Goal: Task Accomplishment & Management: Manage account settings

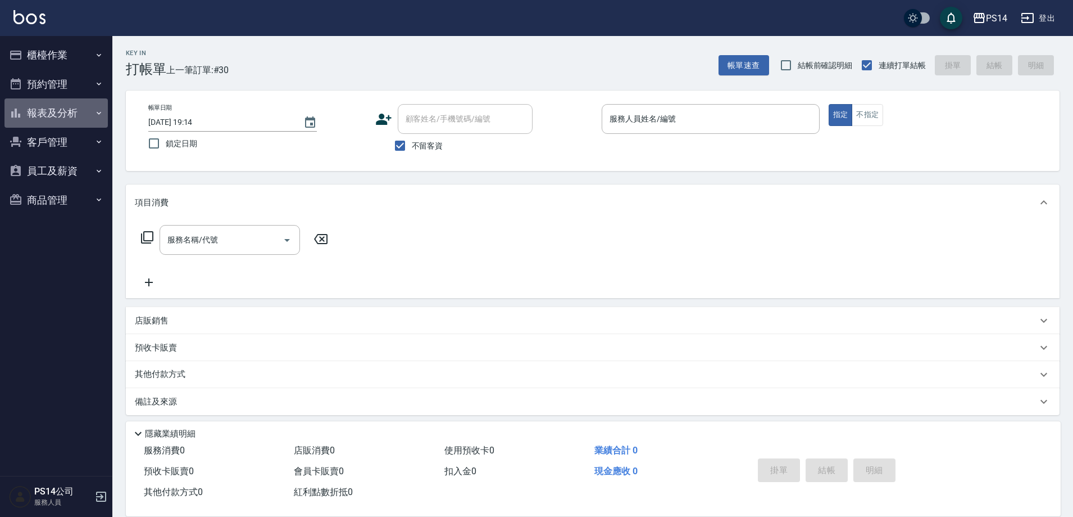
click at [48, 111] on button "報表及分析" at bounding box center [55, 112] width 103 height 29
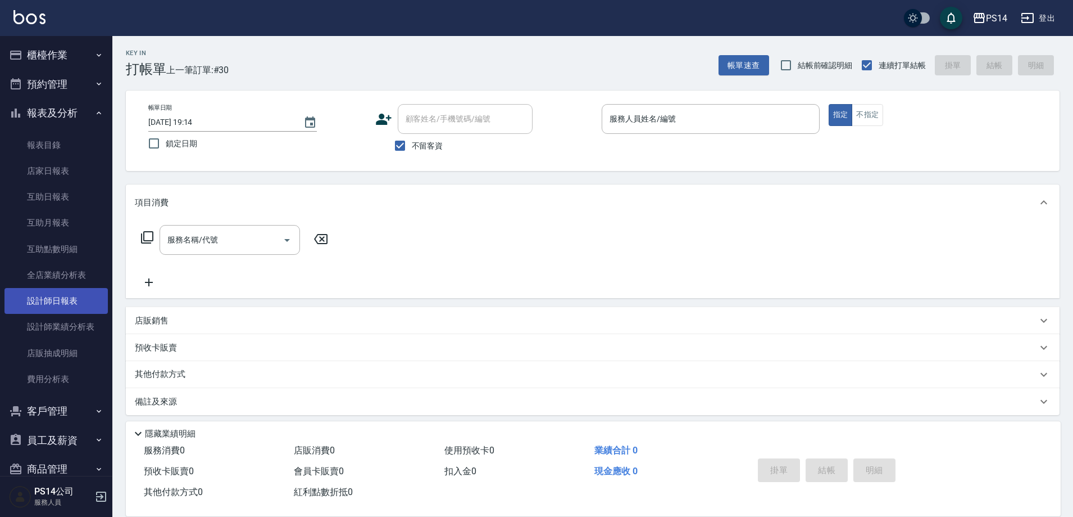
click at [66, 301] on link "設計師日報表" at bounding box center [55, 301] width 103 height 26
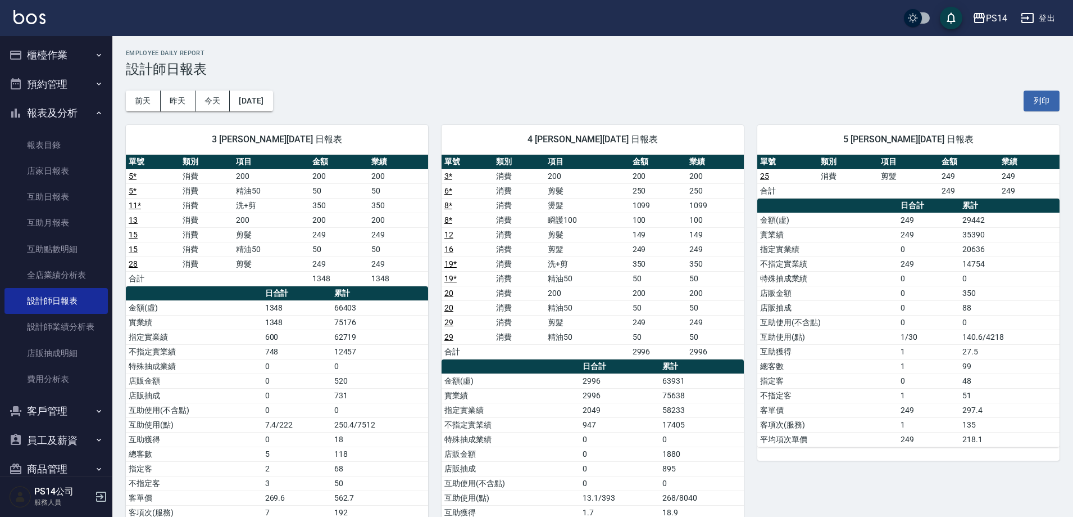
click at [51, 110] on button "報表及分析" at bounding box center [55, 112] width 103 height 29
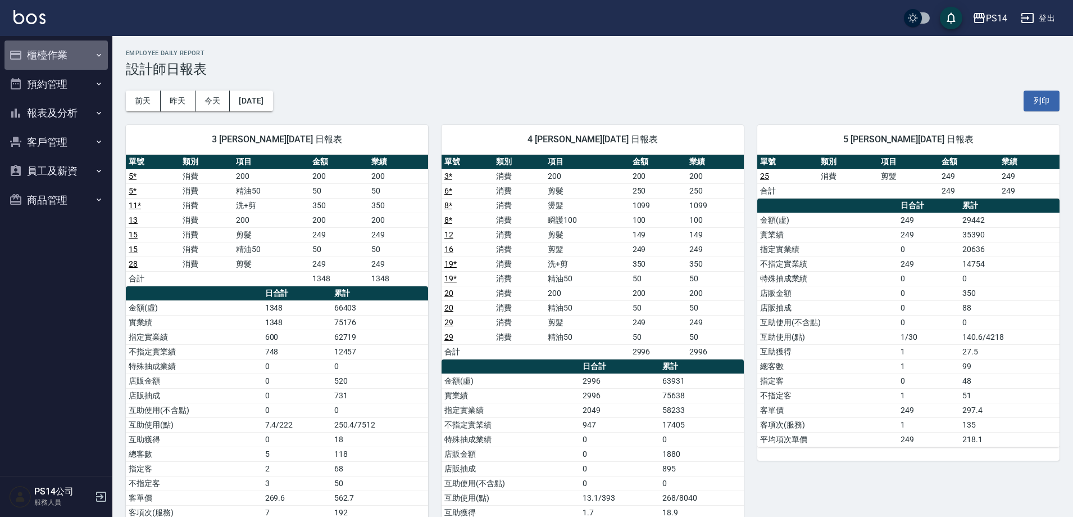
click at [48, 49] on button "櫃檯作業" at bounding box center [55, 54] width 103 height 29
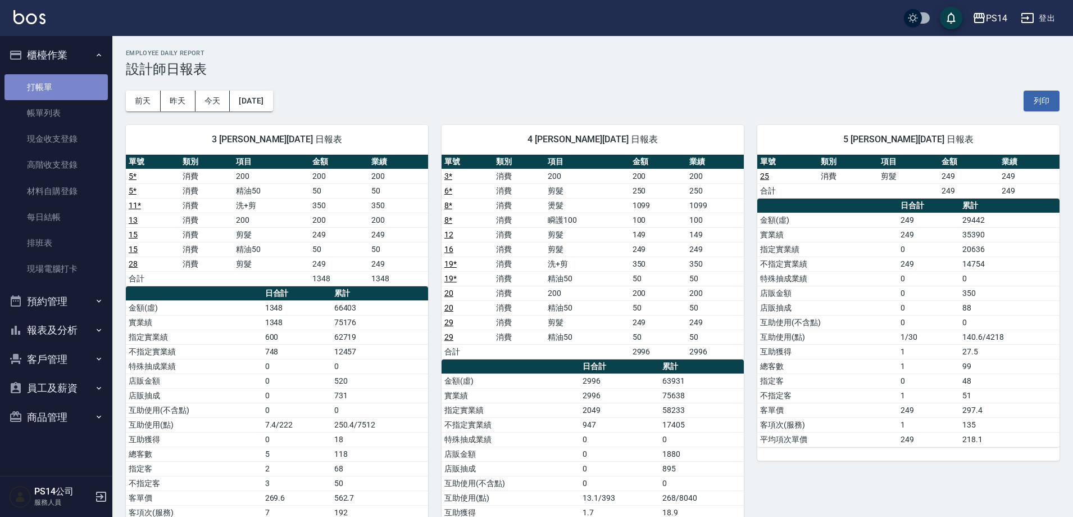
click at [48, 78] on link "打帳單" at bounding box center [55, 87] width 103 height 26
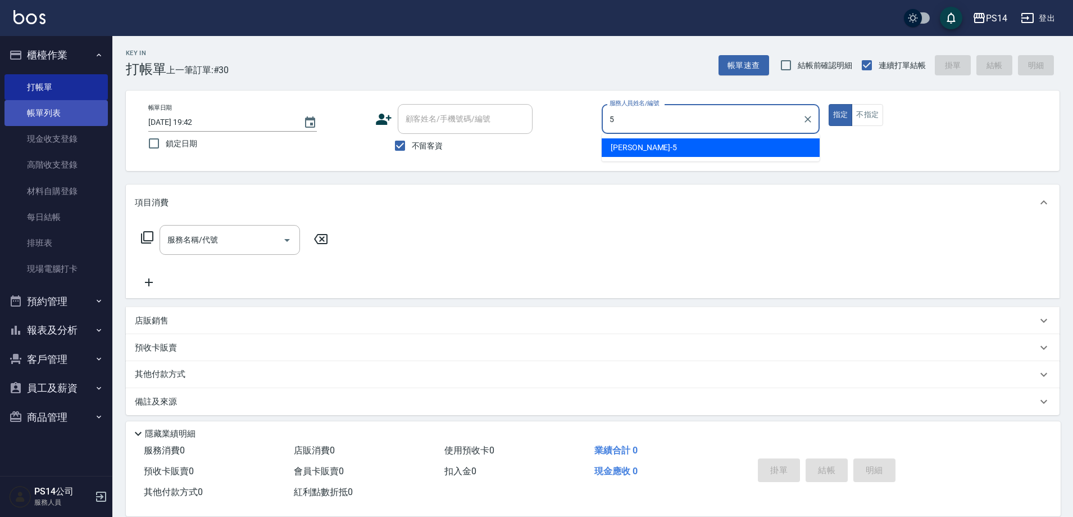
type input "劉珈均-5"
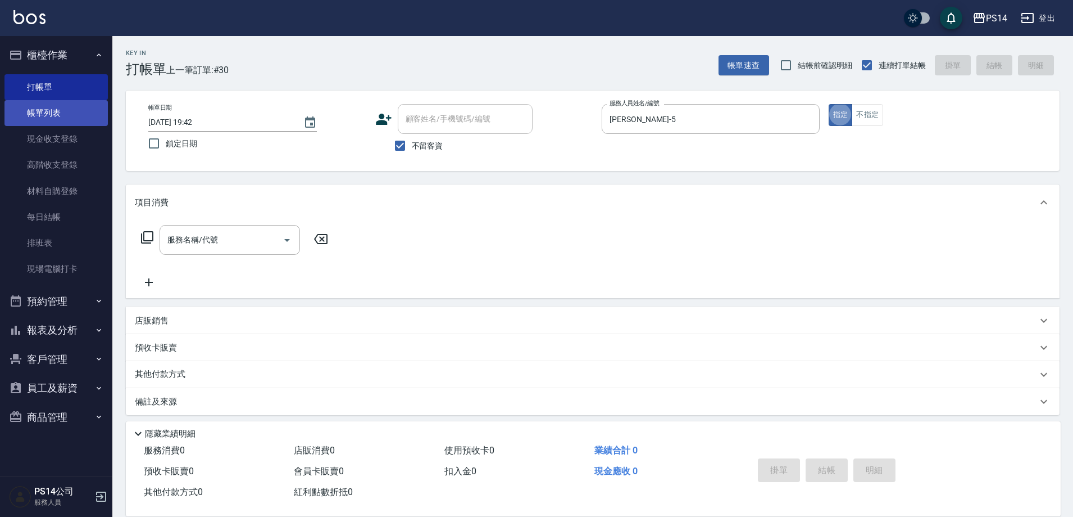
type button "true"
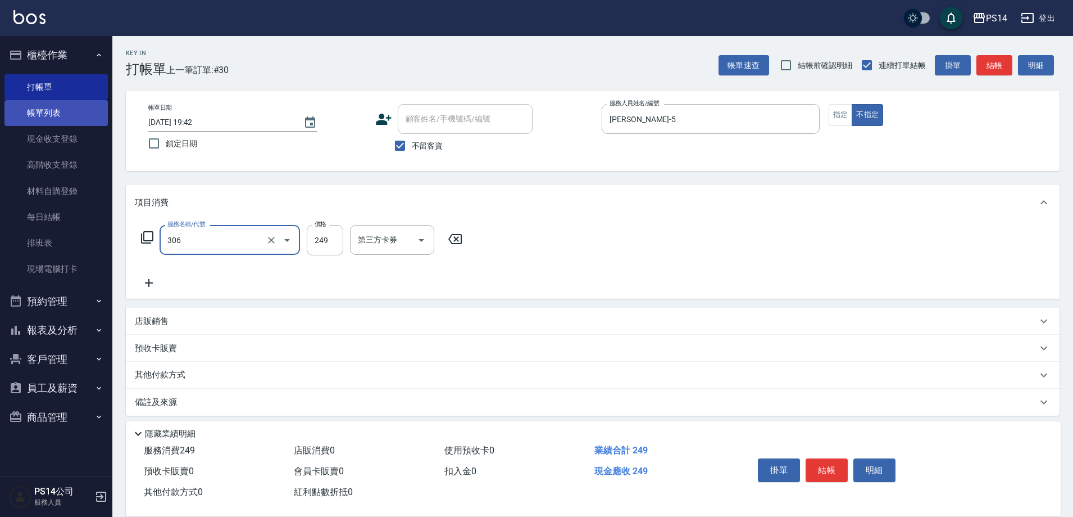
type input "剪髮(306)"
type input "劉珈均-5"
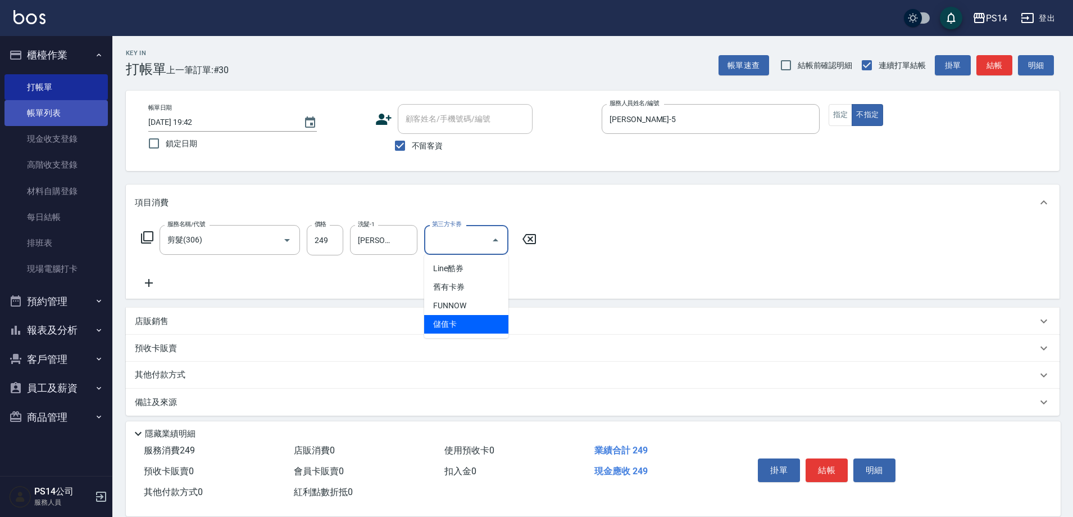
type input "儲值卡"
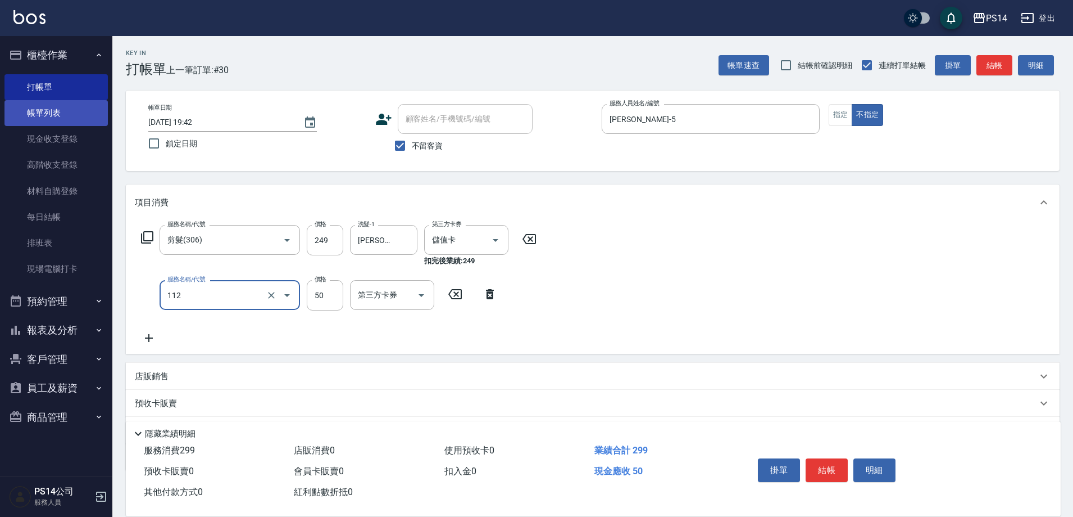
type input "精油50(112)"
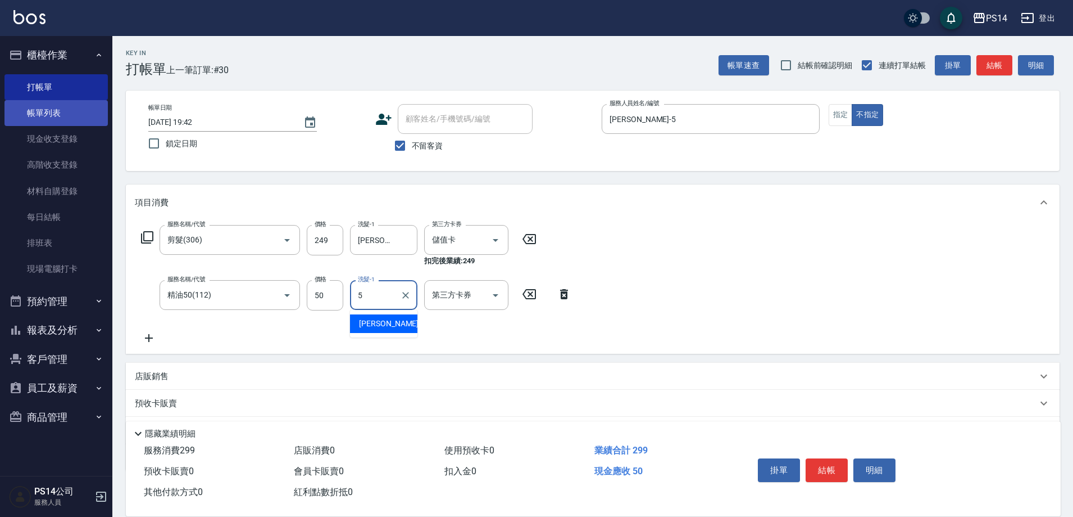
type input "劉珈均-5"
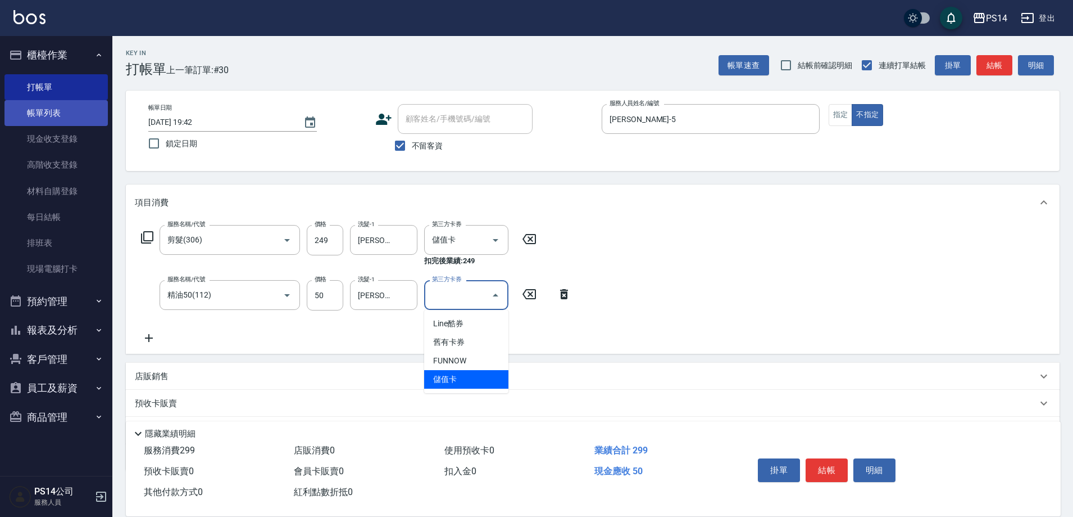
type input "儲值卡"
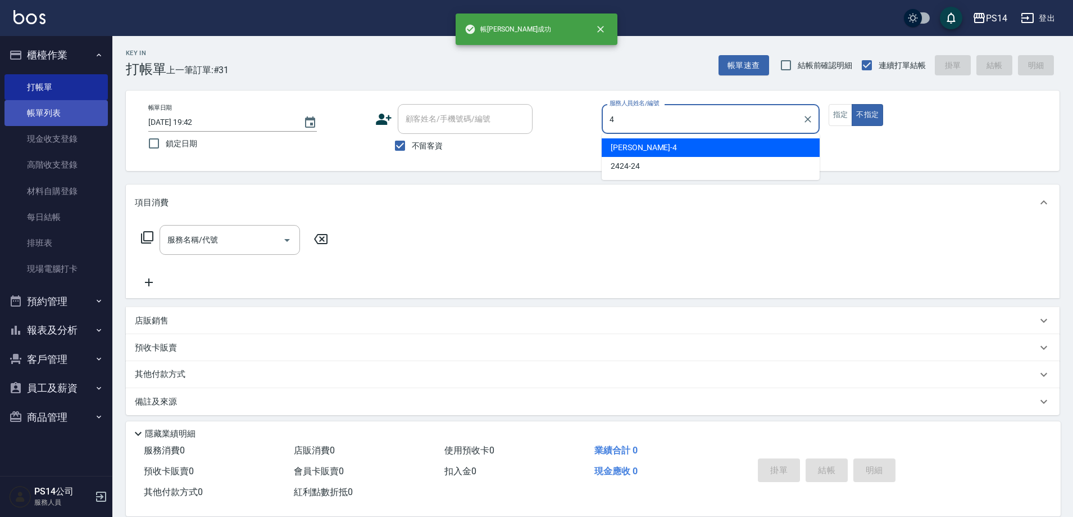
type input "[PERSON_NAME]-4"
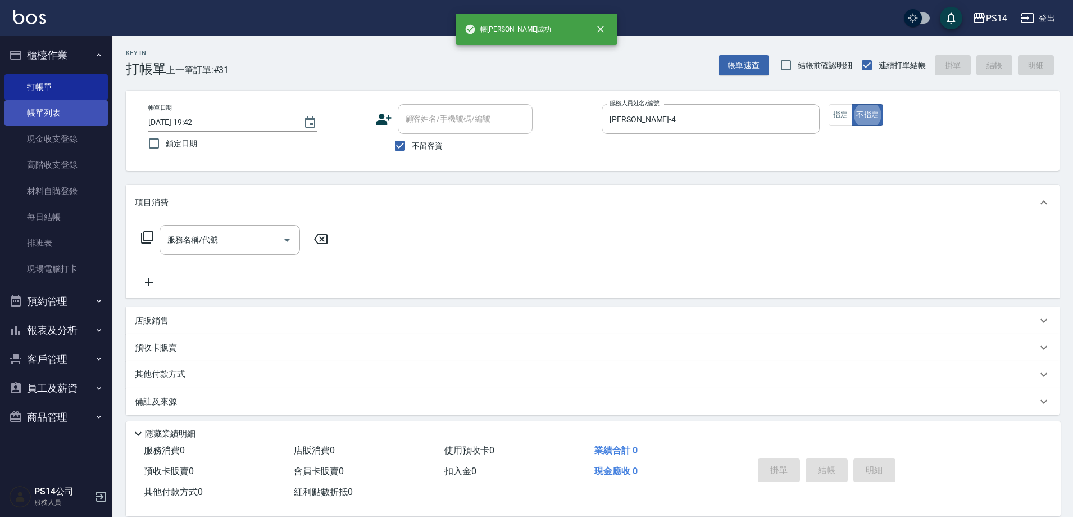
type button "false"
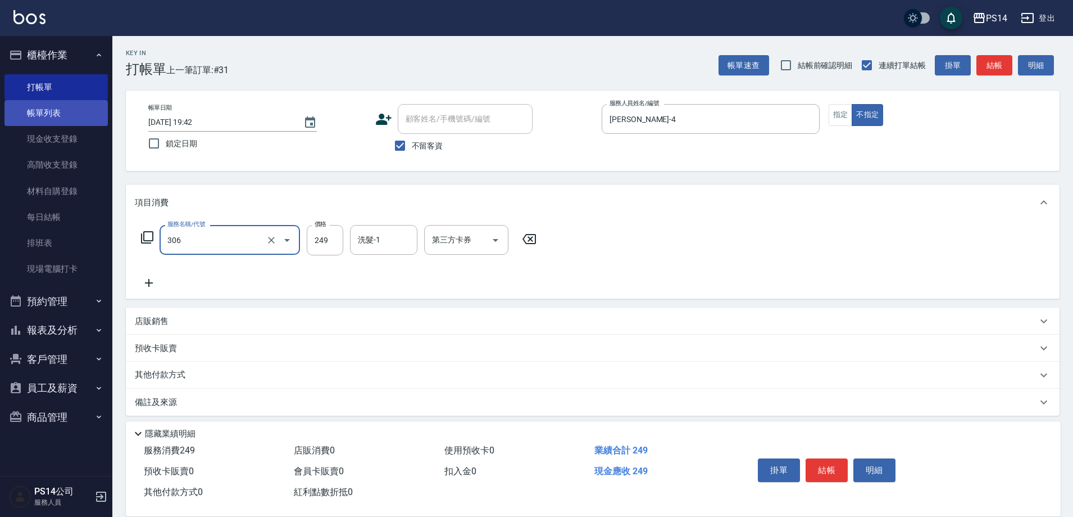
type input "剪髮(306)"
type input "[PERSON_NAME]-11"
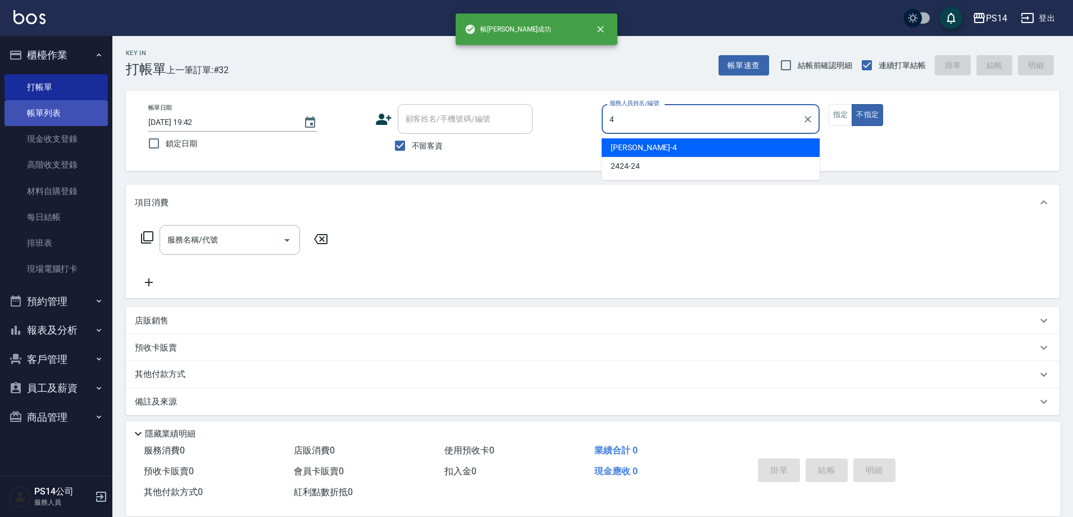
type input "[PERSON_NAME]-4"
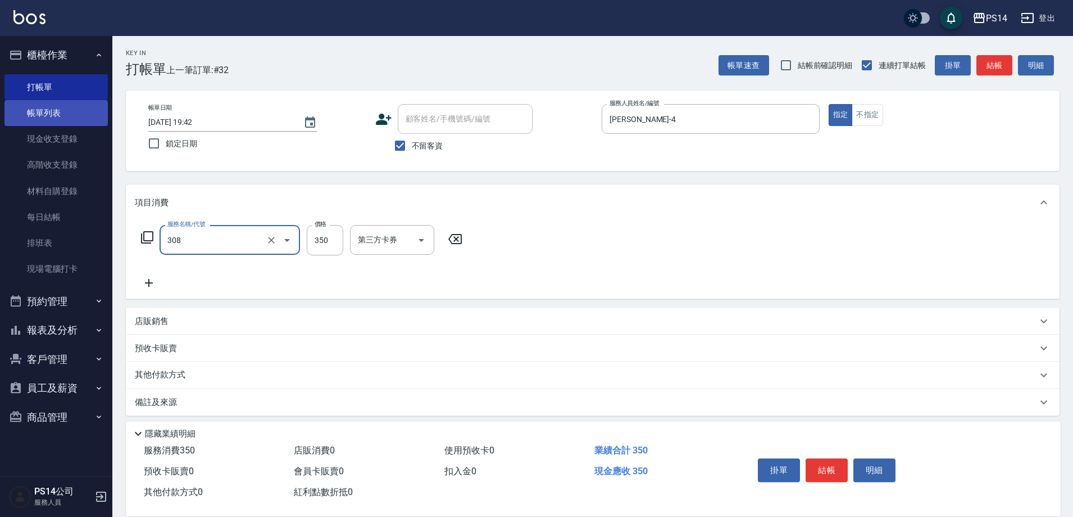
type input "洗+剪(308)"
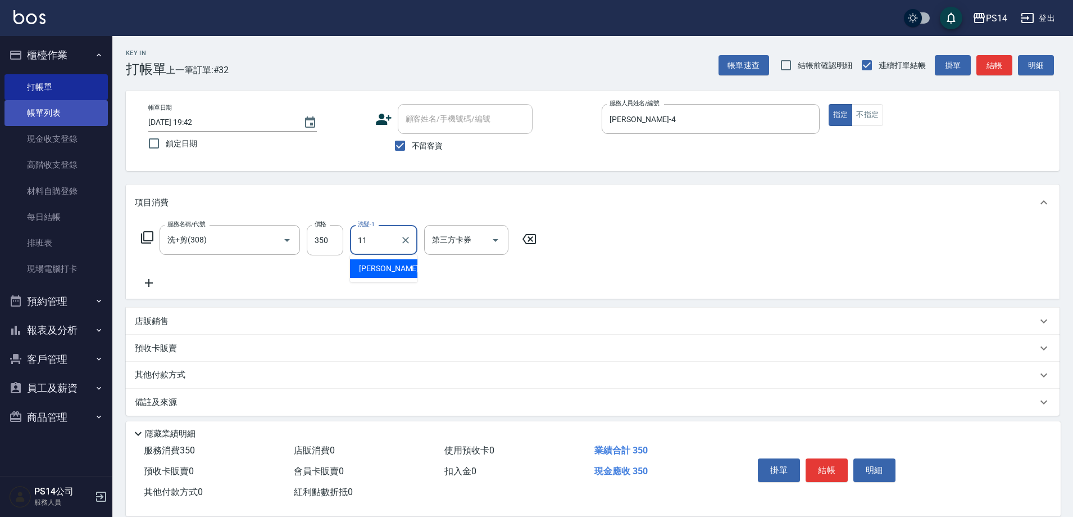
type input "[PERSON_NAME]-11"
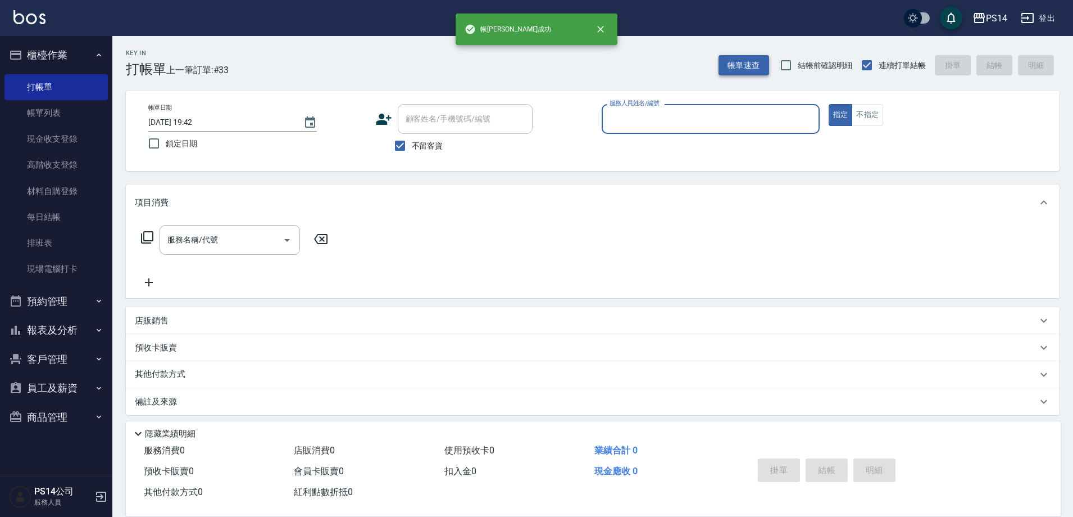
click at [747, 63] on button "帳單速查" at bounding box center [744, 65] width 51 height 21
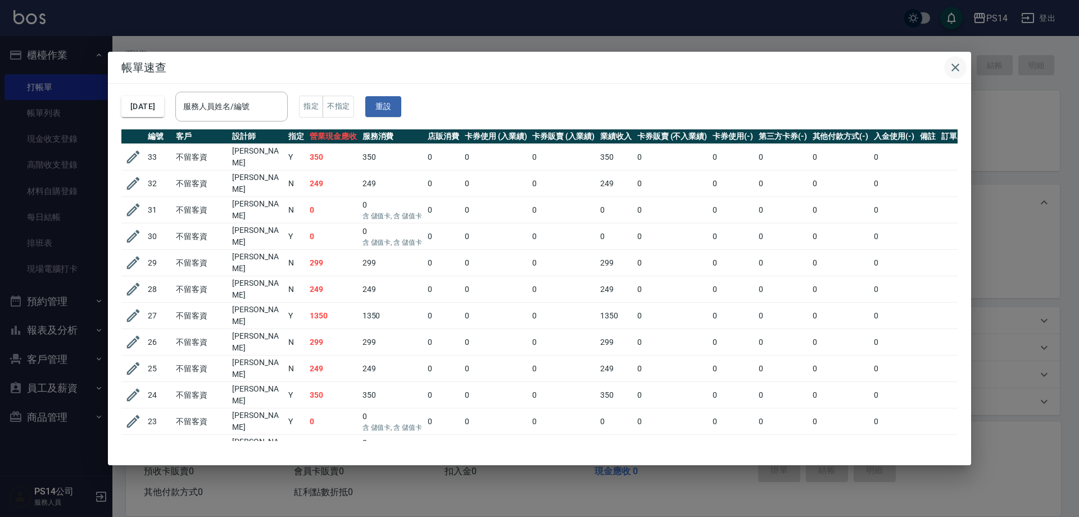
click at [953, 69] on icon "button" at bounding box center [955, 67] width 13 height 13
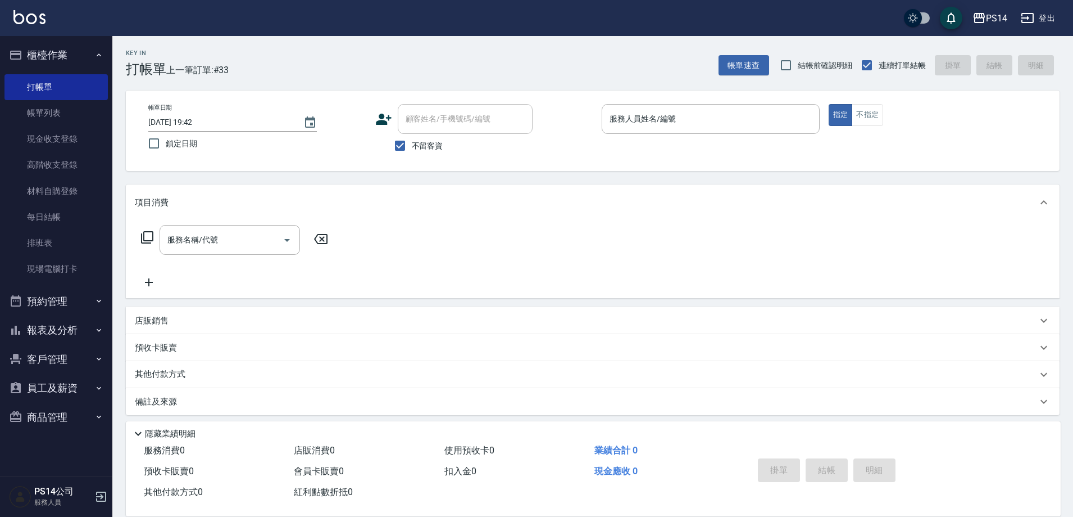
click at [38, 53] on button "櫃檯作業" at bounding box center [55, 54] width 103 height 29
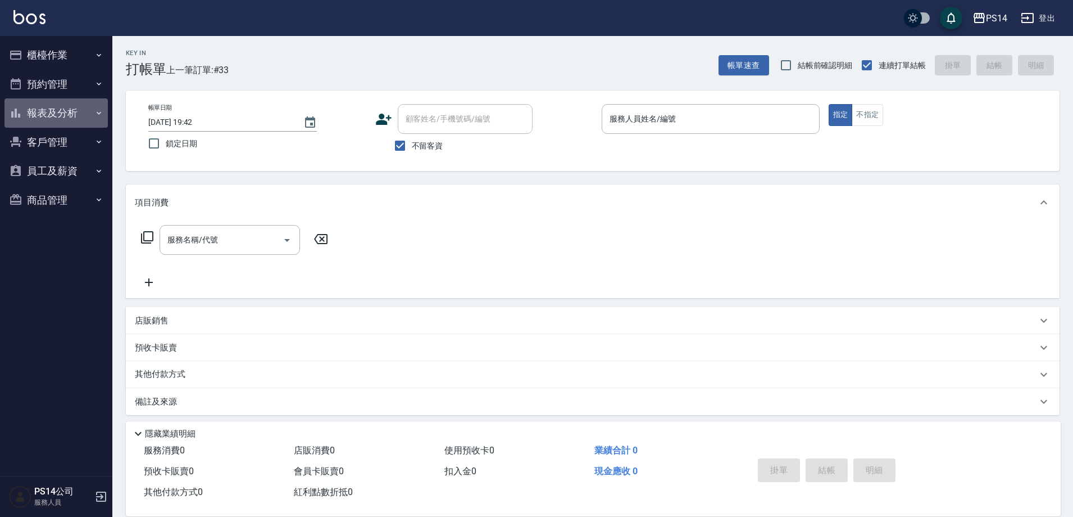
click at [46, 114] on button "報表及分析" at bounding box center [55, 112] width 103 height 29
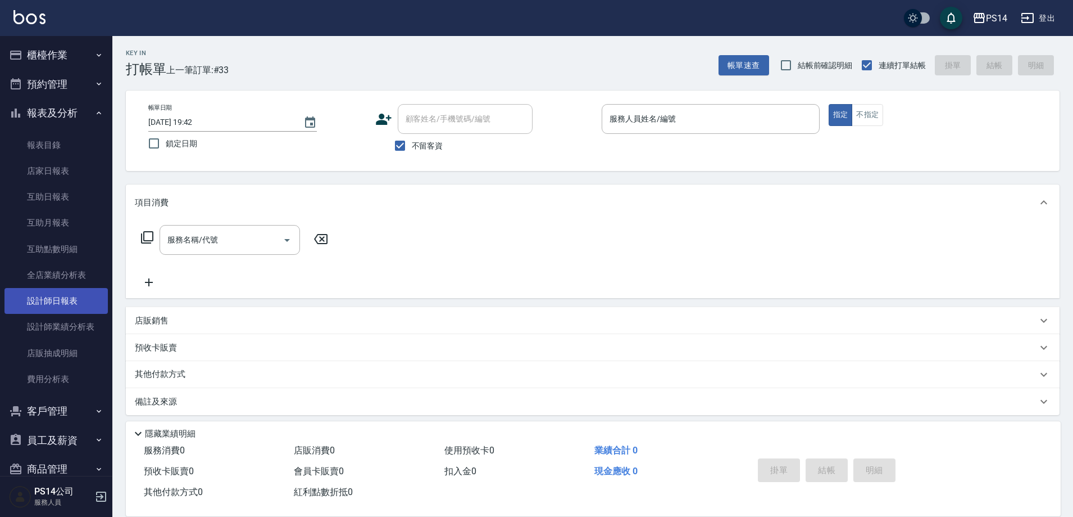
click at [64, 301] on link "設計師日報表" at bounding box center [55, 301] width 103 height 26
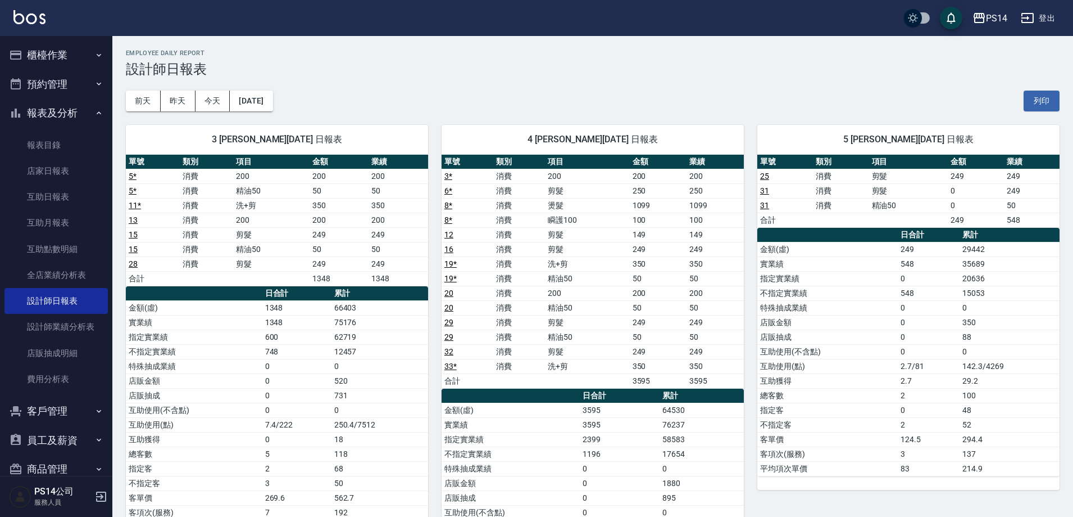
click at [54, 112] on button "報表及分析" at bounding box center [55, 112] width 103 height 29
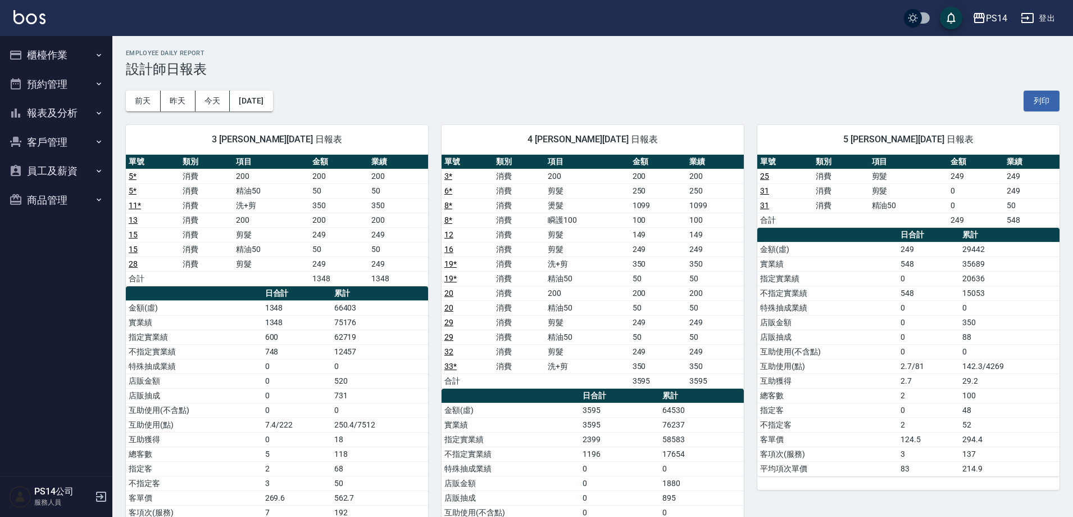
click at [49, 46] on button "櫃檯作業" at bounding box center [55, 54] width 103 height 29
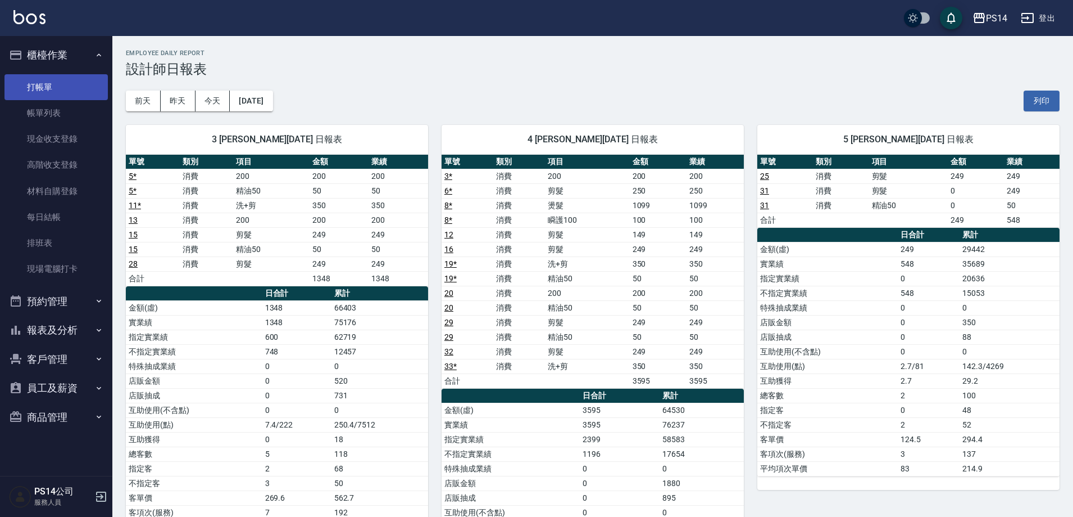
click at [58, 83] on link "打帳單" at bounding box center [55, 87] width 103 height 26
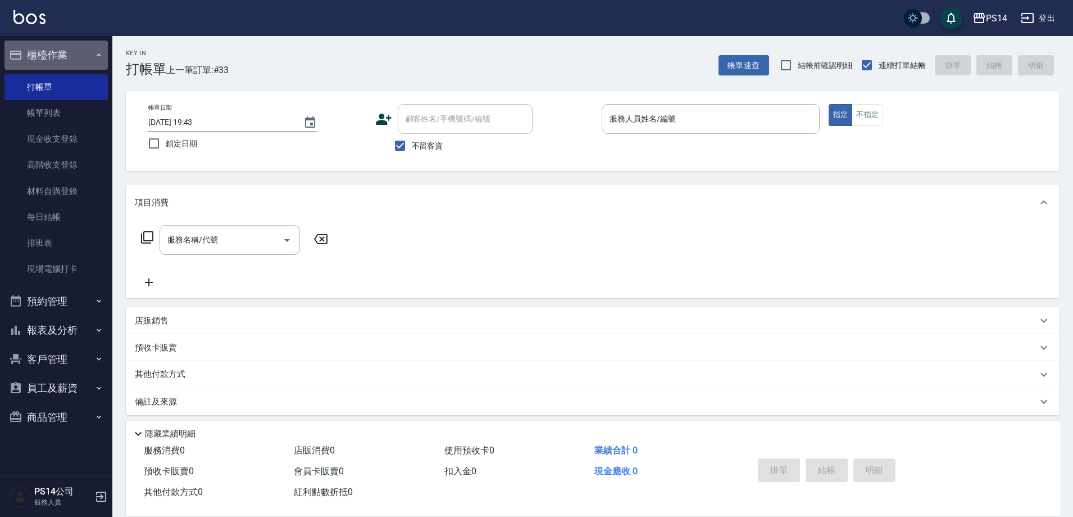
click at [54, 47] on button "櫃檯作業" at bounding box center [55, 54] width 103 height 29
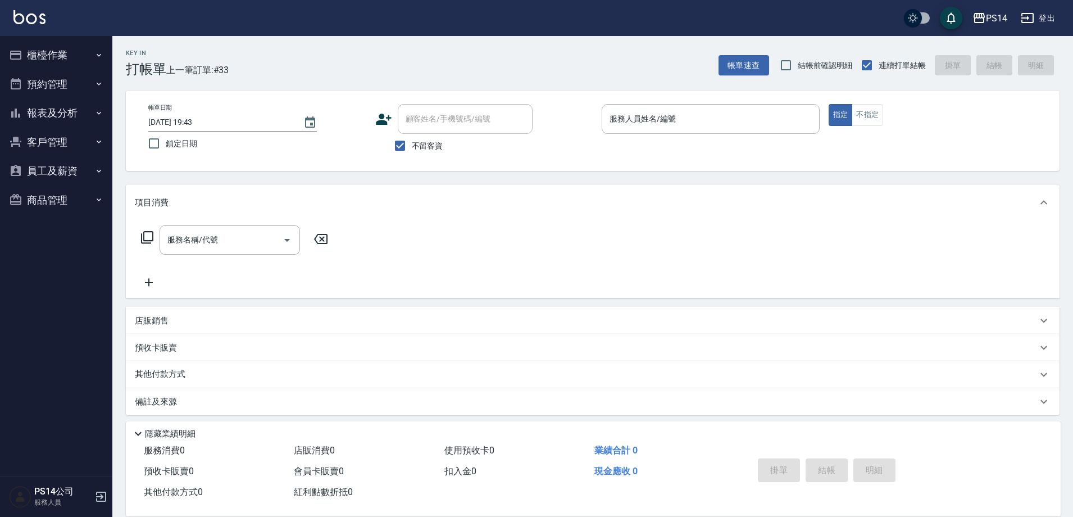
click at [300, 46] on div "Key In 打帳單 上一筆訂單:#33 帳單速查 結帳前確認明細 連續打單結帳 掛單 結帳 明細" at bounding box center [586, 56] width 948 height 41
click at [691, 124] on input "服務人員姓名/編號" at bounding box center [711, 119] width 208 height 20
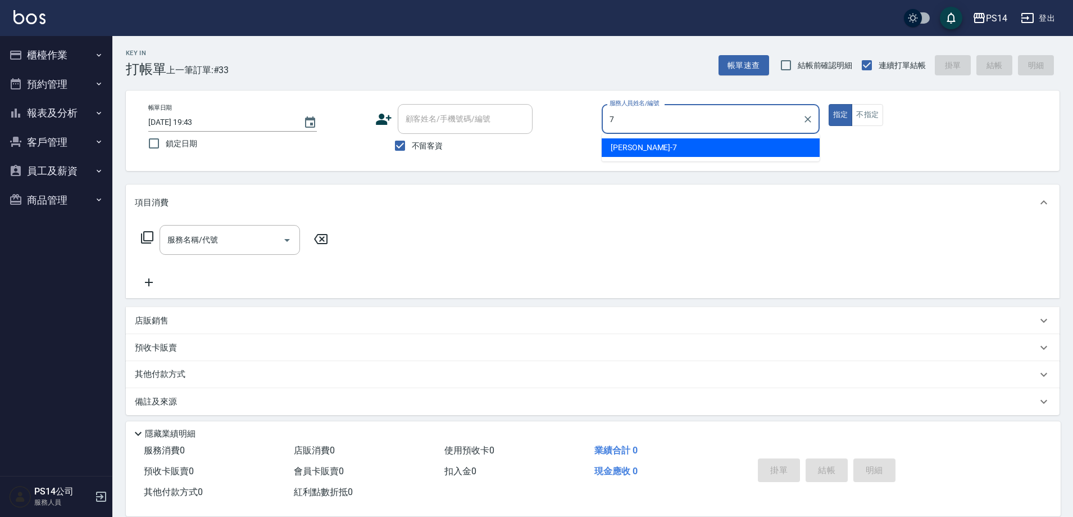
type input "許寶財-7"
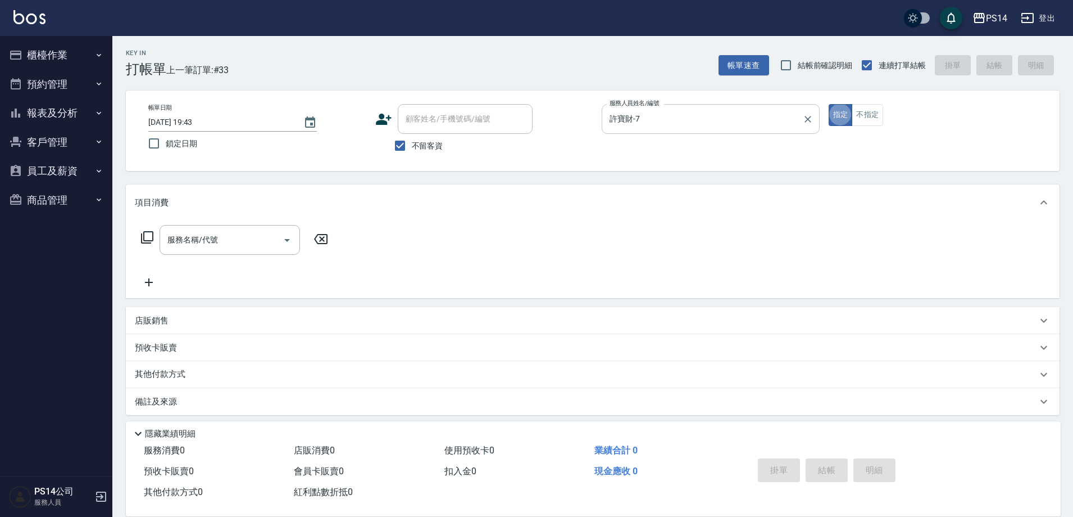
type button "true"
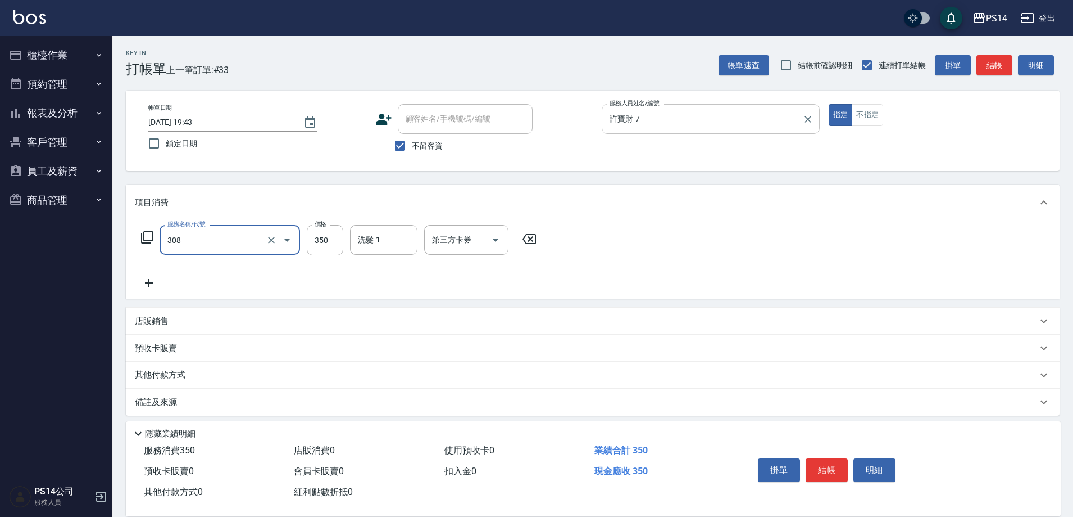
type input "洗+剪(308)"
type input "[PERSON_NAME]-11"
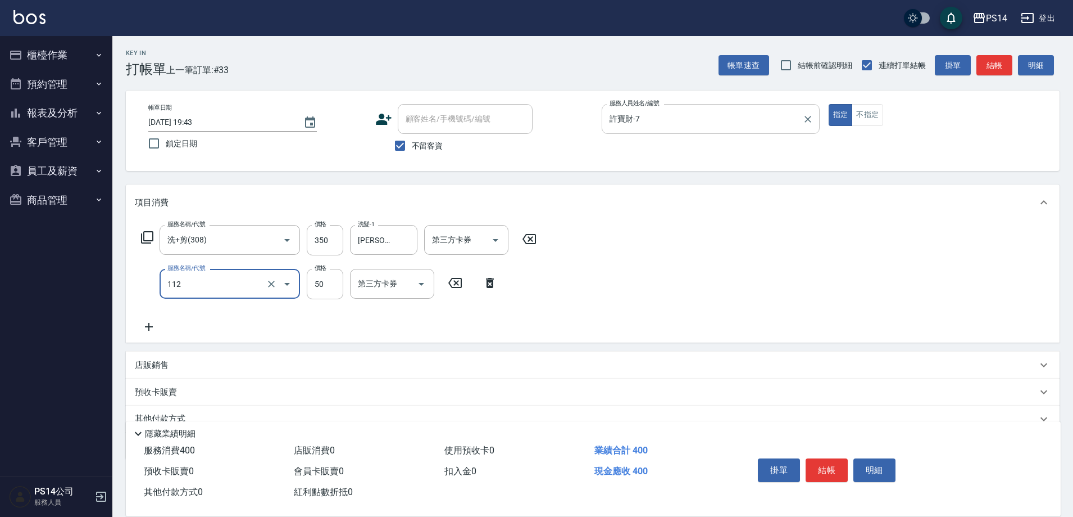
type input "精油50(112)"
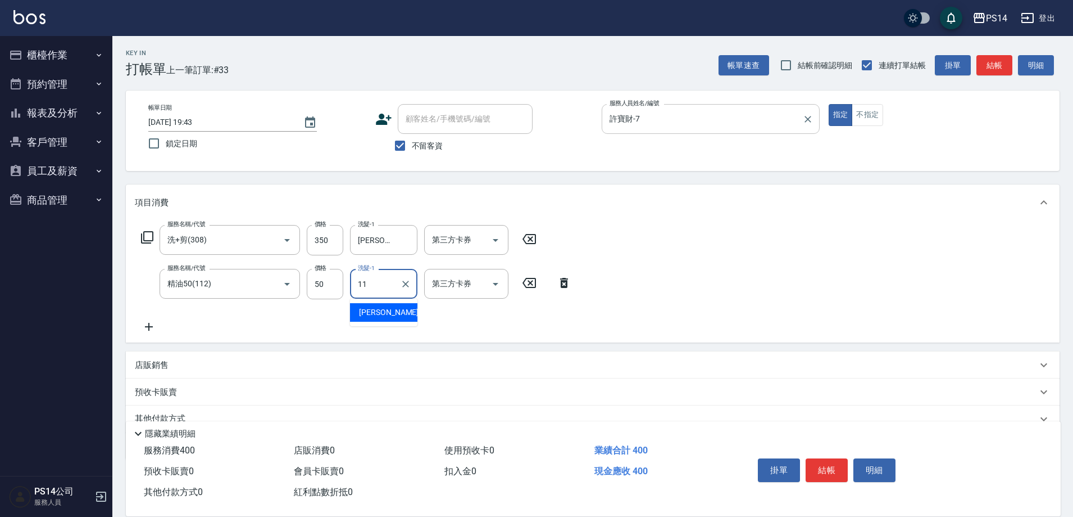
type input "[PERSON_NAME]-11"
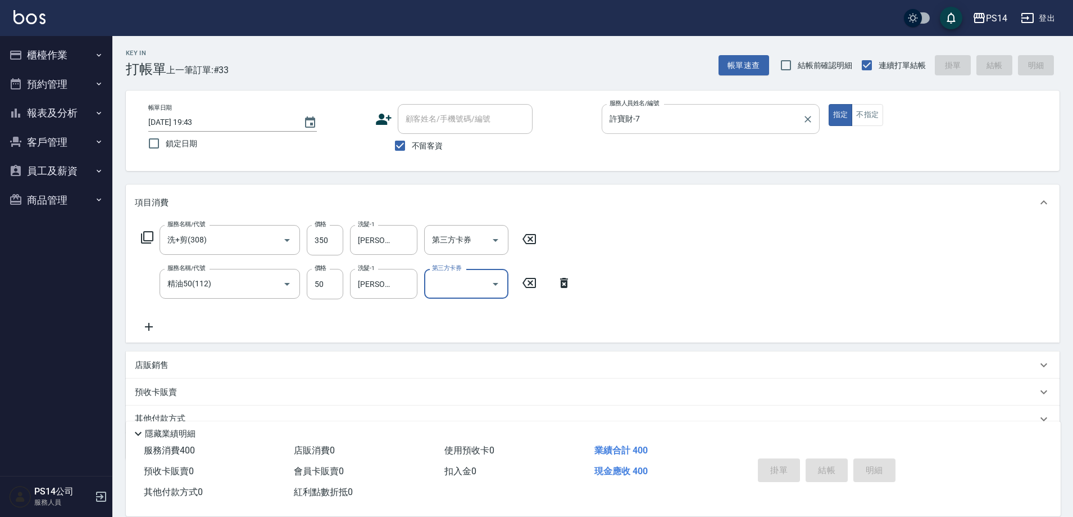
type input "2025/10/15 19:52"
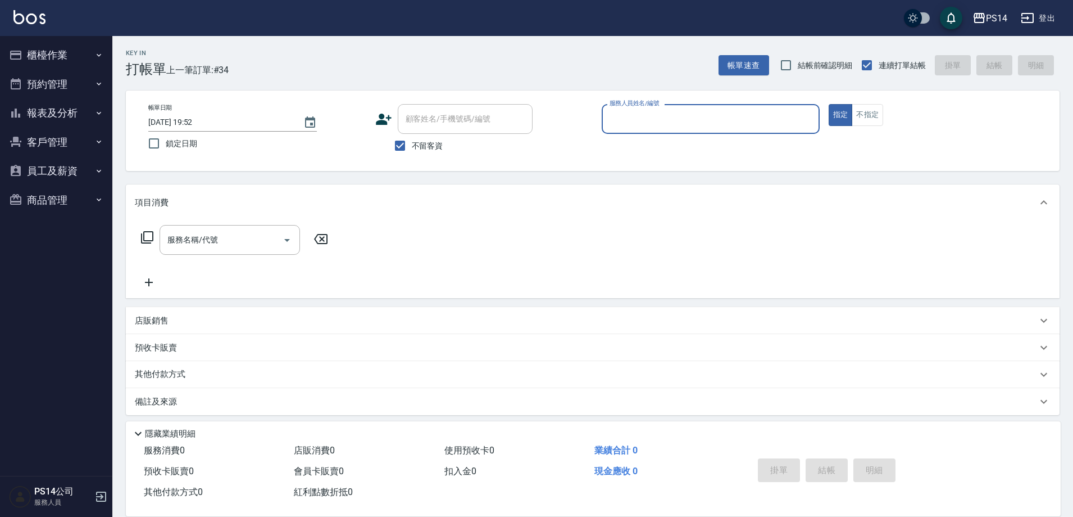
click at [39, 55] on button "櫃檯作業" at bounding box center [55, 54] width 103 height 29
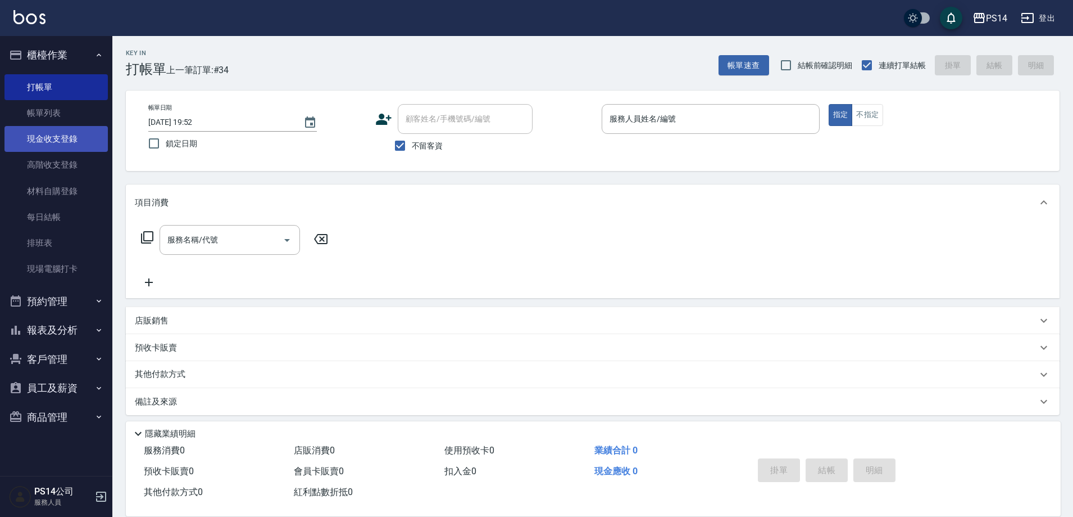
click at [58, 134] on link "現金收支登錄" at bounding box center [55, 139] width 103 height 26
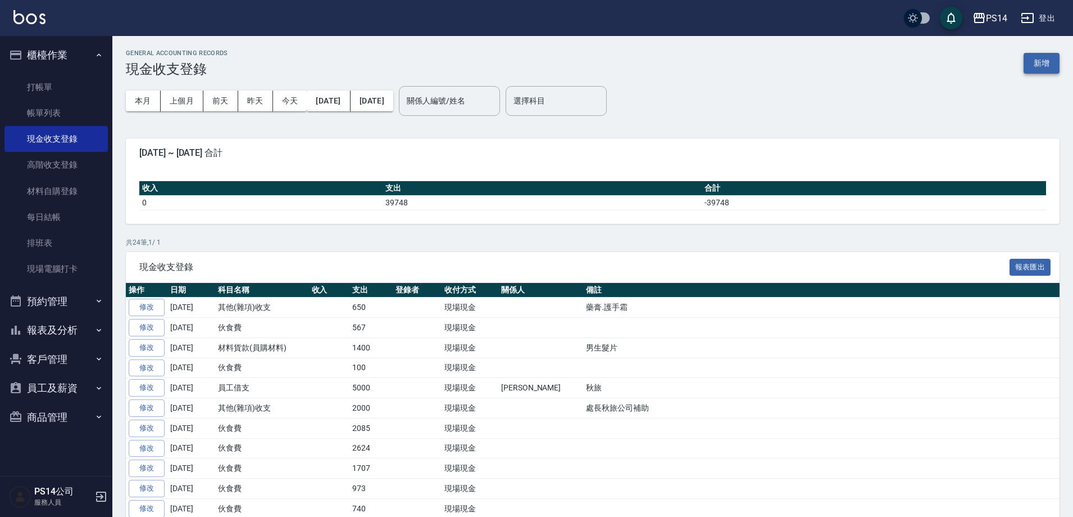
click at [1036, 58] on button "新增" at bounding box center [1042, 63] width 36 height 21
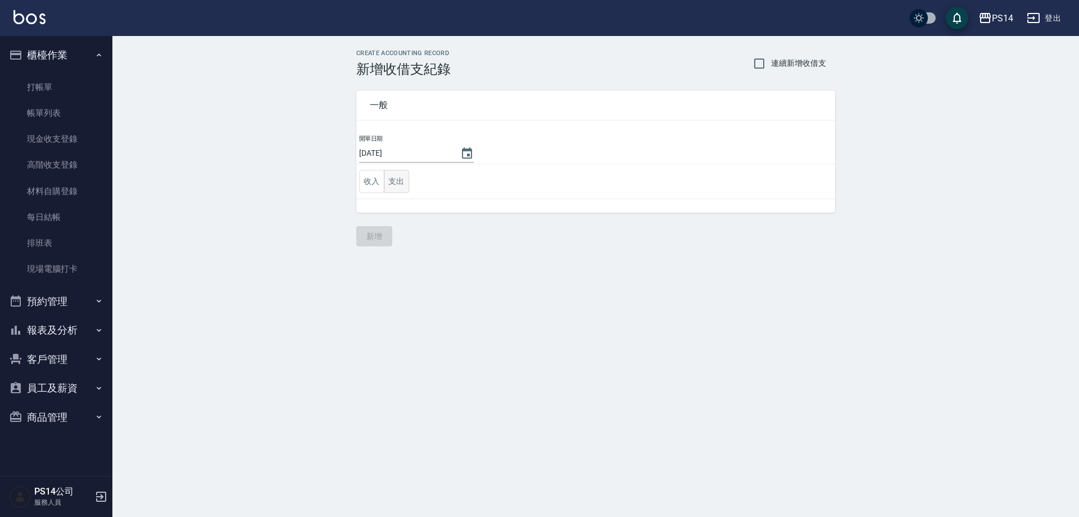
click at [396, 183] on button "支出" at bounding box center [396, 181] width 25 height 23
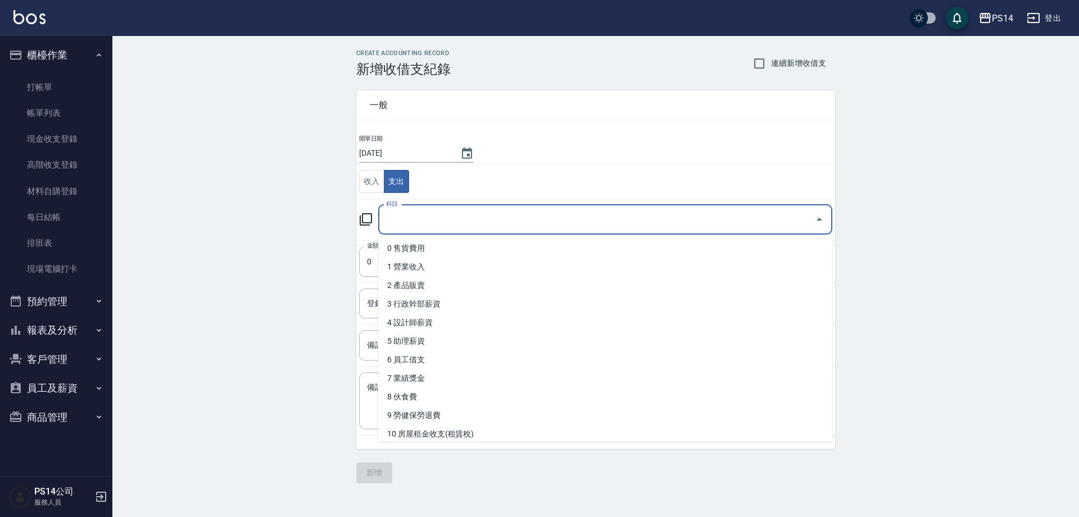
click at [429, 221] on input "科目" at bounding box center [596, 220] width 427 height 20
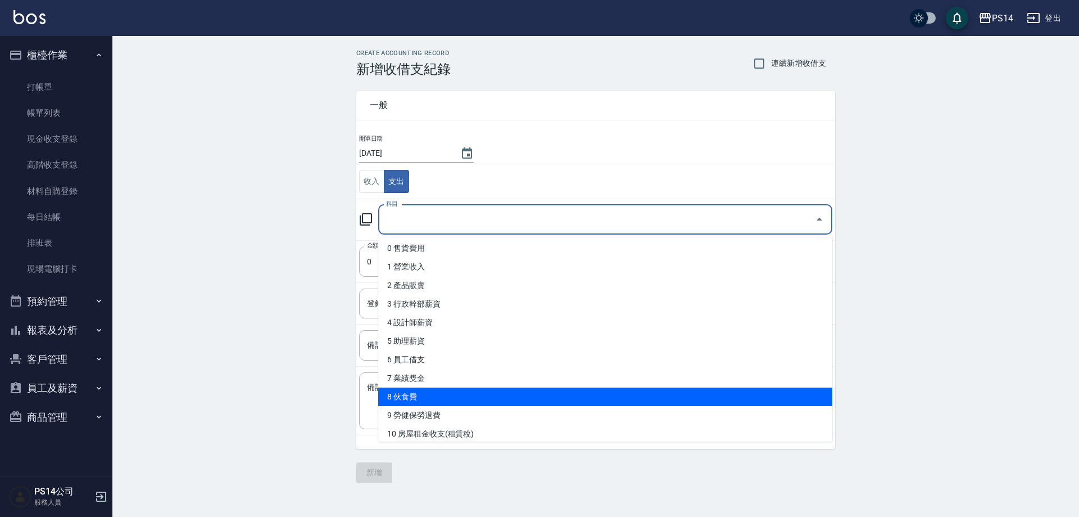
click at [456, 396] on li "8 伙食費" at bounding box center [605, 396] width 454 height 19
type input "8 伙食費"
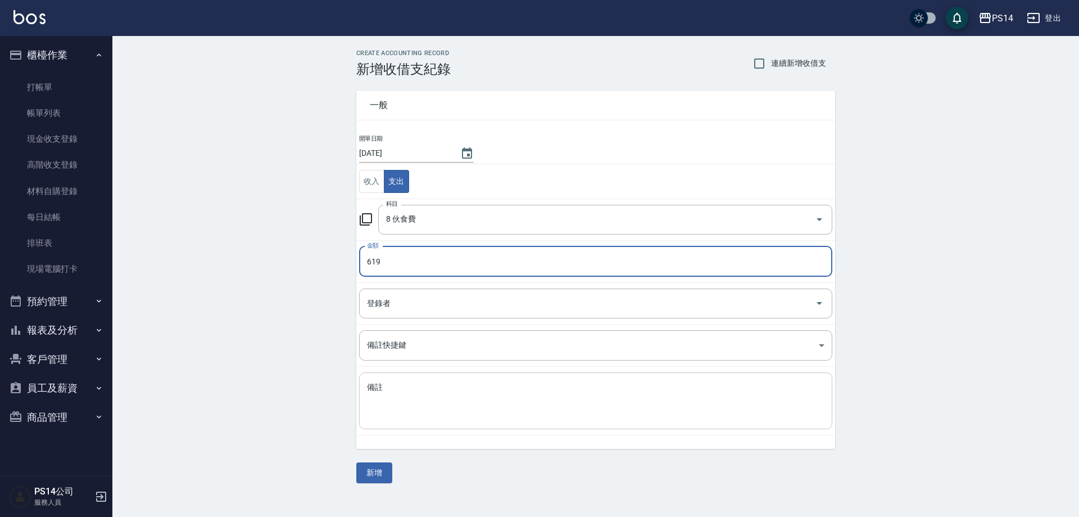
type input "619"
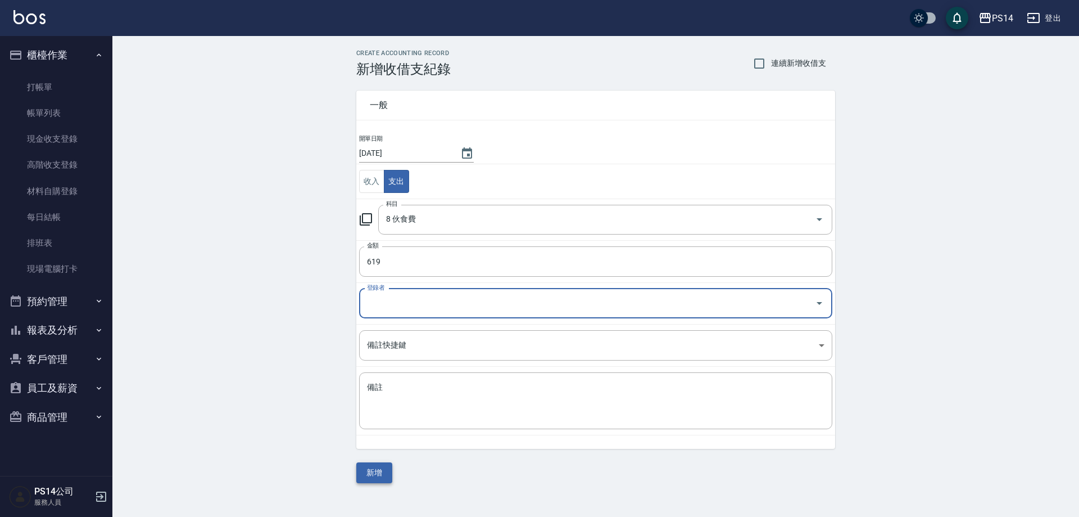
click at [368, 467] on button "新增" at bounding box center [374, 472] width 36 height 21
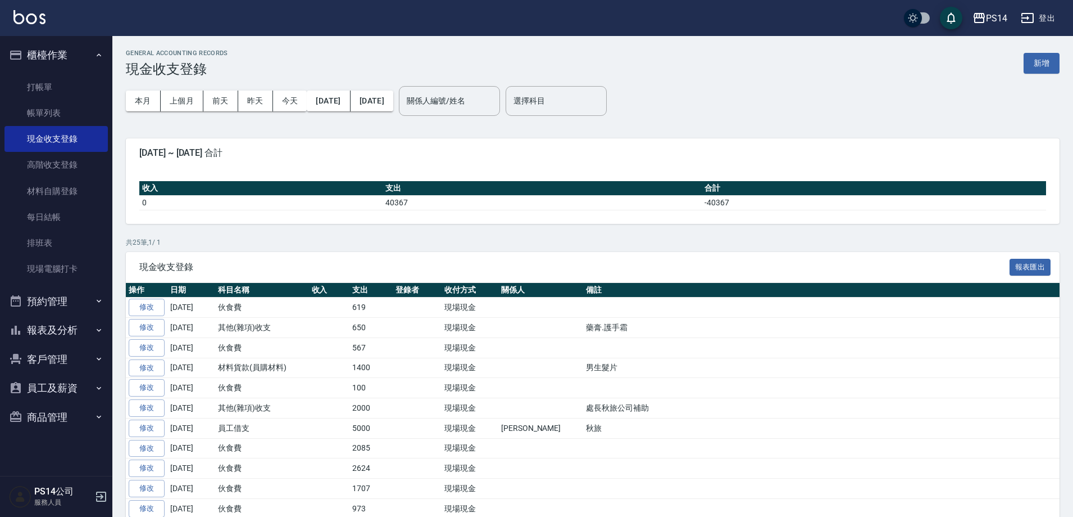
click at [42, 48] on button "櫃檯作業" at bounding box center [55, 54] width 103 height 29
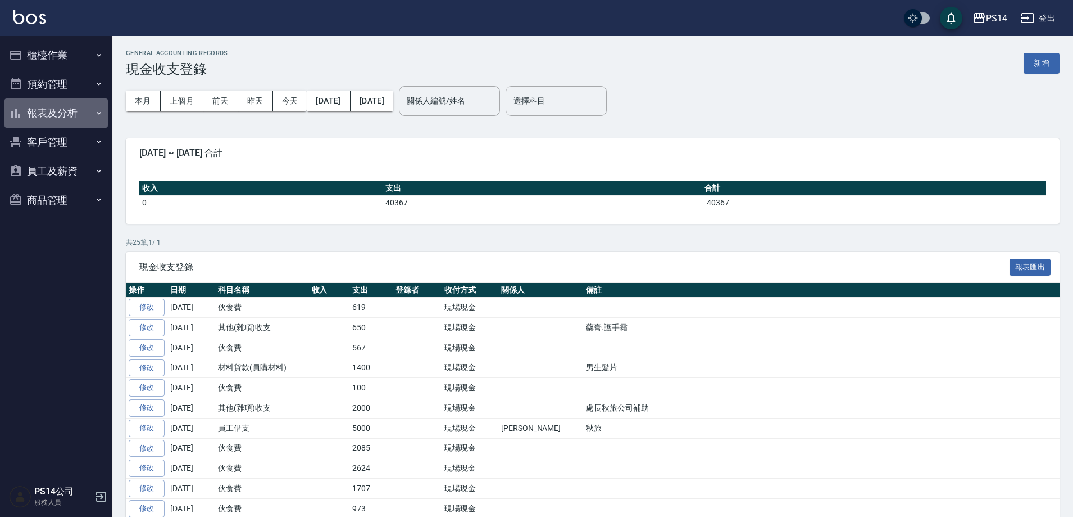
click at [58, 108] on button "報表及分析" at bounding box center [55, 112] width 103 height 29
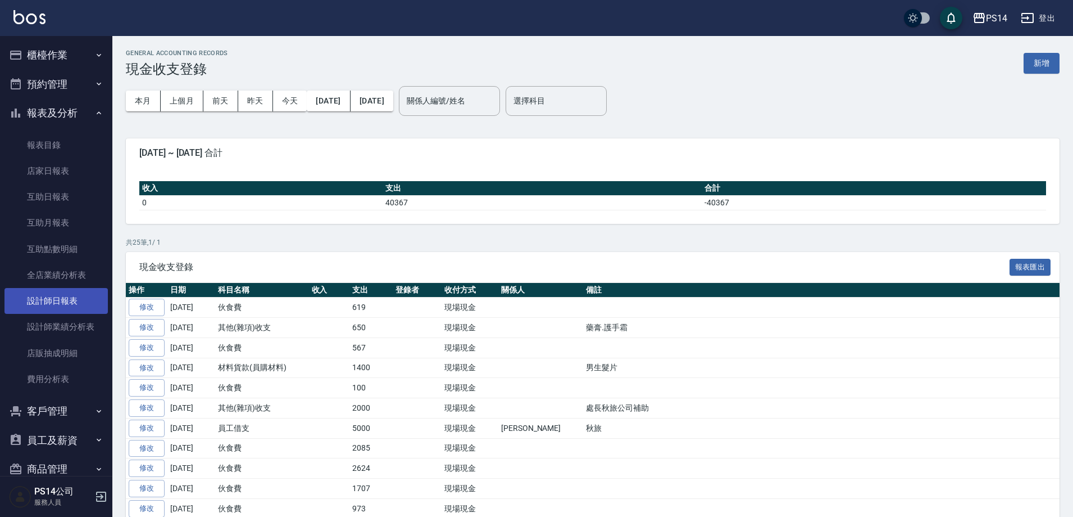
click at [68, 291] on link "設計師日報表" at bounding box center [55, 301] width 103 height 26
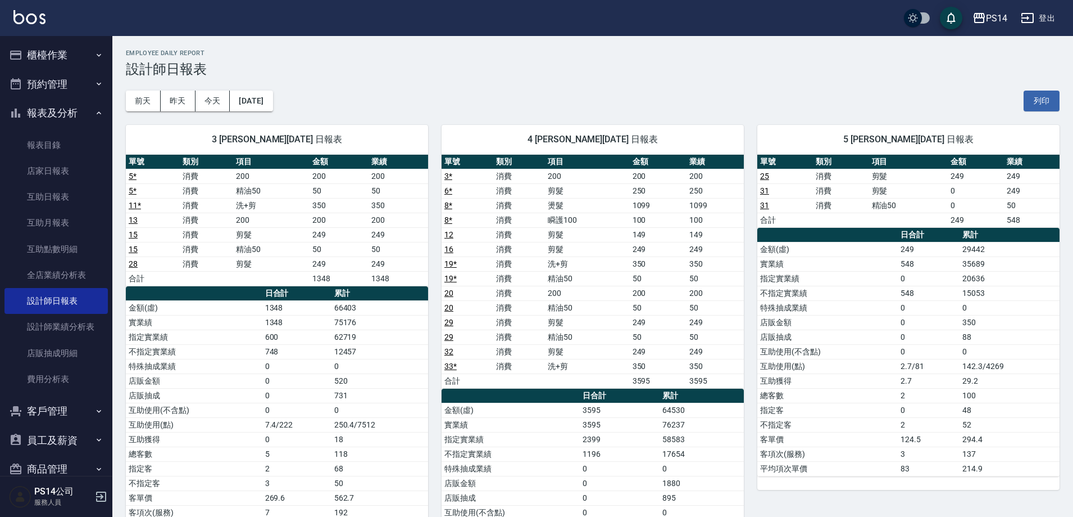
click at [47, 58] on button "櫃檯作業" at bounding box center [55, 54] width 103 height 29
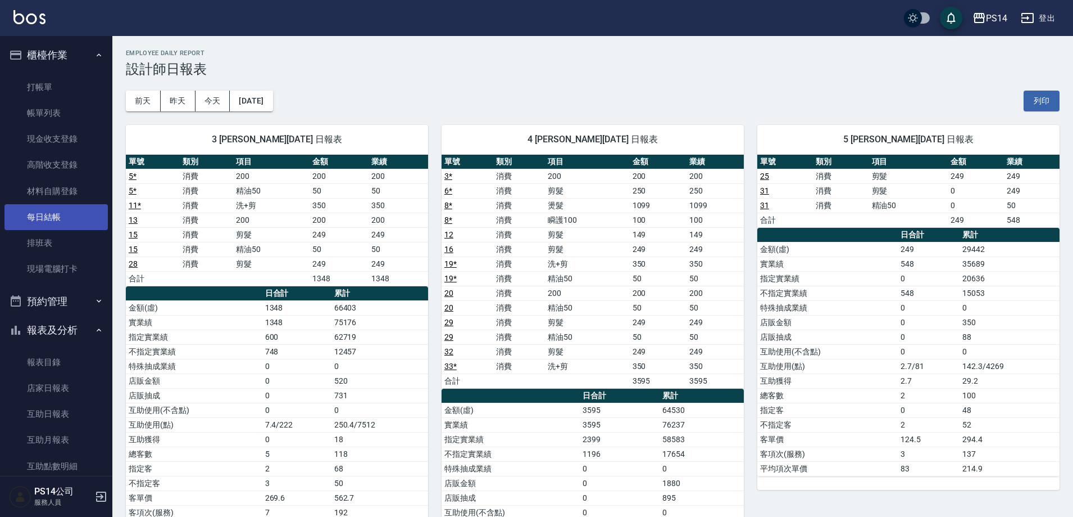
click at [49, 216] on link "每日結帳" at bounding box center [55, 217] width 103 height 26
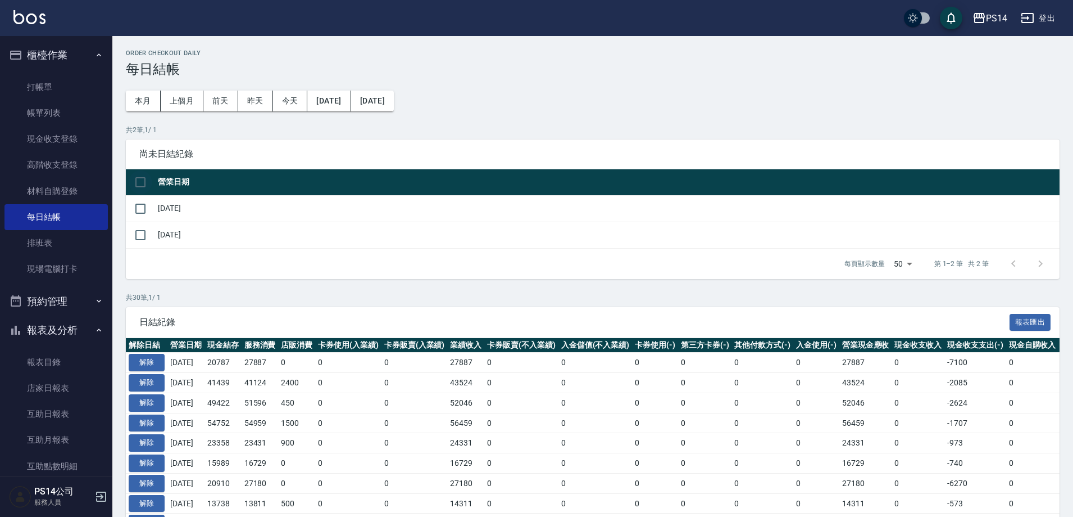
click at [133, 176] on input "checkbox" at bounding box center [141, 182] width 24 height 24
checkbox input "true"
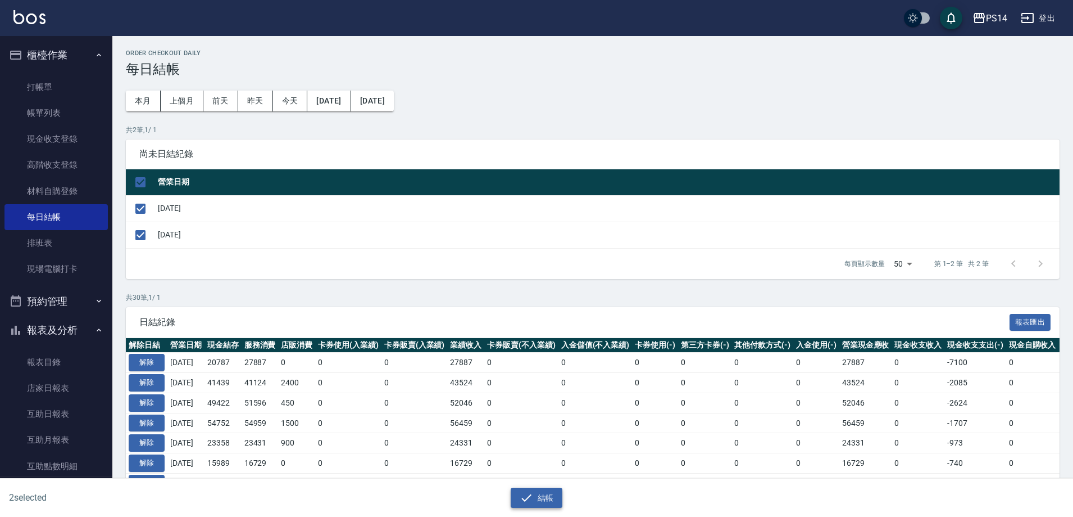
click at [529, 492] on icon "button" at bounding box center [526, 497] width 13 height 13
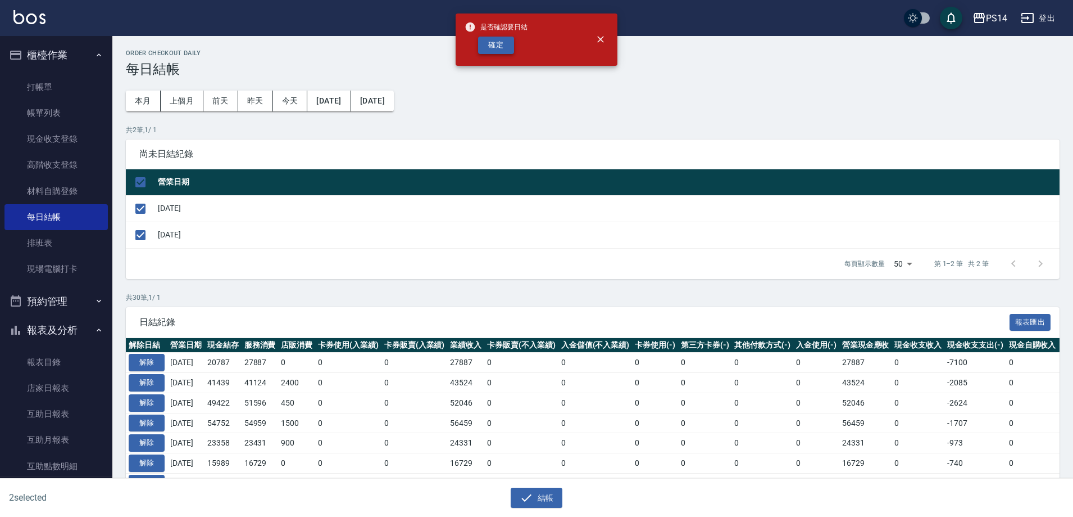
click at [496, 48] on button "確定" at bounding box center [496, 45] width 36 height 17
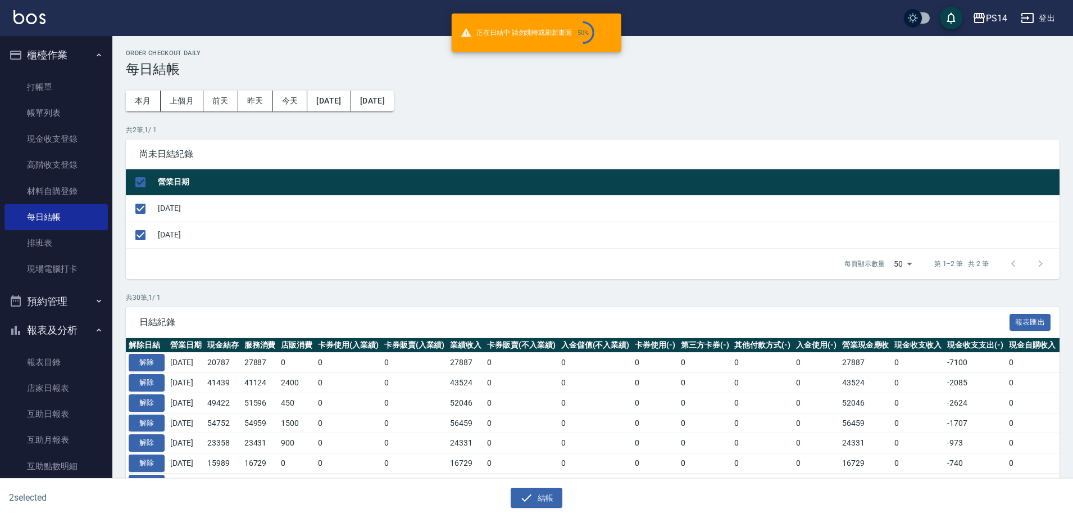
checkbox input "false"
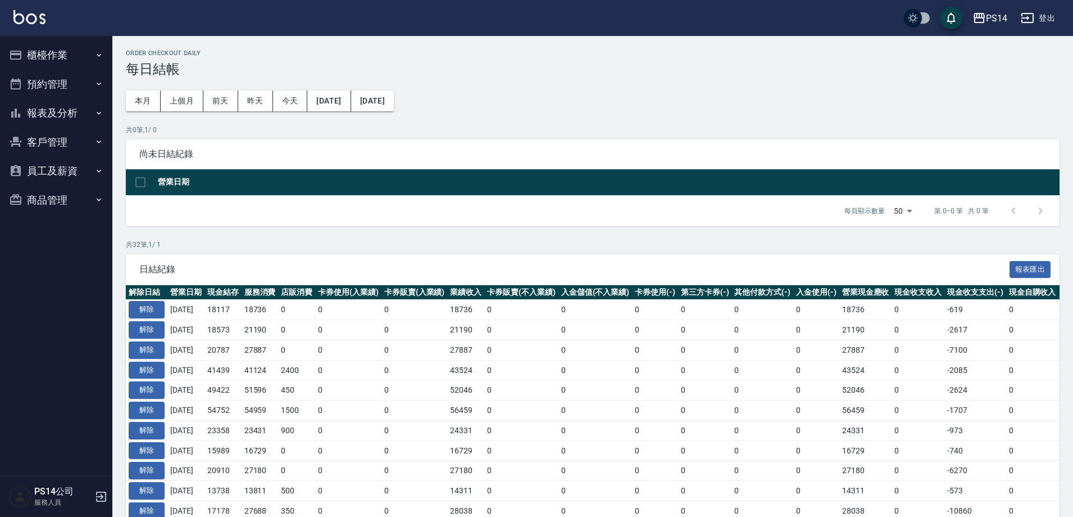
drag, startPoint x: 44, startPoint y: 51, endPoint x: 47, endPoint y: 37, distance: 13.8
click at [47, 40] on button "櫃檯作業" at bounding box center [55, 54] width 103 height 29
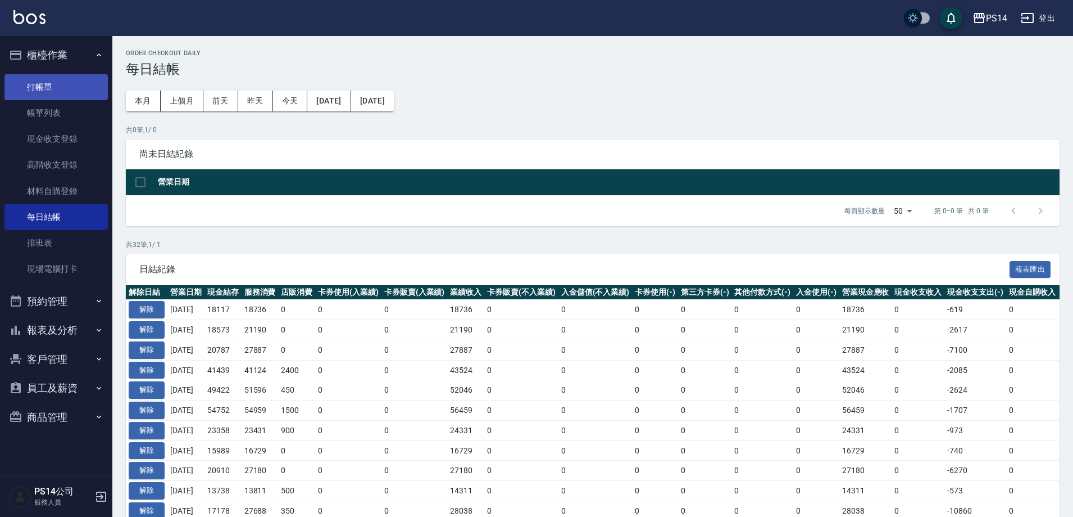
click at [47, 89] on link "打帳單" at bounding box center [55, 87] width 103 height 26
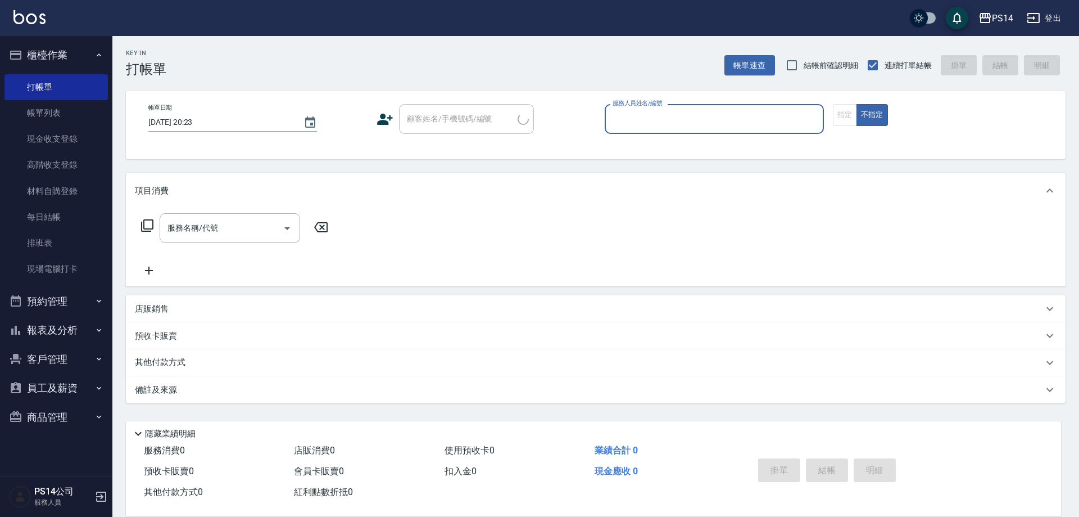
click at [56, 51] on button "櫃檯作業" at bounding box center [55, 54] width 103 height 29
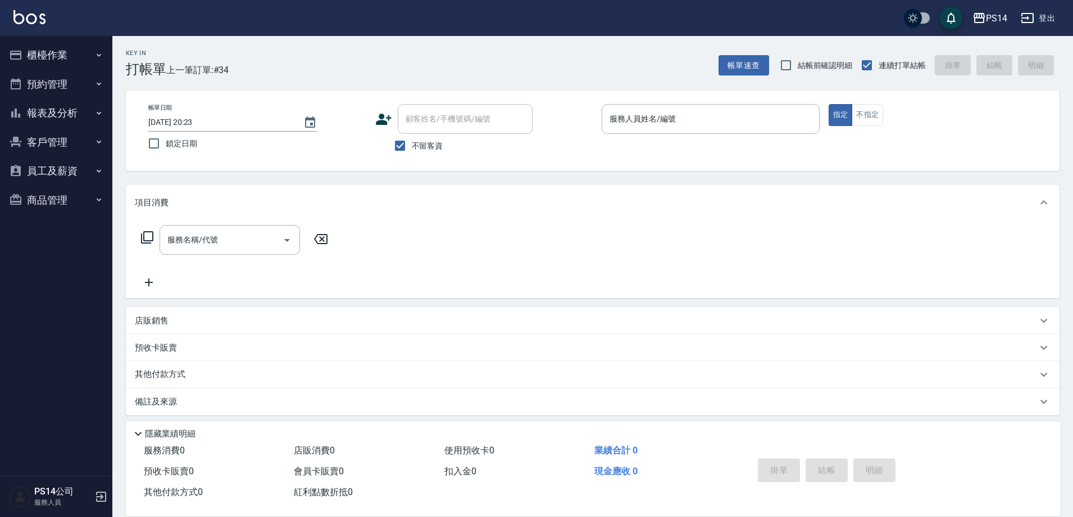
click at [70, 111] on button "報表及分析" at bounding box center [55, 112] width 103 height 29
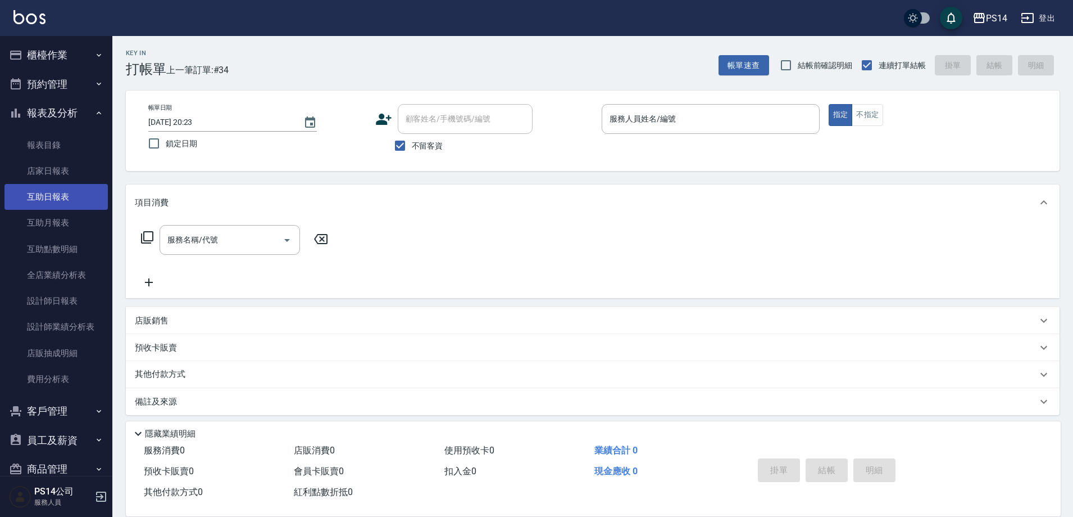
click at [65, 197] on link "互助日報表" at bounding box center [55, 197] width 103 height 26
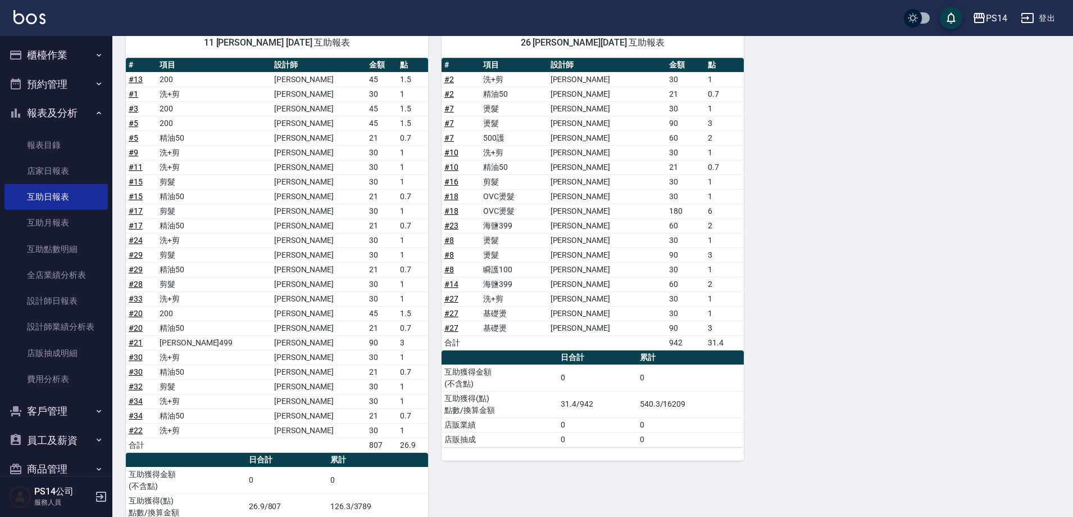
scroll to position [366, 0]
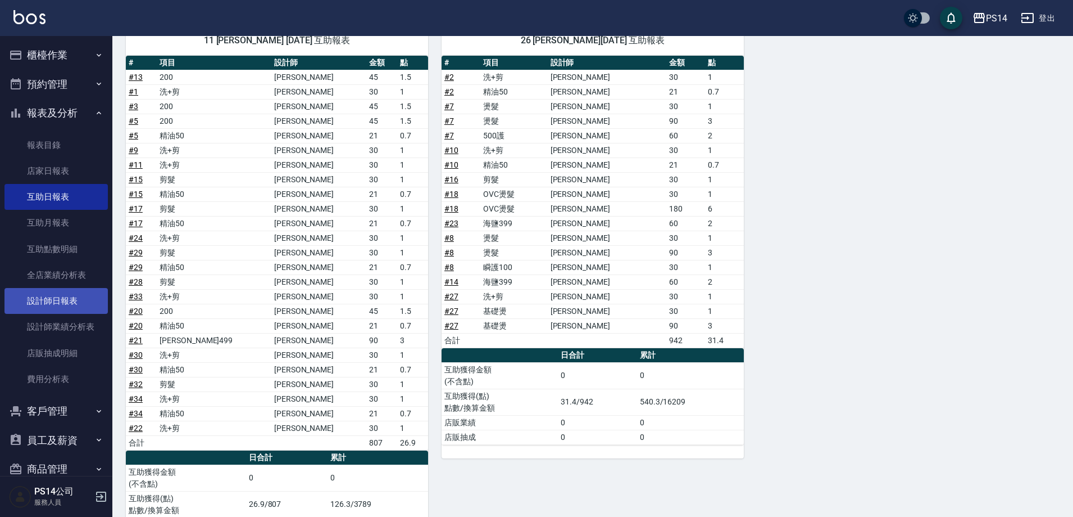
click at [73, 300] on link "設計師日報表" at bounding box center [55, 301] width 103 height 26
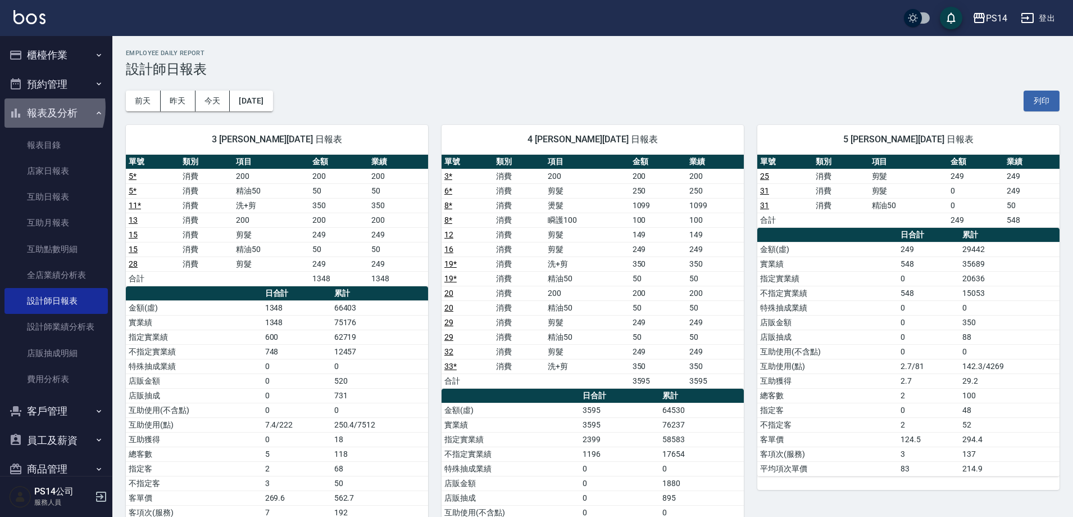
click at [33, 107] on button "報表及分析" at bounding box center [55, 112] width 103 height 29
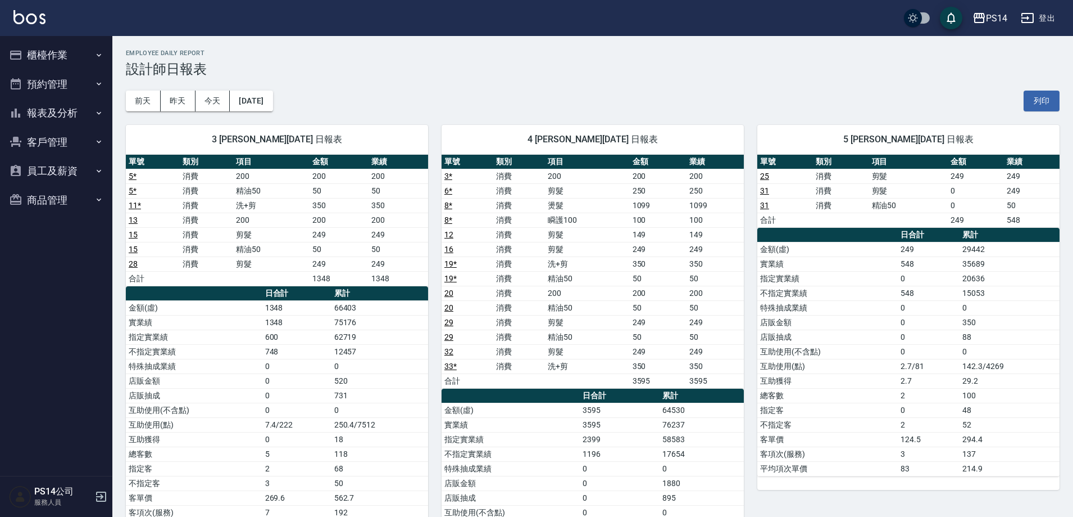
click at [36, 55] on button "櫃檯作業" at bounding box center [55, 54] width 103 height 29
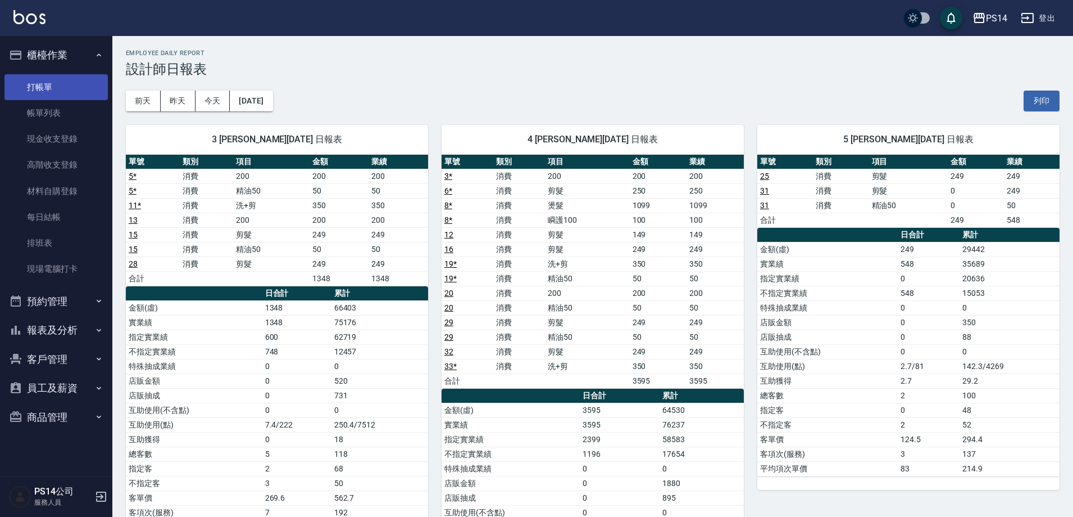
click at [46, 84] on link "打帳單" at bounding box center [55, 87] width 103 height 26
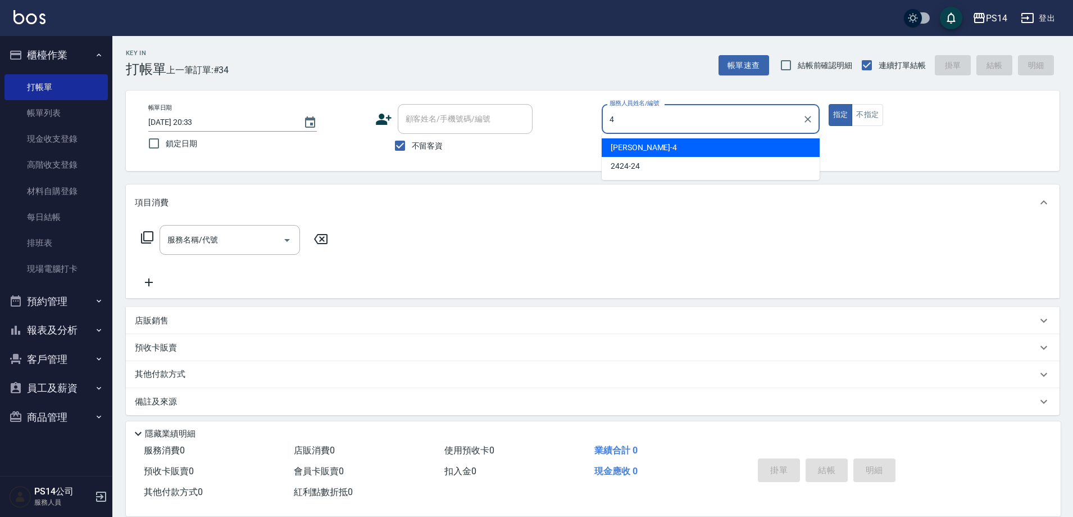
type input "[PERSON_NAME]-4"
type button "true"
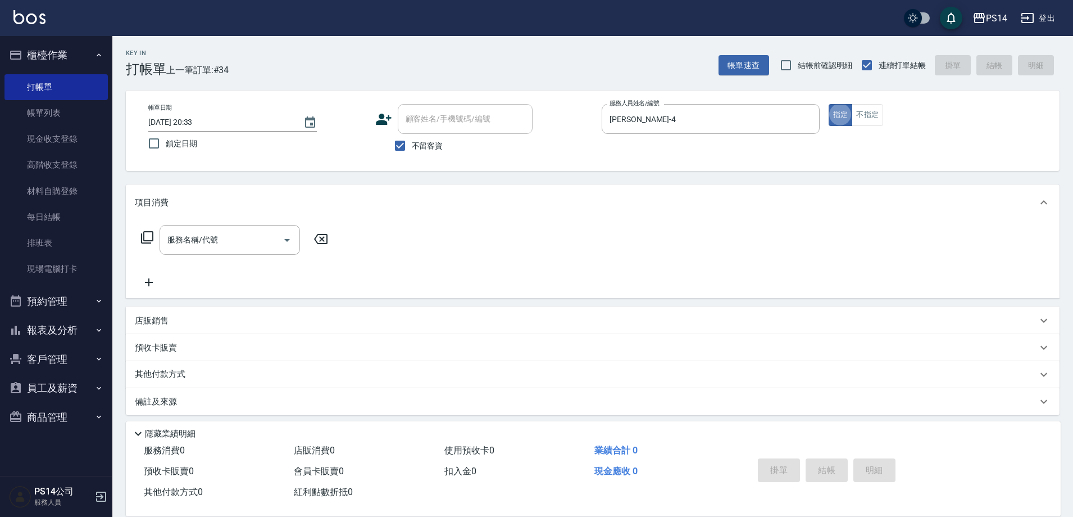
scroll to position [6, 0]
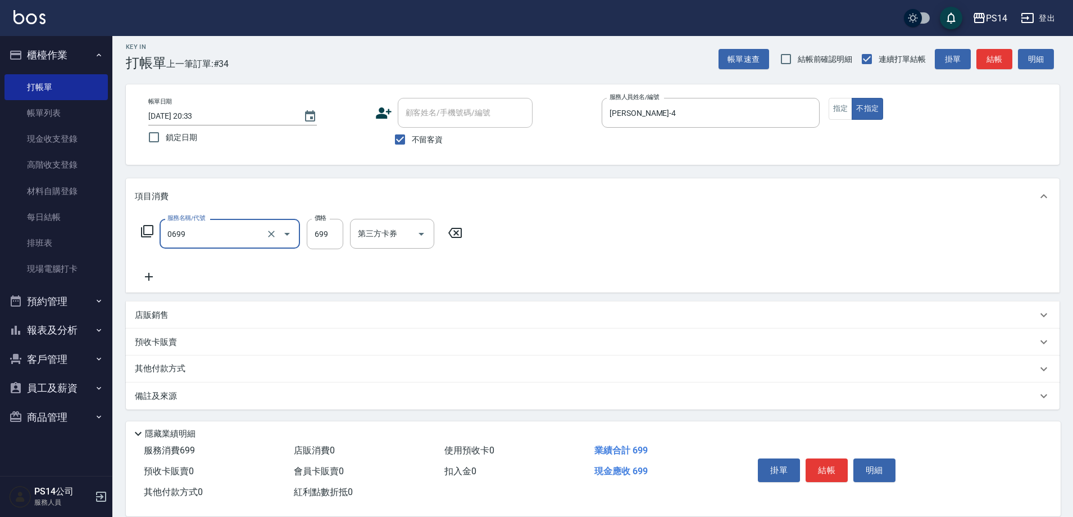
type input "精油SPA(0699)"
type input "顏誼婷-26"
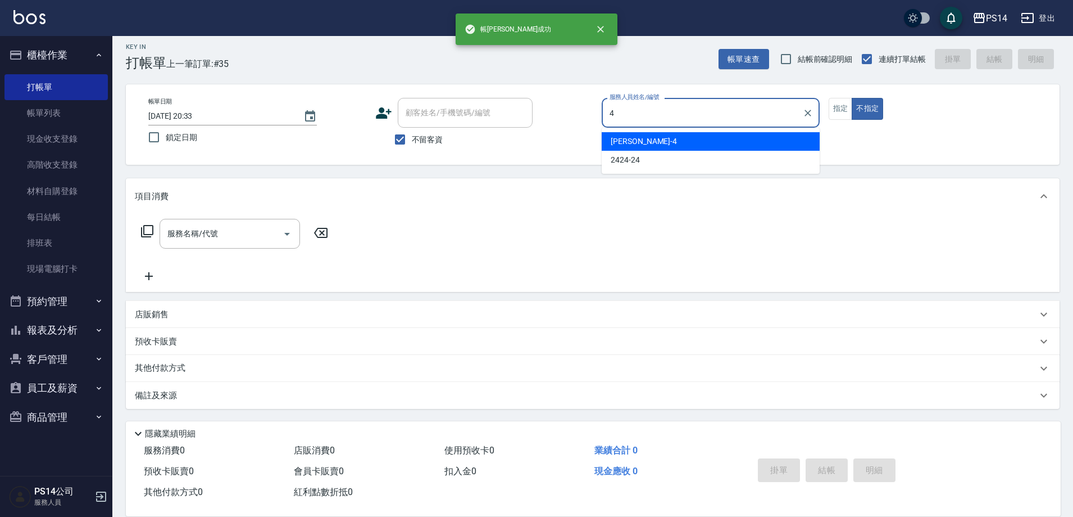
type input "[PERSON_NAME]-4"
type button "false"
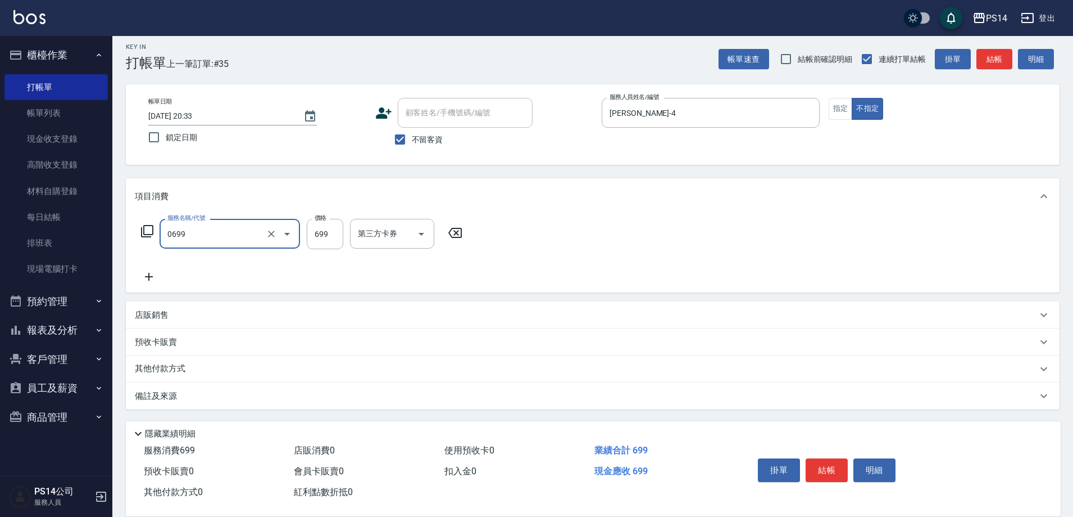
type input "精油SPA(0699)"
type input "[PERSON_NAME]-11"
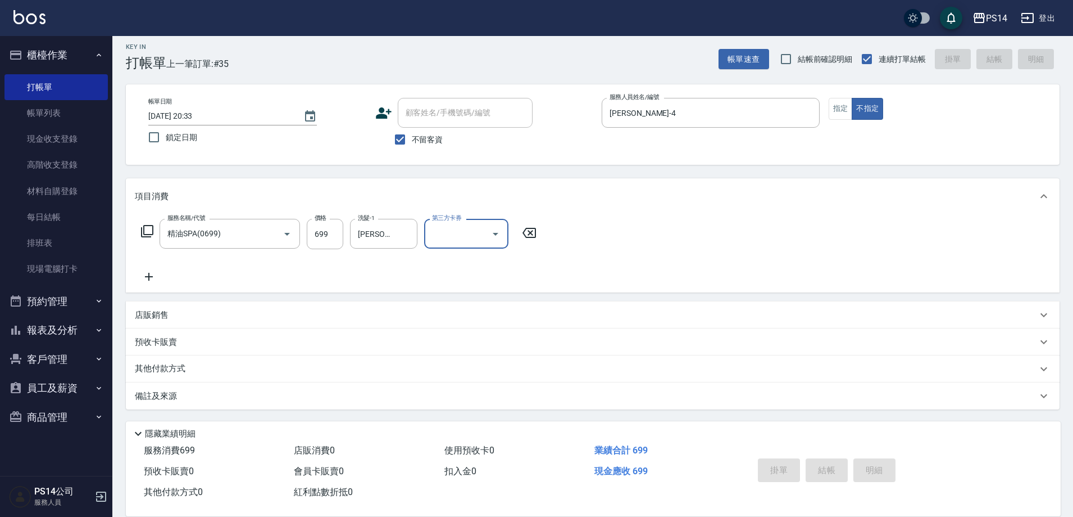
type input "[DATE] 20:34"
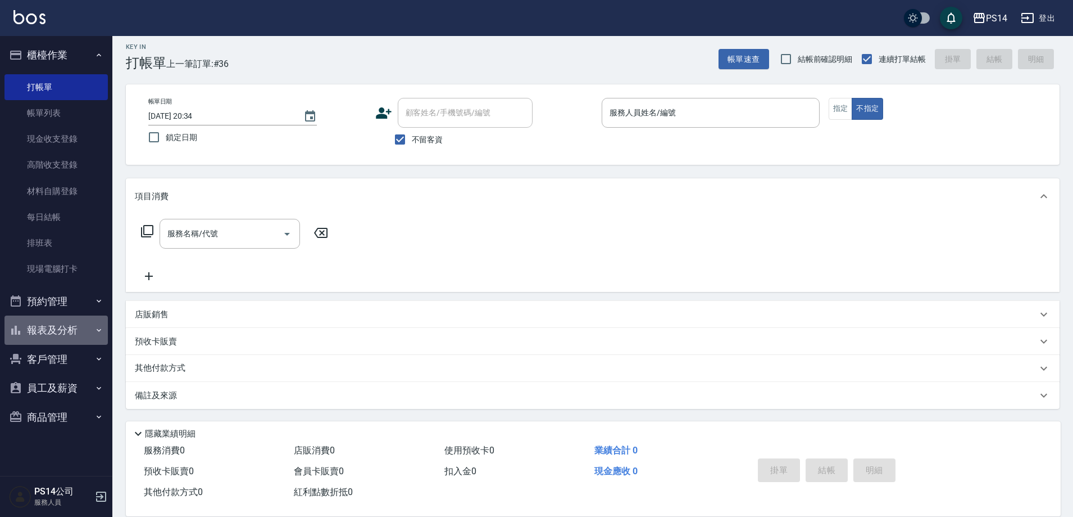
click at [65, 333] on button "報表及分析" at bounding box center [55, 329] width 103 height 29
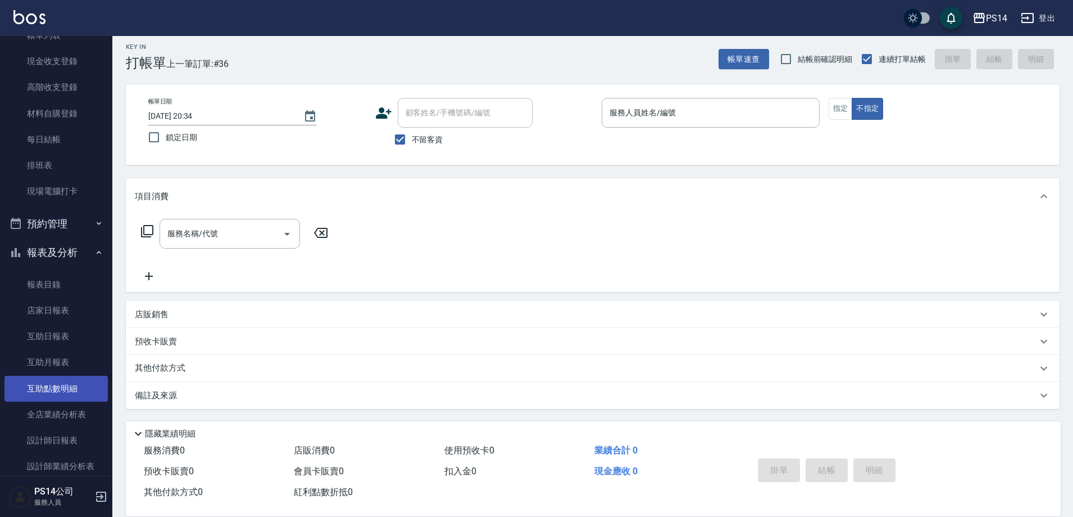
scroll to position [112, 0]
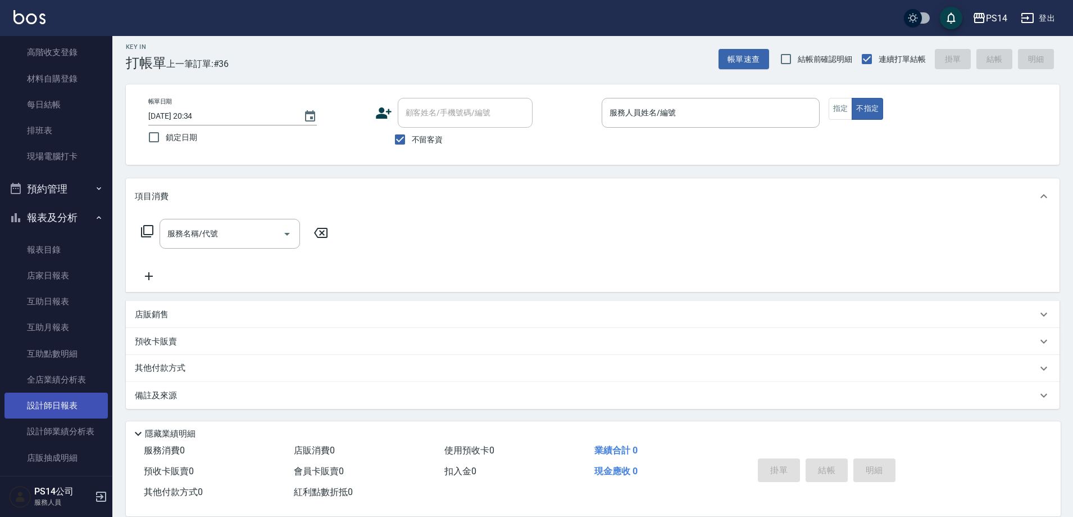
click at [71, 405] on link "設計師日報表" at bounding box center [55, 405] width 103 height 26
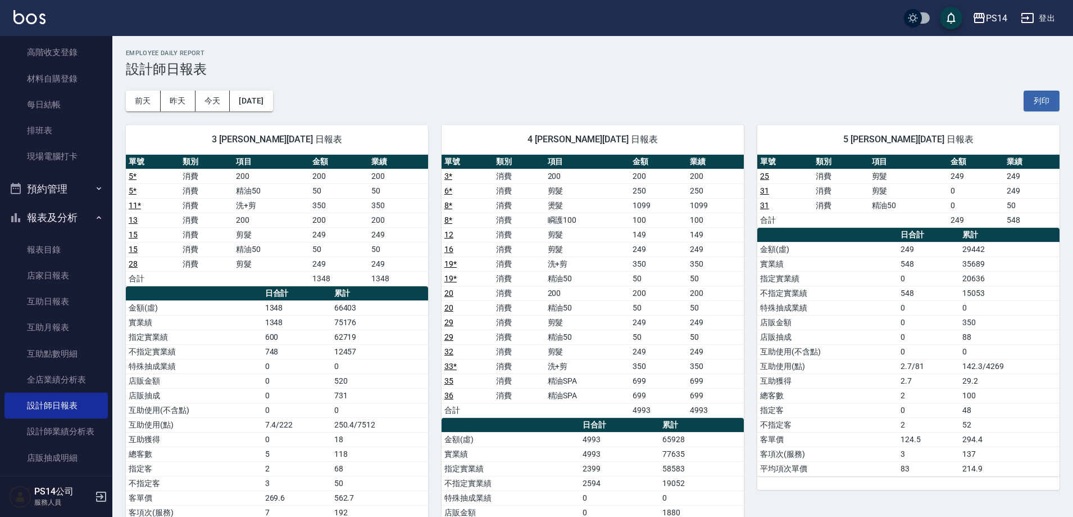
click at [137, 114] on div "3 [PERSON_NAME][DATE] 日報表 單號 類別 項目 金額 業績 5 * 消費 200 200 200 5 * 消費 精油50 50 50 1…" at bounding box center [270, 395] width 316 height 568
click at [139, 108] on button "前天" at bounding box center [143, 100] width 35 height 21
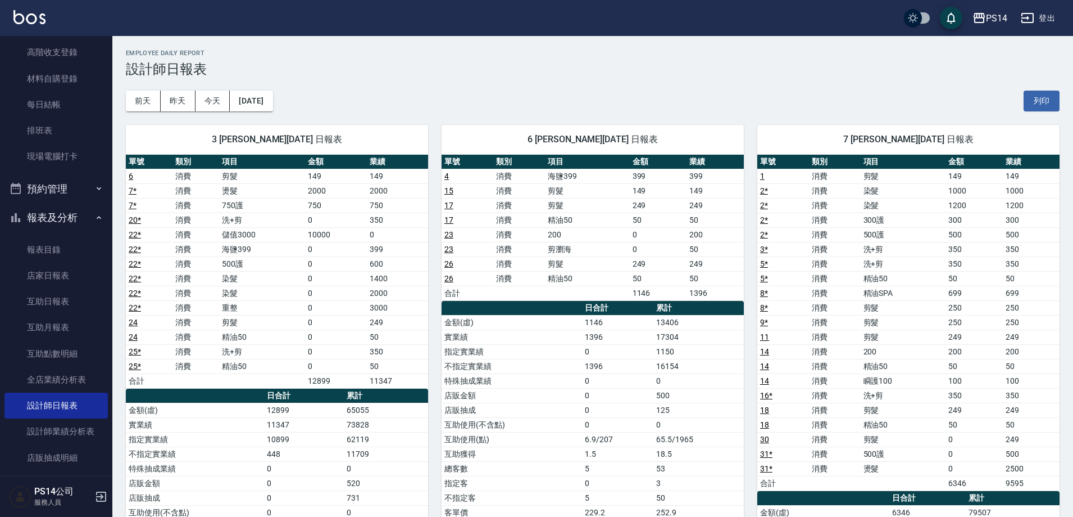
click at [255, 81] on div "[DATE] [DATE] [DATE] [DATE] 列印" at bounding box center [593, 101] width 934 height 48
click at [259, 90] on div "[DATE] [DATE] [DATE] [DATE] 列印" at bounding box center [593, 101] width 934 height 48
click at [305, 111] on div "3 [PERSON_NAME][DATE] 日報表 單號 類別 項目 金額 業績 6 消費 剪髮 149 149 7 * 消費 燙髮 2000 2000 7 …" at bounding box center [270, 431] width 316 height 641
click at [271, 98] on button "[DATE]" at bounding box center [251, 100] width 43 height 21
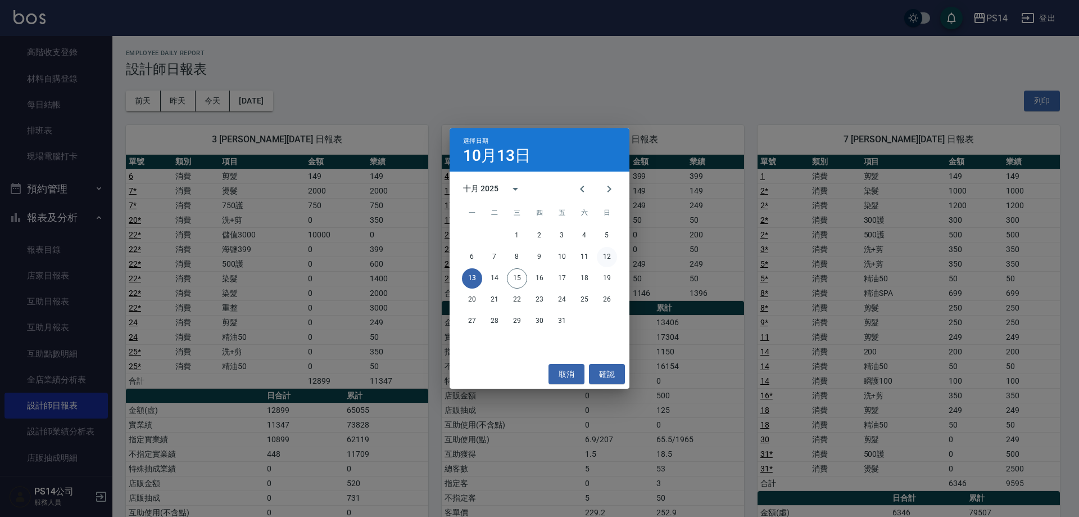
click at [611, 258] on button "12" at bounding box center [607, 257] width 20 height 20
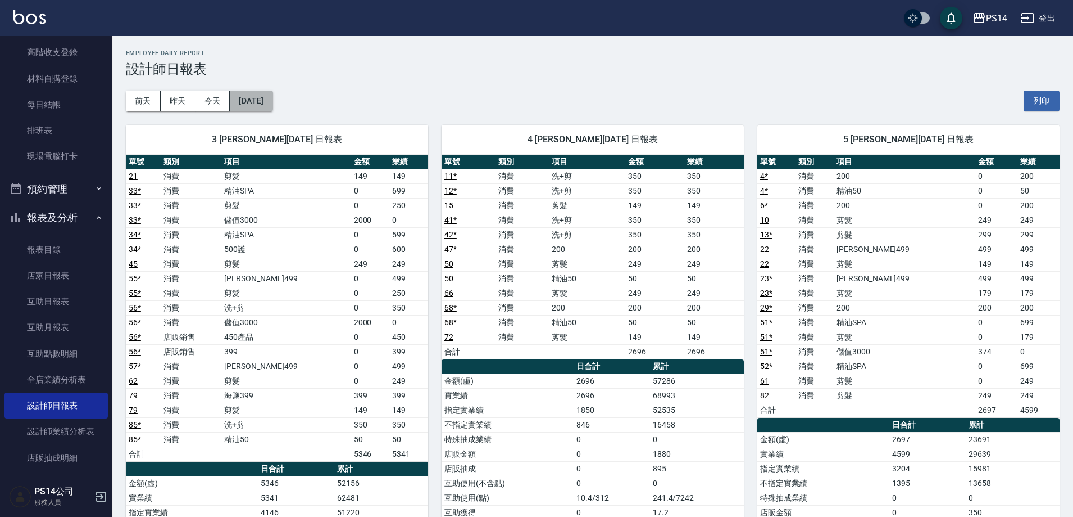
click at [255, 102] on button "[DATE]" at bounding box center [251, 100] width 43 height 21
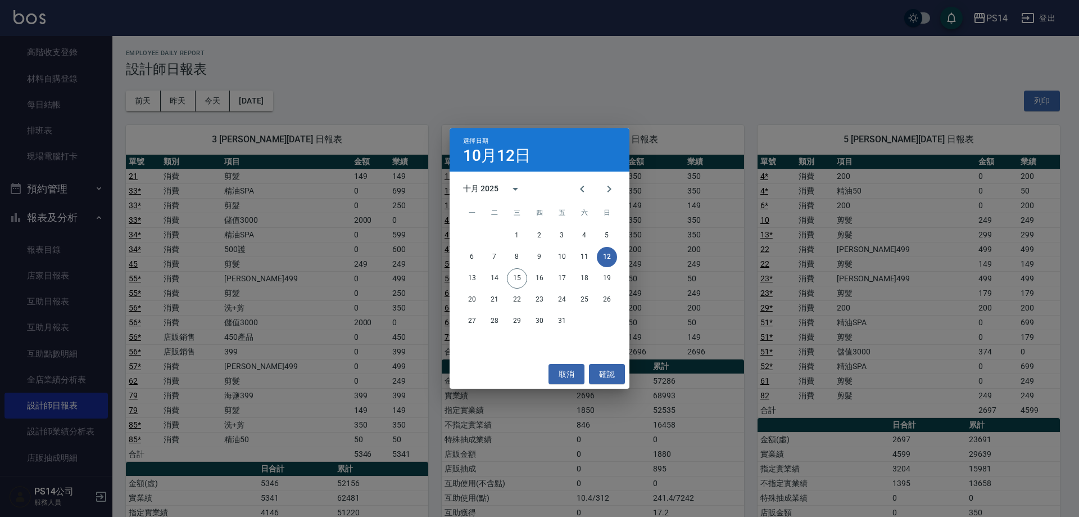
click at [216, 102] on div "選擇日期 [DATE] 十月 2025 一 二 三 四 五 六 日 1 2 3 4 5 6 7 8 9 10 11 12 13 14 15 16 17 18 …" at bounding box center [539, 258] width 1079 height 517
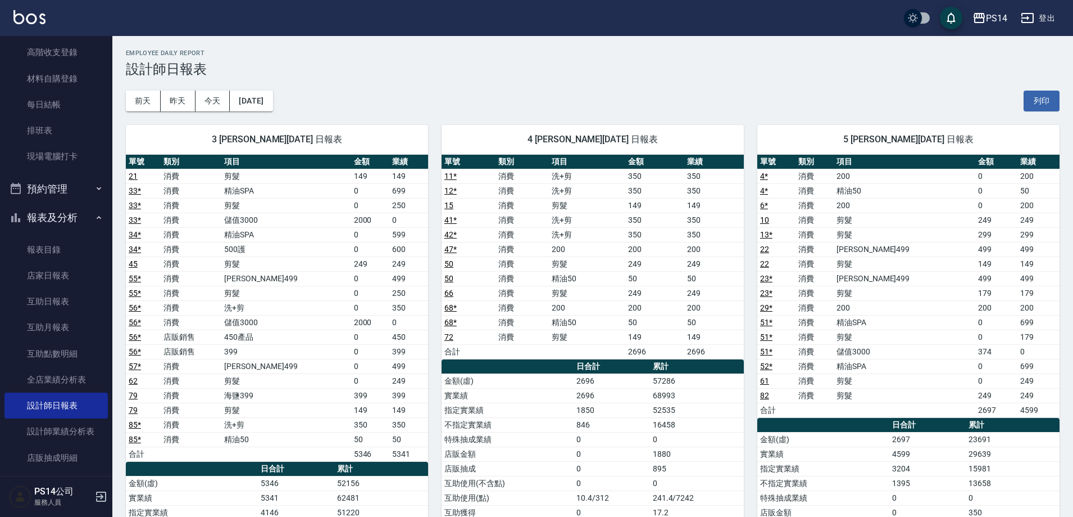
click at [216, 102] on button "今天" at bounding box center [213, 100] width 35 height 21
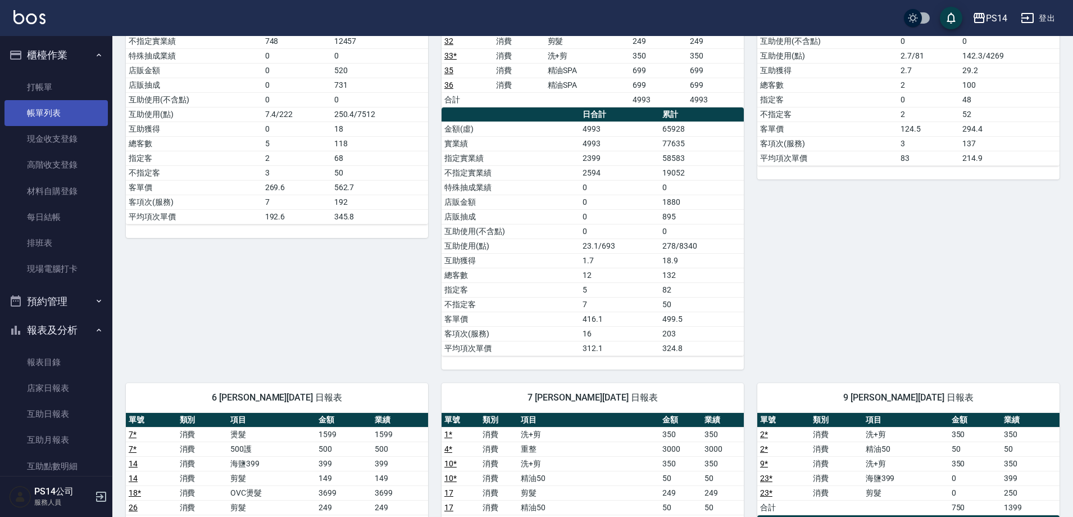
scroll to position [295, 0]
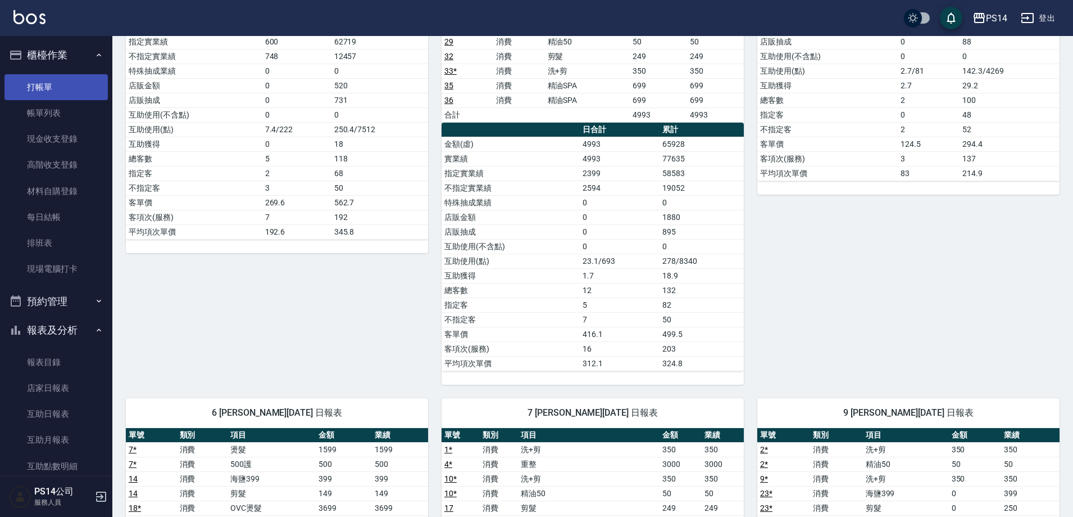
click at [48, 86] on link "打帳單" at bounding box center [55, 87] width 103 height 26
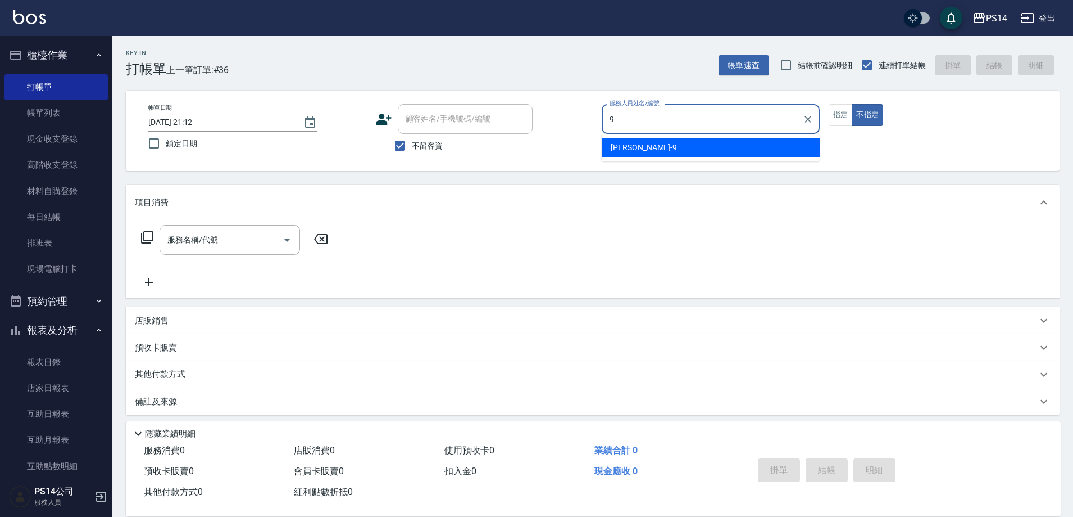
type input "[PERSON_NAME]-9"
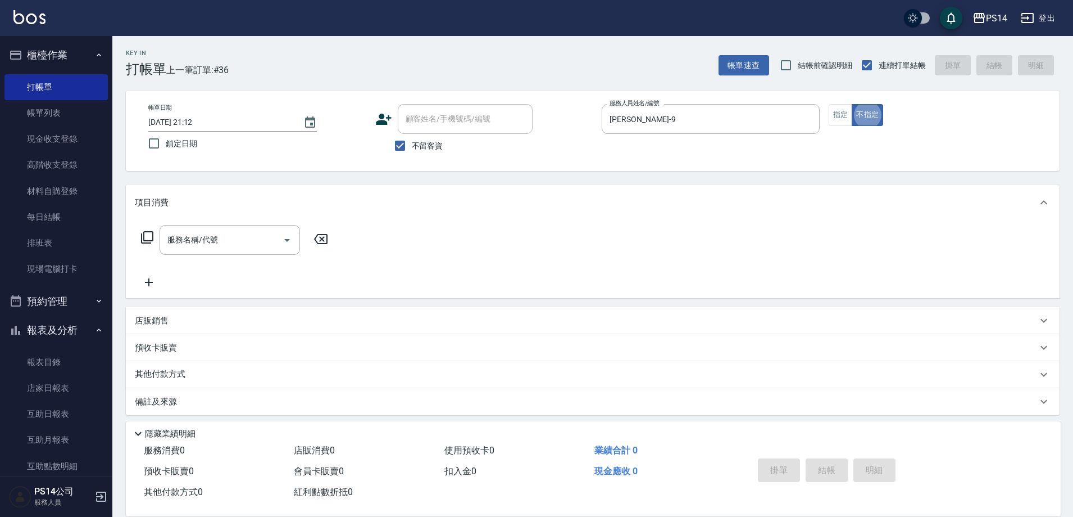
type button "false"
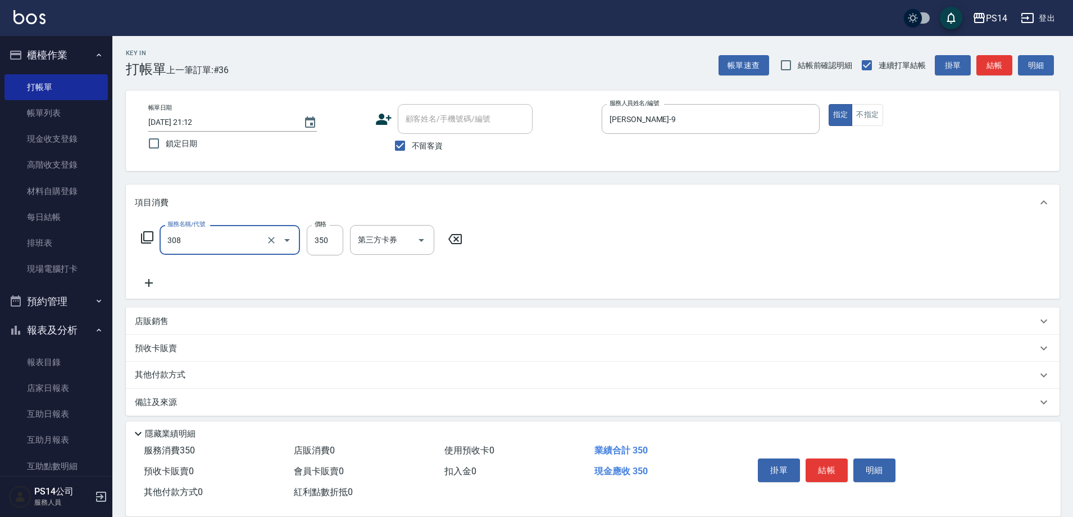
type input "洗+剪(308)"
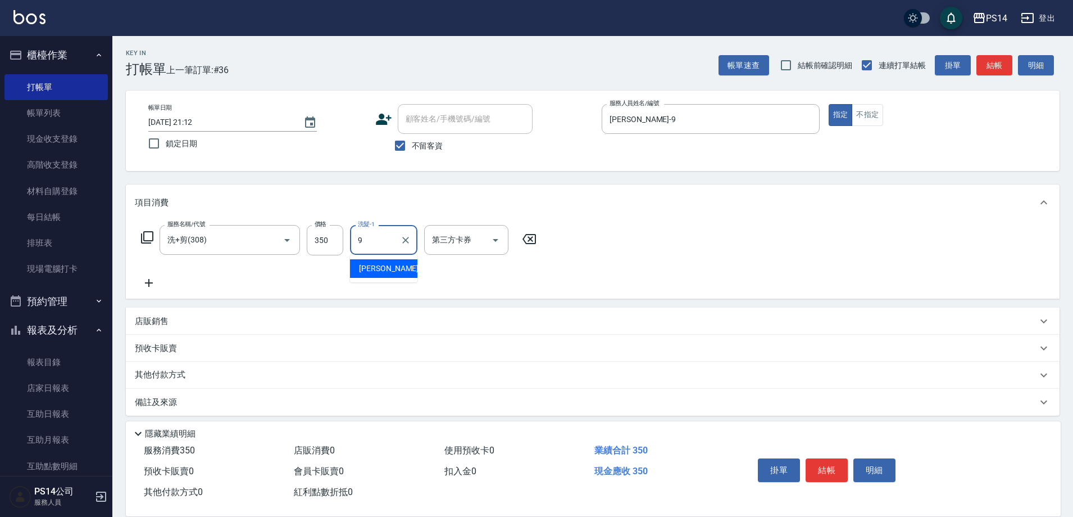
type input "[PERSON_NAME]-9"
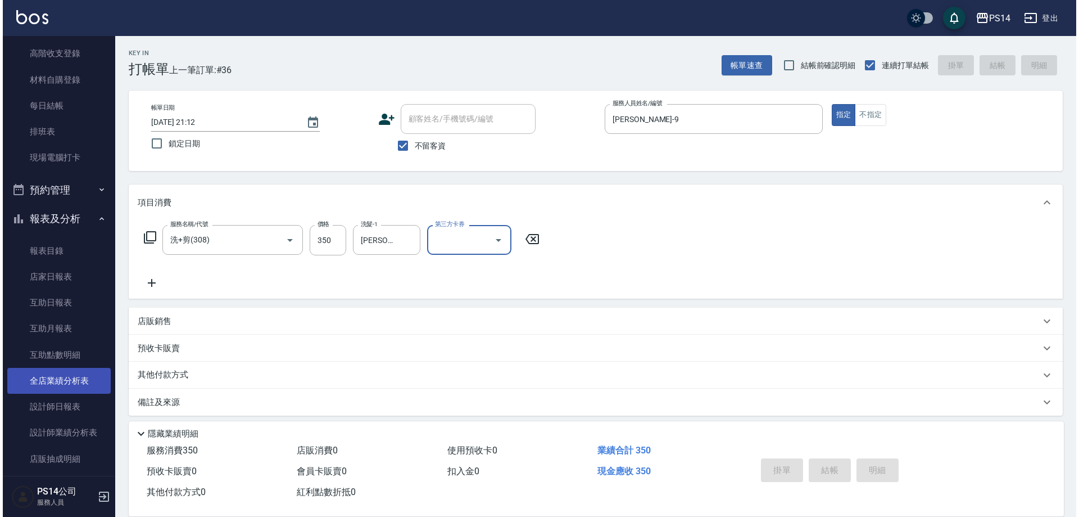
scroll to position [112, 0]
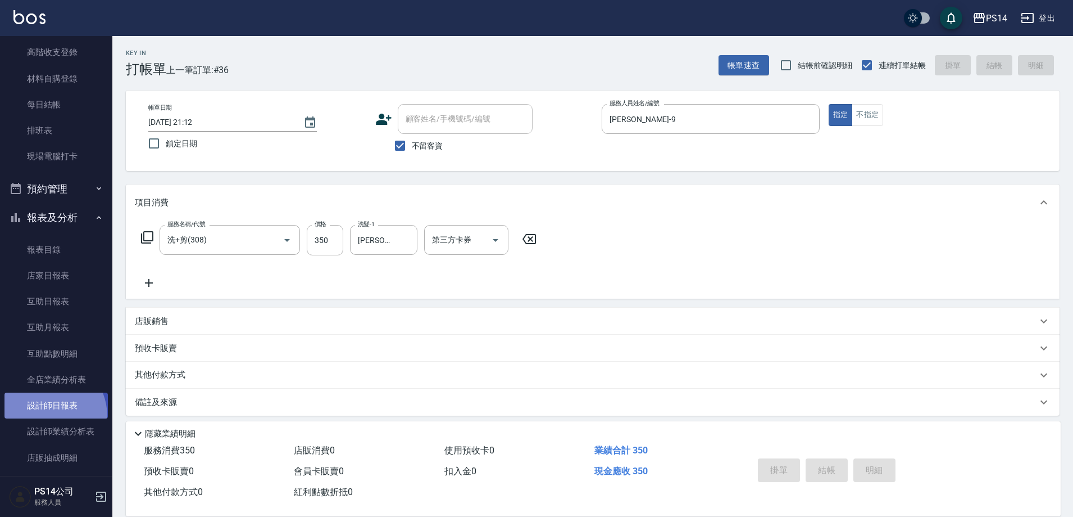
click at [44, 416] on link "設計師日報表" at bounding box center [55, 405] width 103 height 26
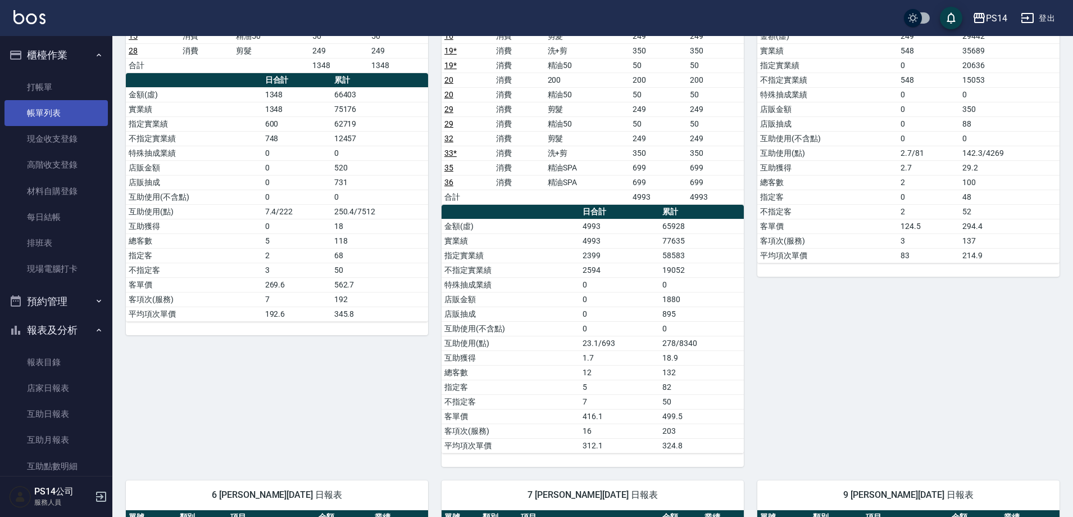
scroll to position [126, 0]
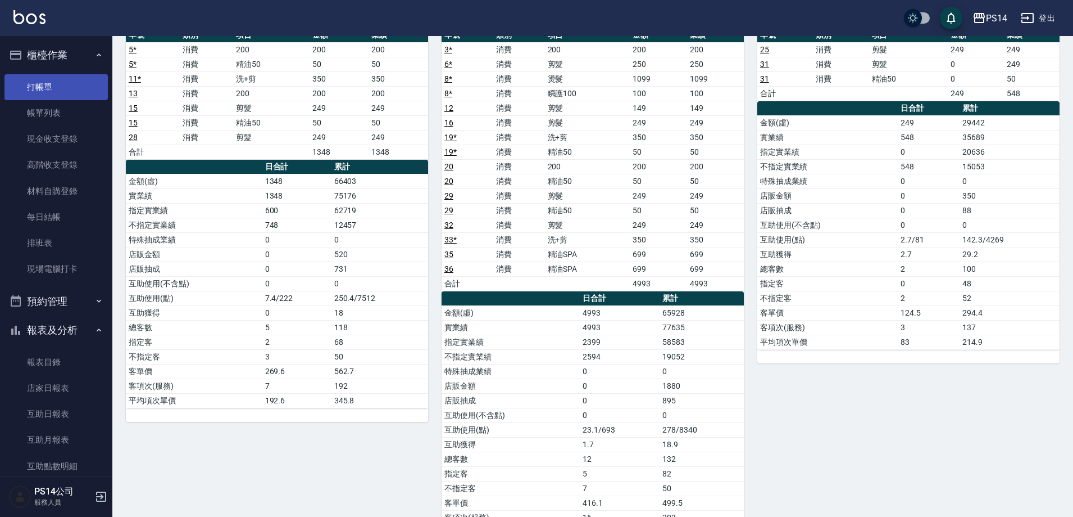
click at [44, 93] on link "打帳單" at bounding box center [55, 87] width 103 height 26
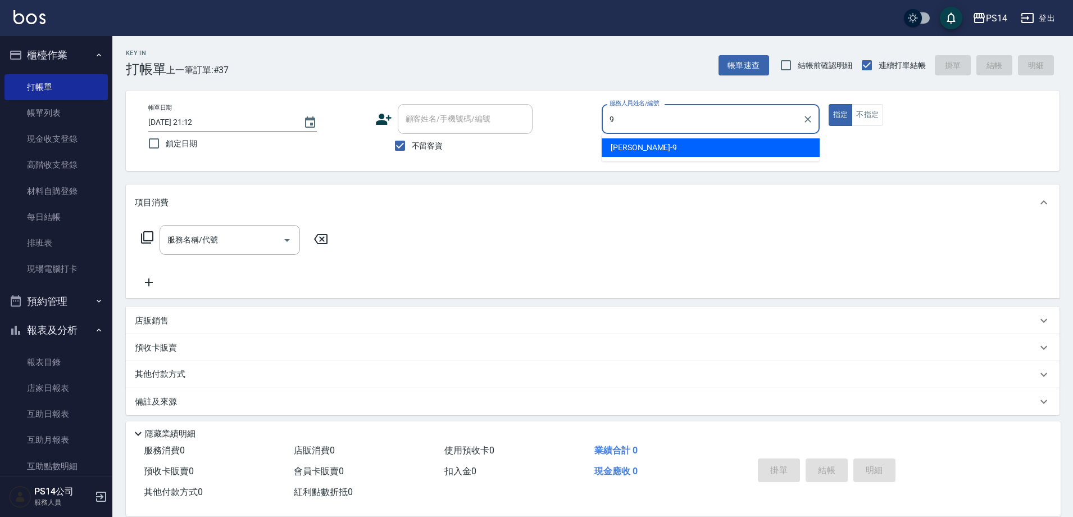
type input "[PERSON_NAME]-9"
type button "true"
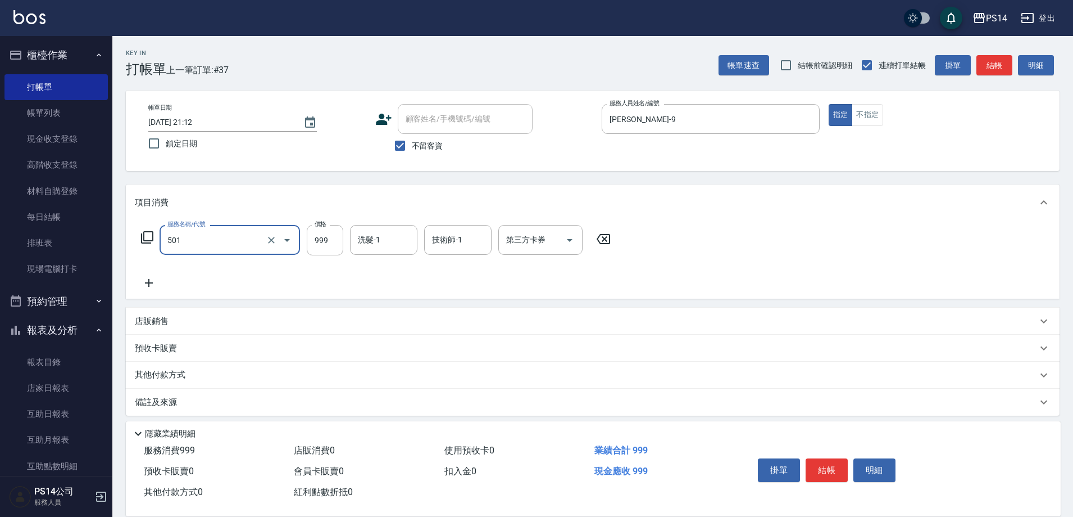
type input "染髮(501)"
type input "1400"
type input "顏誼婷-26"
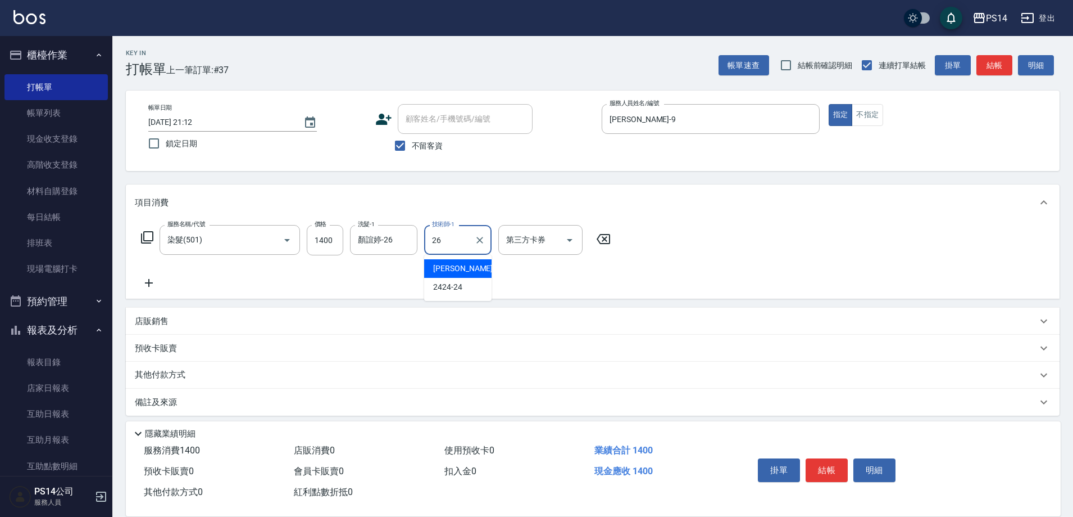
type input "顏誼婷-26"
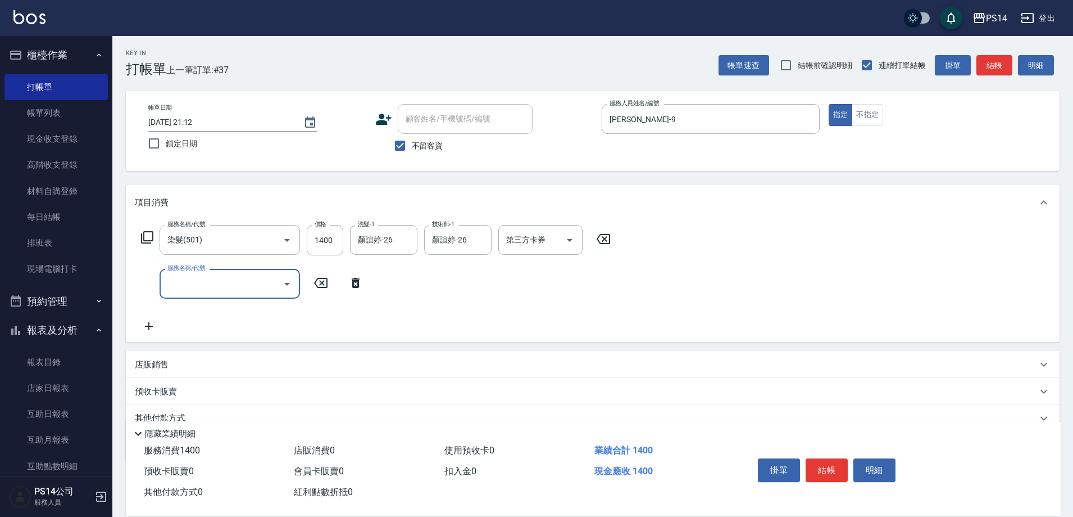
type input "4"
type input "精油SPA(0699)"
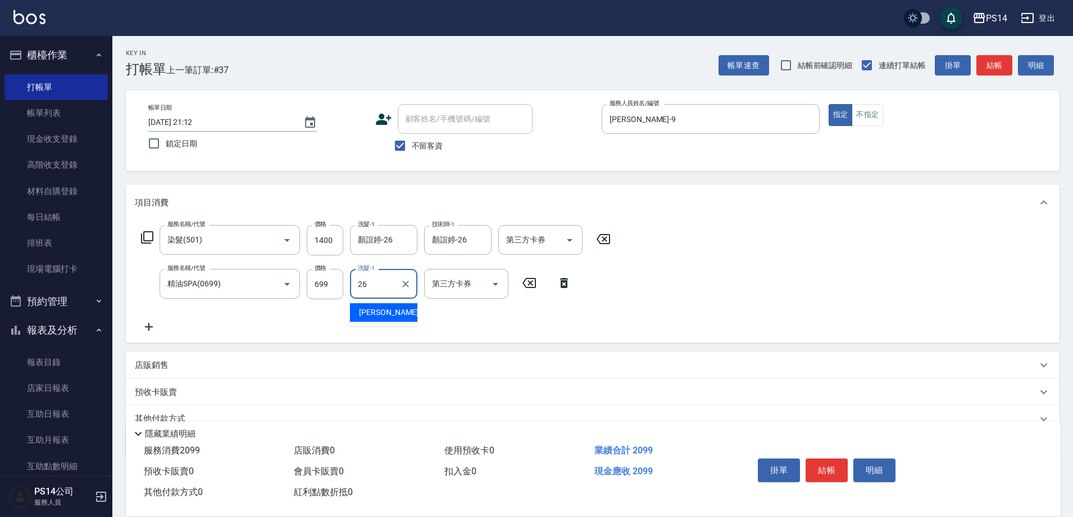
type input "顏誼婷-26"
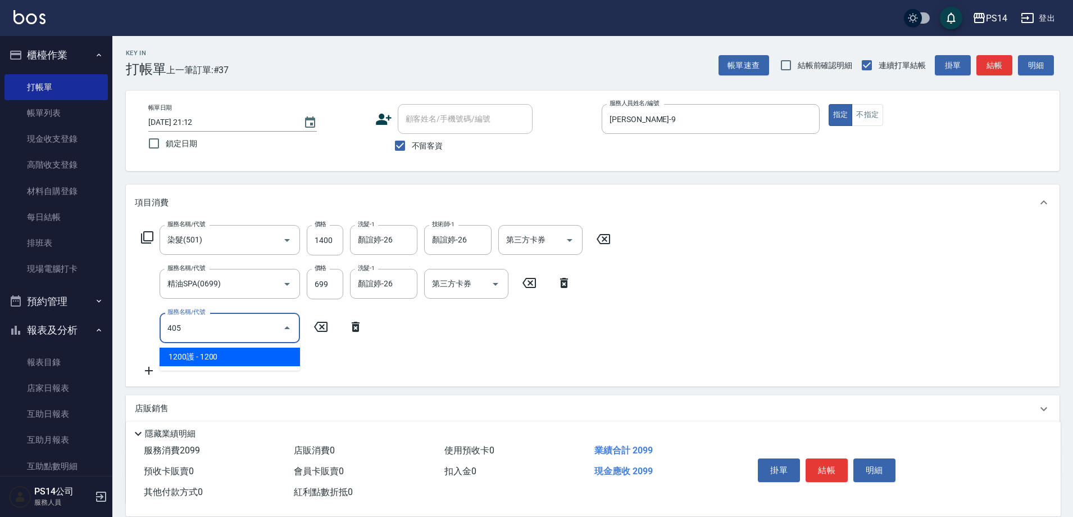
type input "1200護(405)"
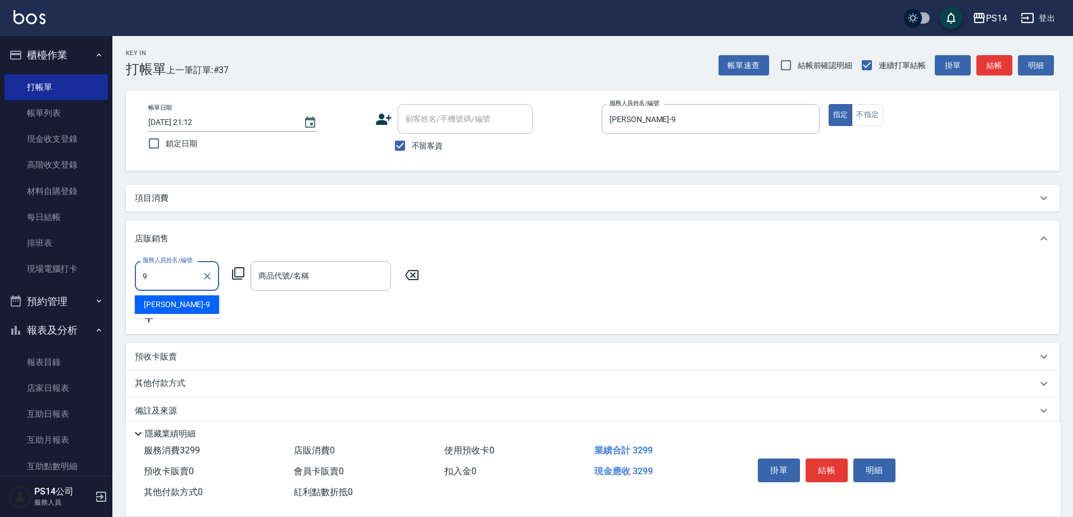
type input "[PERSON_NAME]-9"
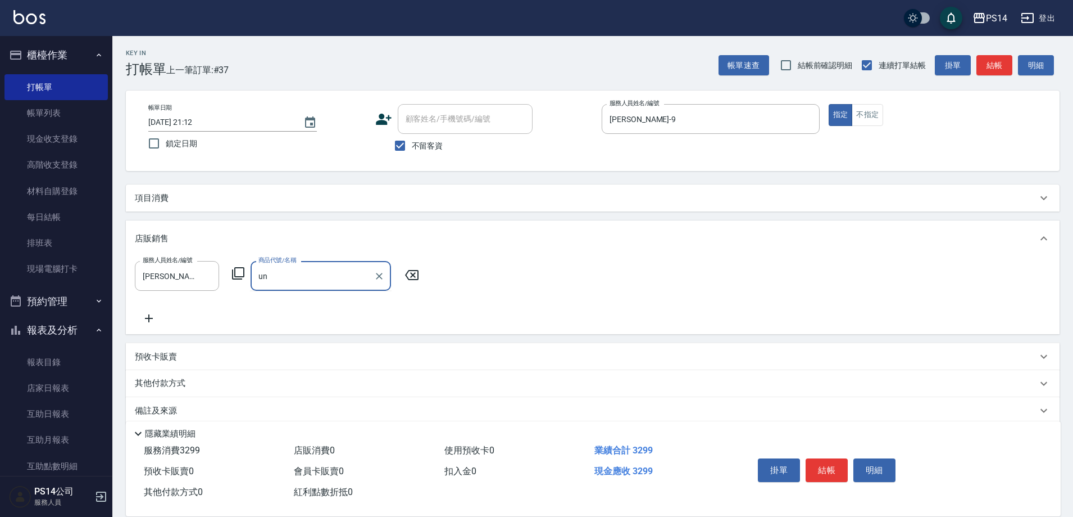
type input "u"
type input "450產品(入)"
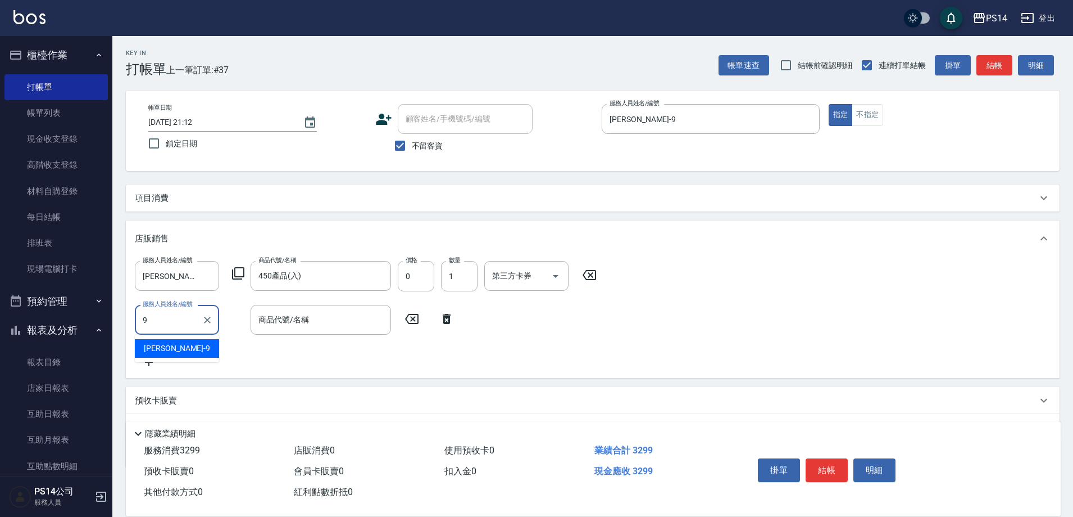
type input "[PERSON_NAME]-9"
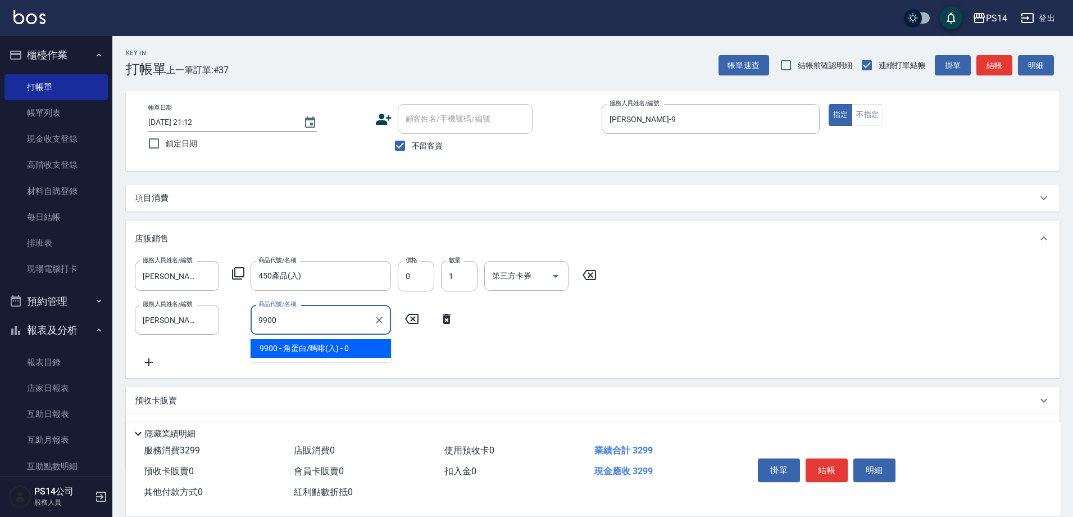
type input "角蛋白/嗎啡(入)"
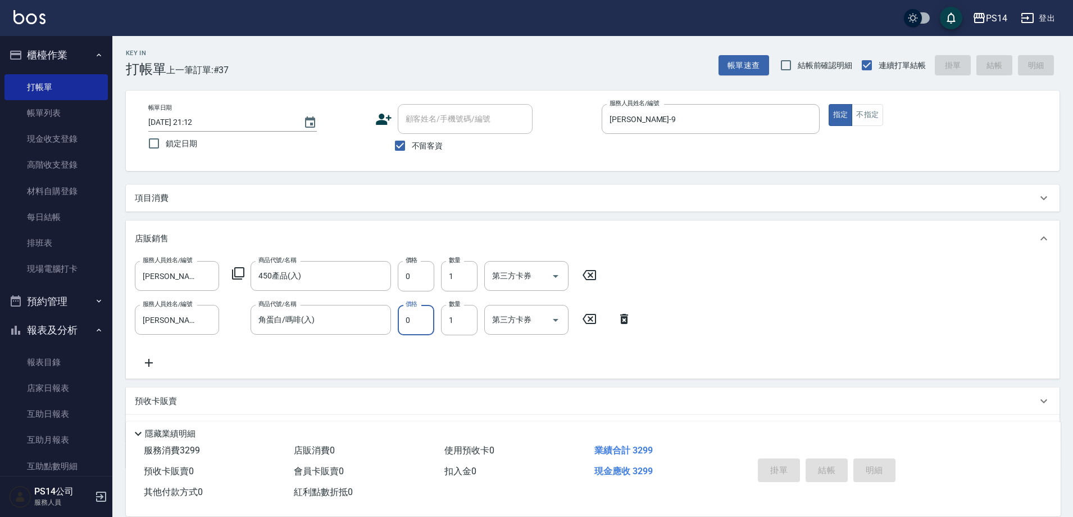
type input "[DATE] 21:13"
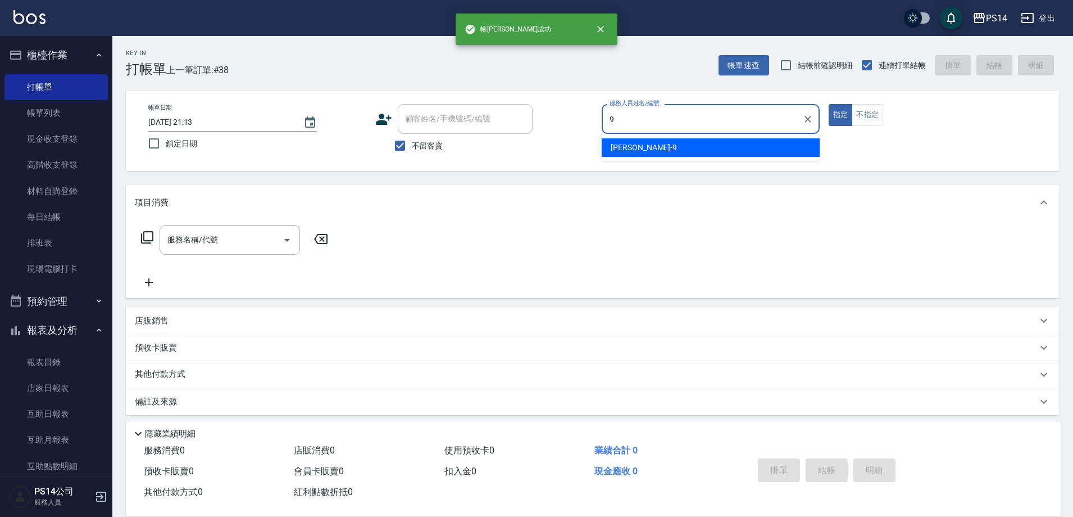
type input "[PERSON_NAME]-9"
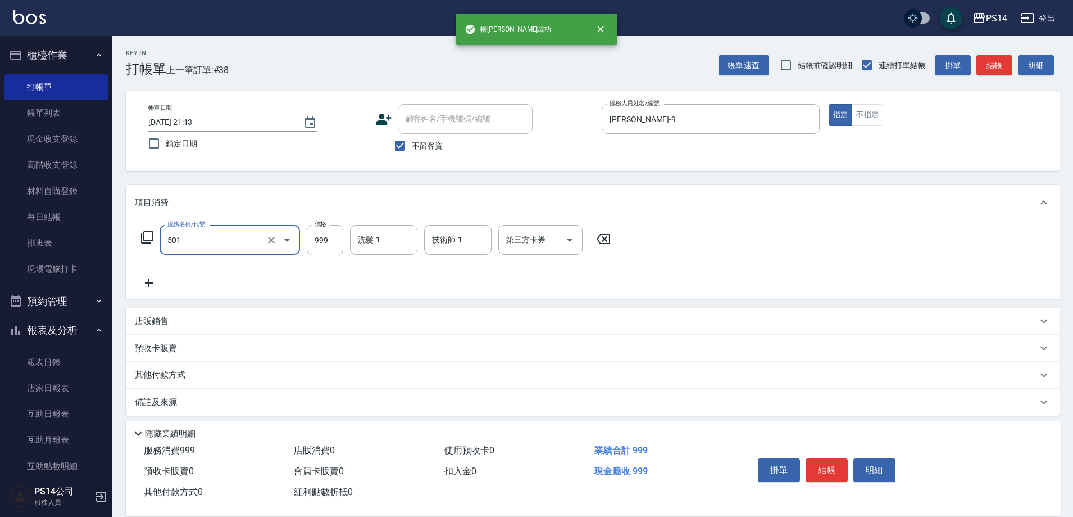
type input "染髮(501)"
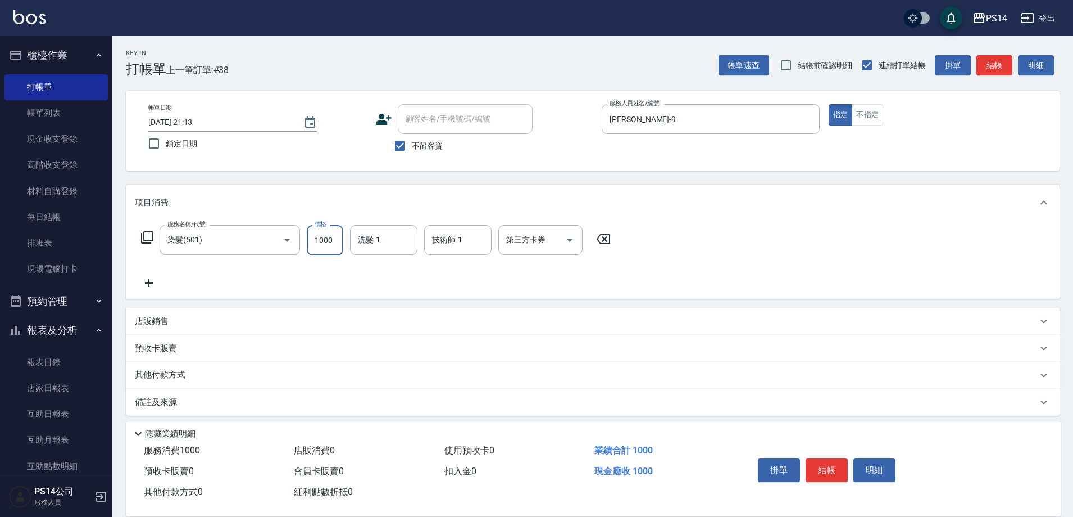
type input "1000"
type input "顏誼婷-26"
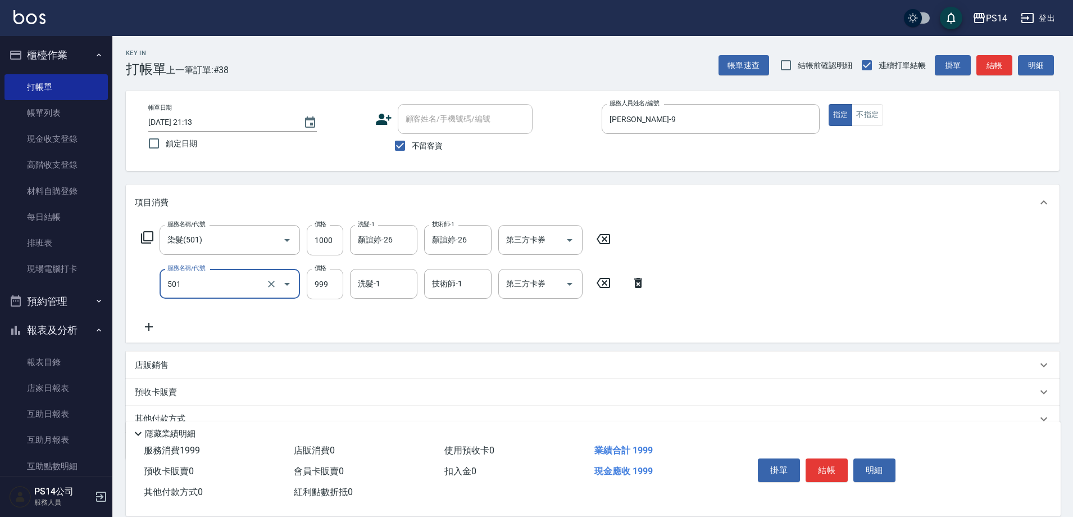
type input "染髮(501)"
type input "1000"
type input "顏誼婷-26"
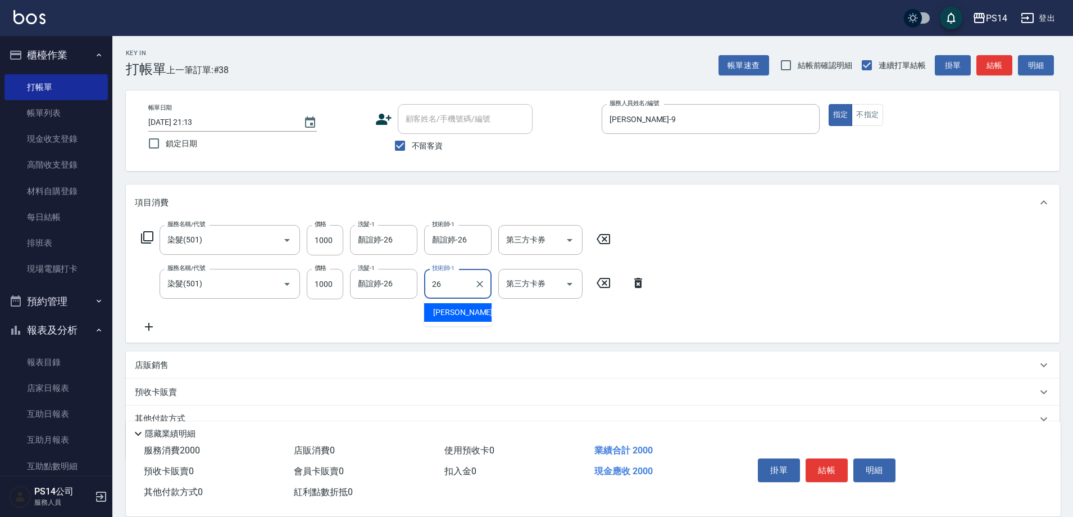
type input "顏誼婷-26"
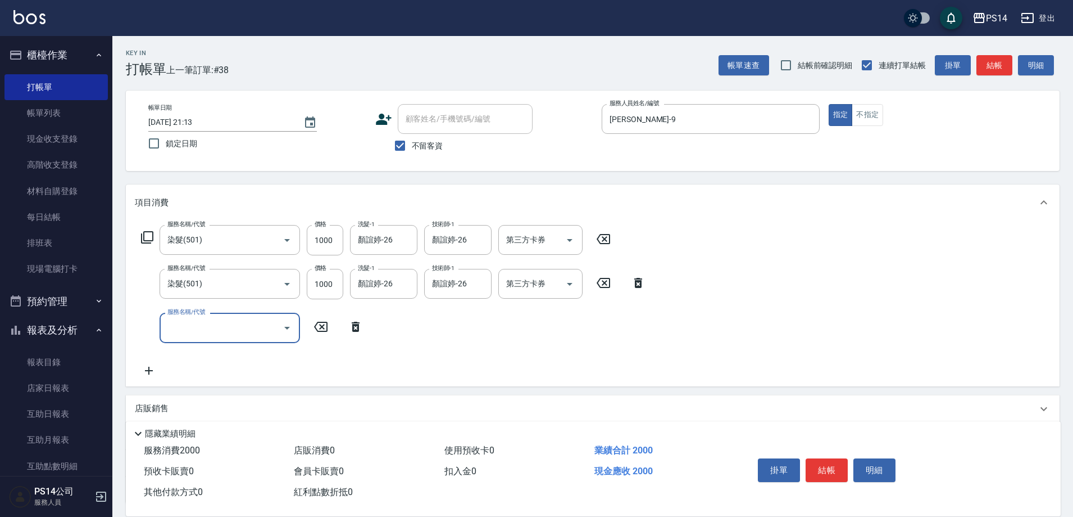
type input "1"
type input "染髮(501)"
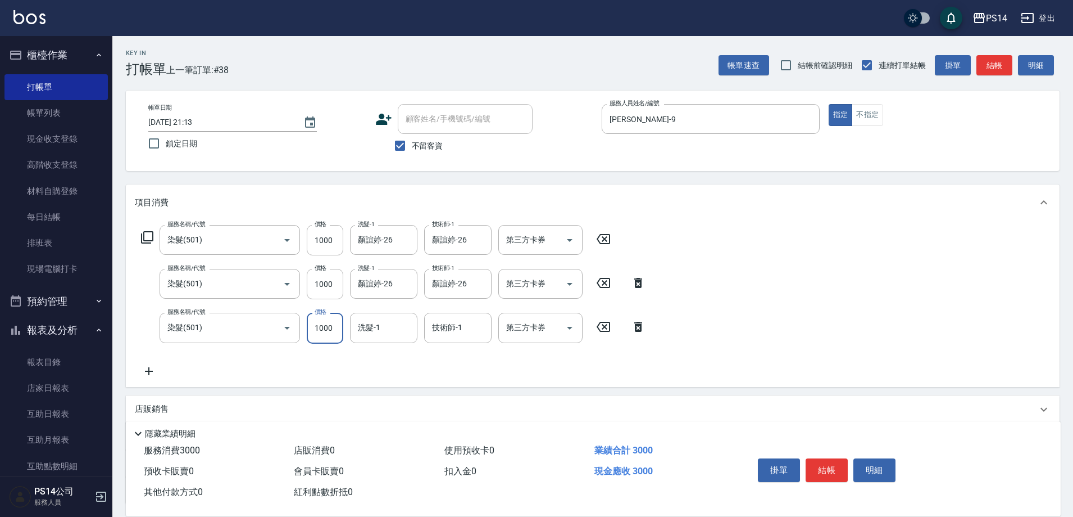
type input "1000"
type input "顏誼婷-26"
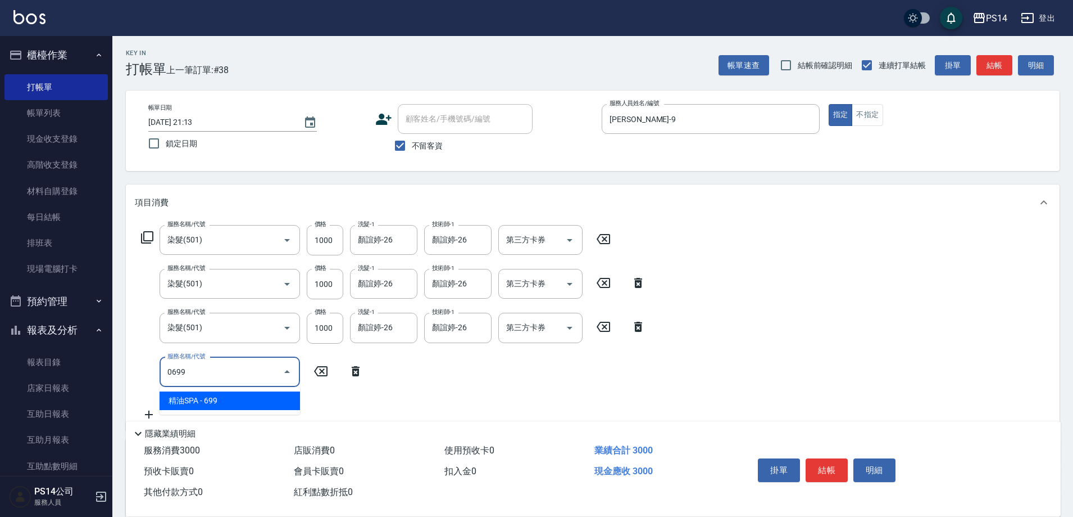
type input "精油SPA(0699)"
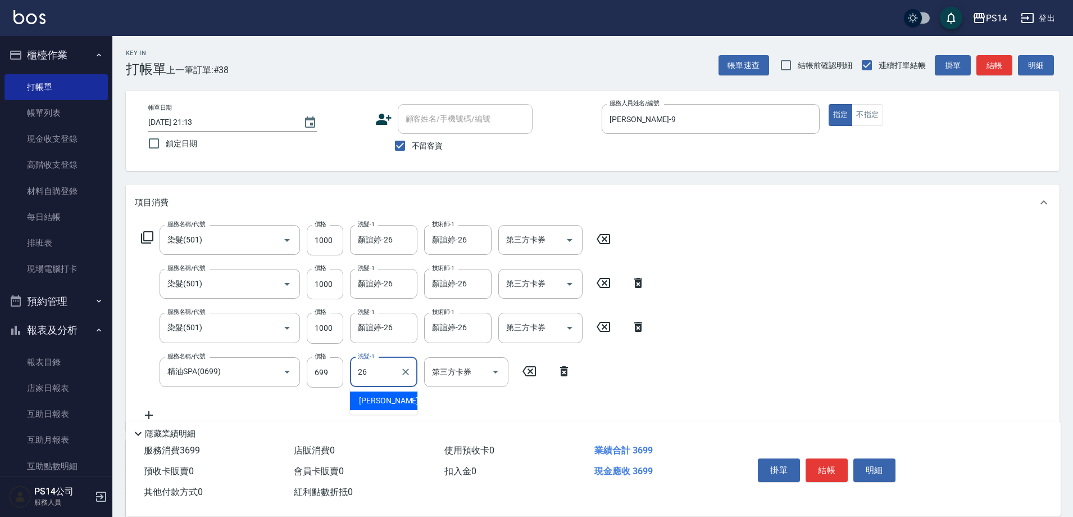
type input "顏誼婷-26"
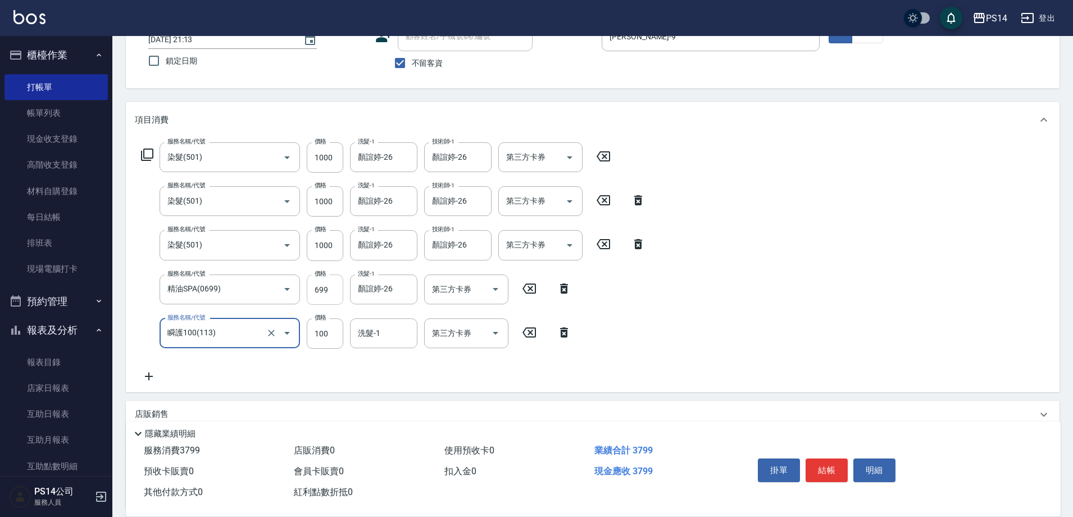
scroll to position [112, 0]
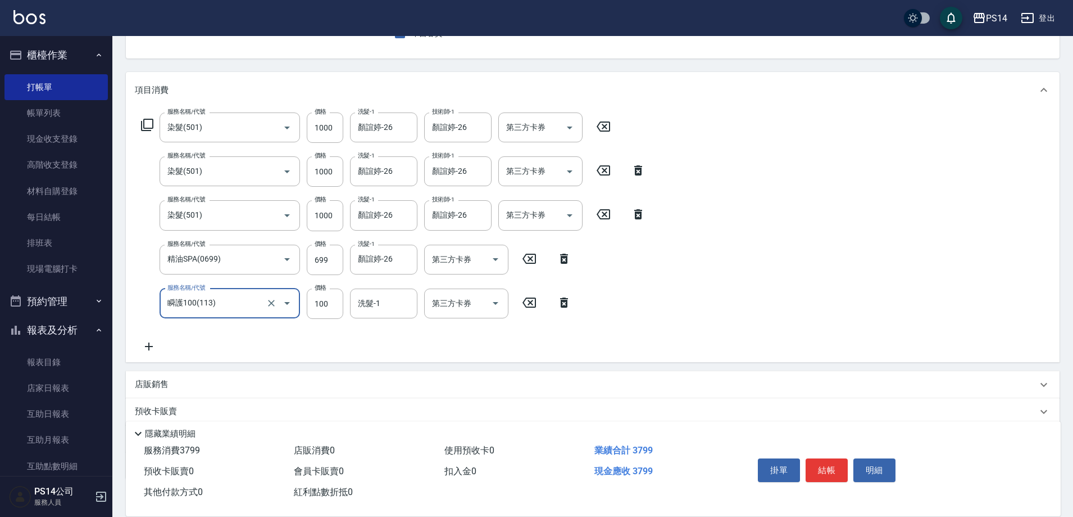
type input "瞬護100(113)"
type input "顏誼婷-26"
click at [563, 304] on icon at bounding box center [564, 302] width 8 height 10
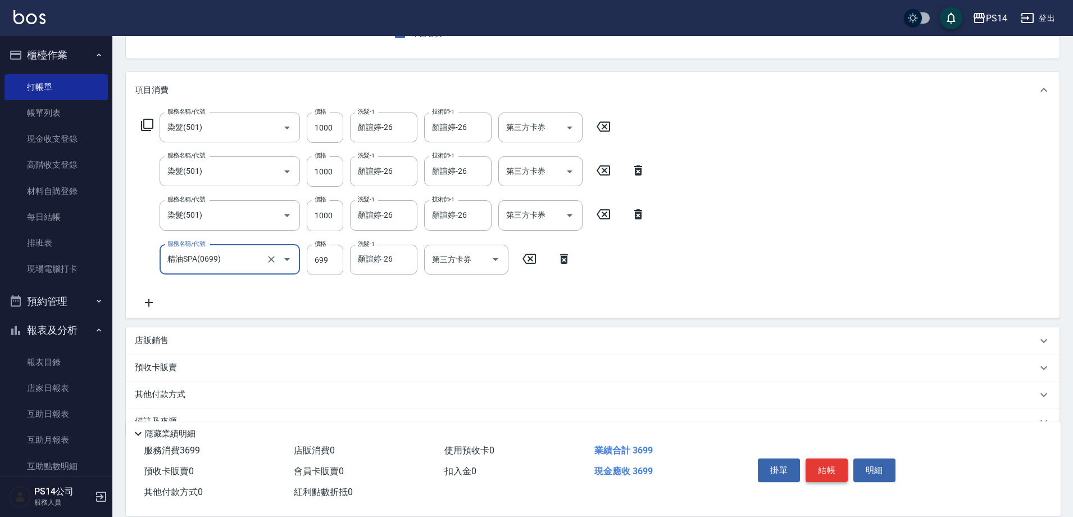
click at [839, 473] on button "結帳" at bounding box center [827, 470] width 42 height 24
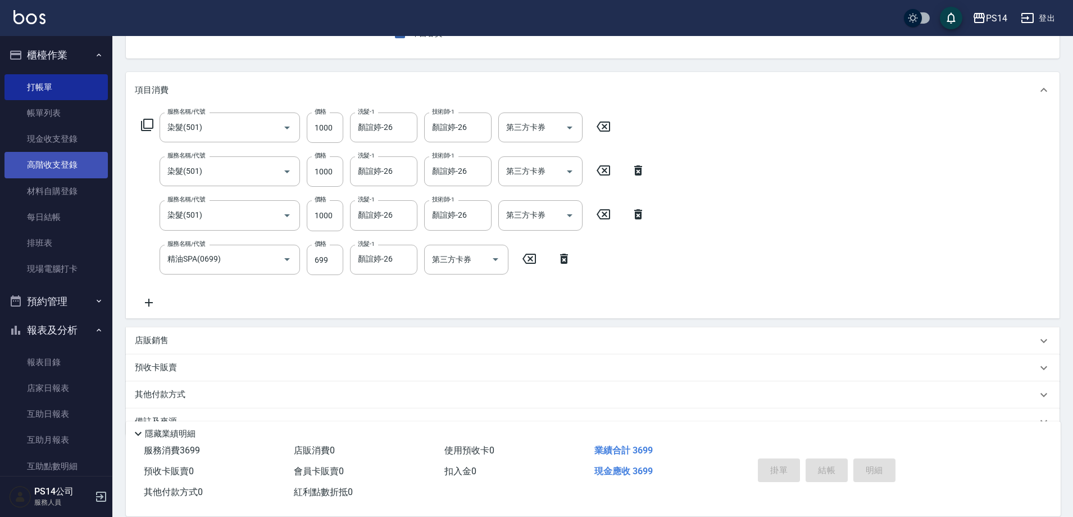
type input "[DATE] 21:14"
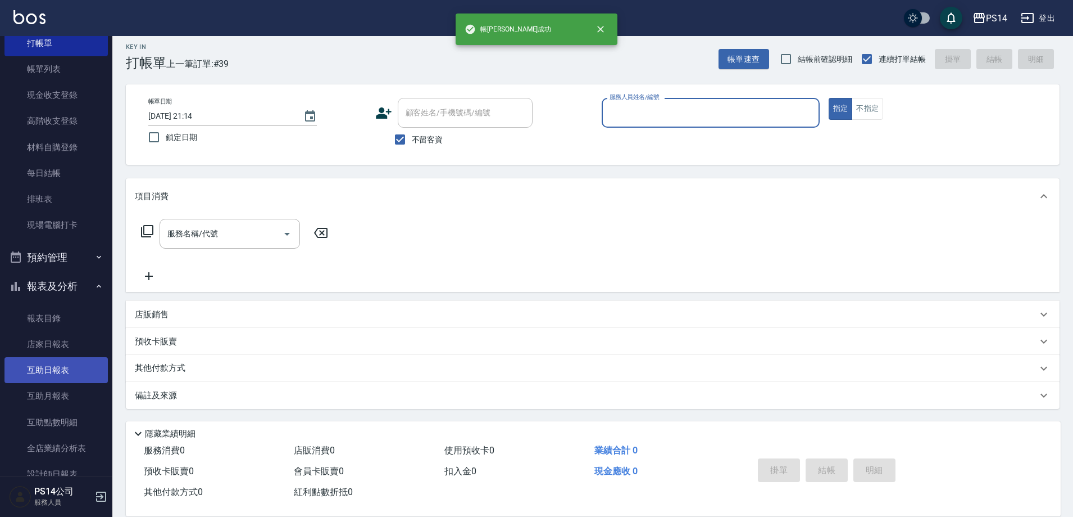
scroll to position [169, 0]
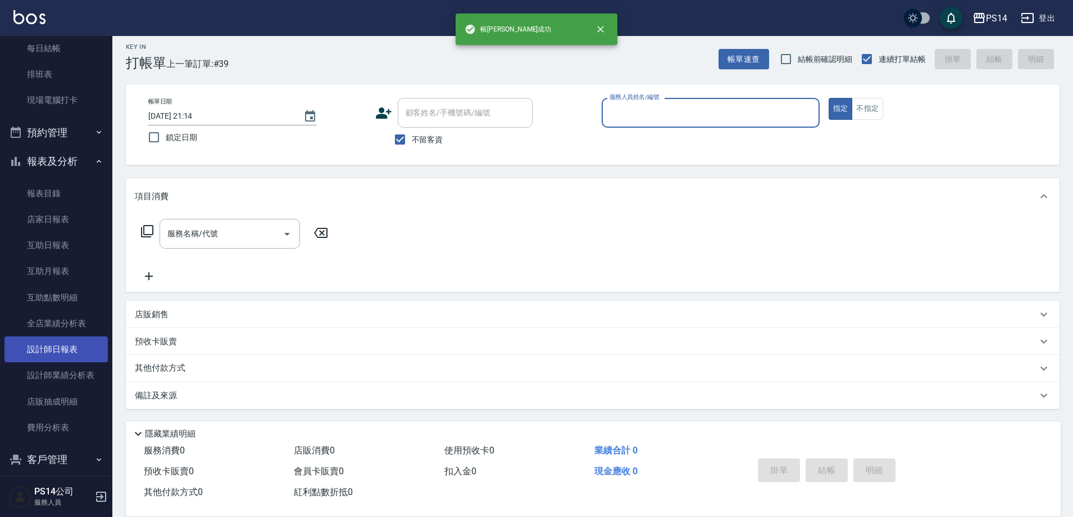
click at [43, 351] on link "設計師日報表" at bounding box center [55, 349] width 103 height 26
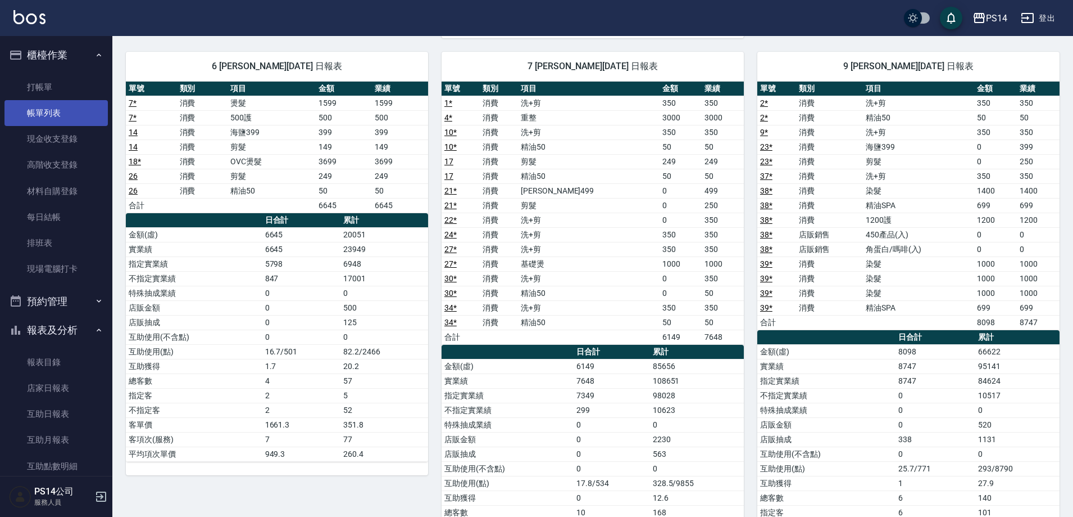
scroll to position [632, 0]
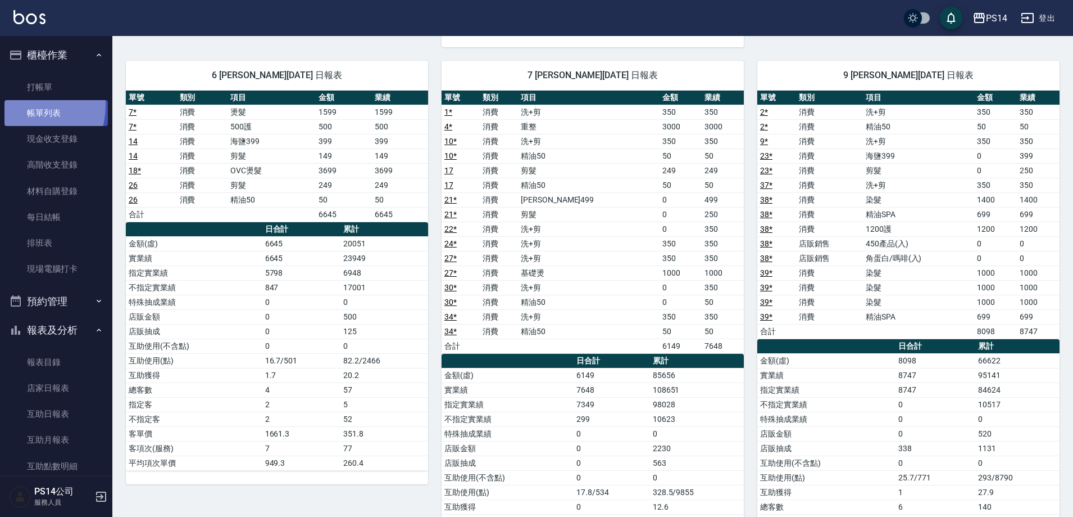
click at [19, 105] on link "帳單列表" at bounding box center [55, 113] width 103 height 26
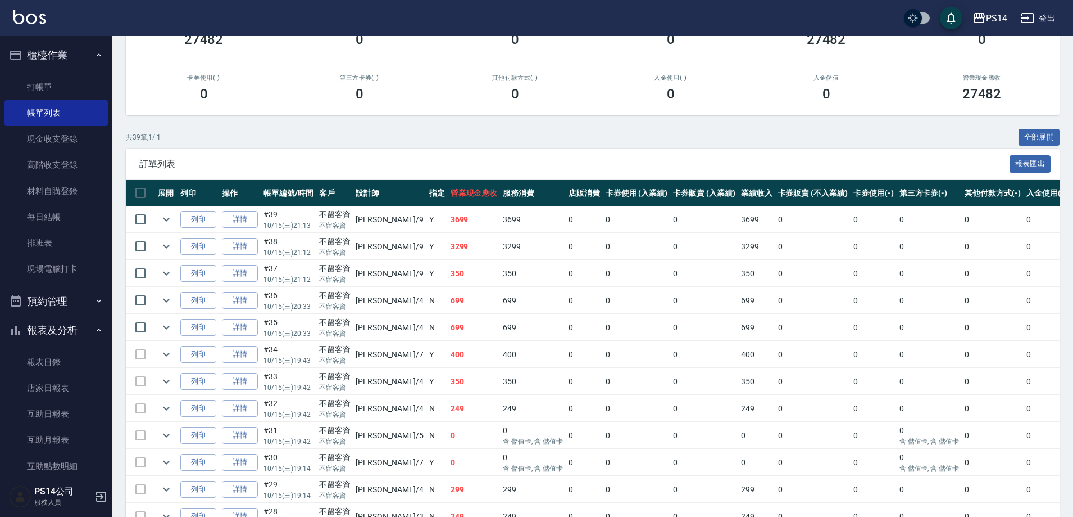
scroll to position [281, 0]
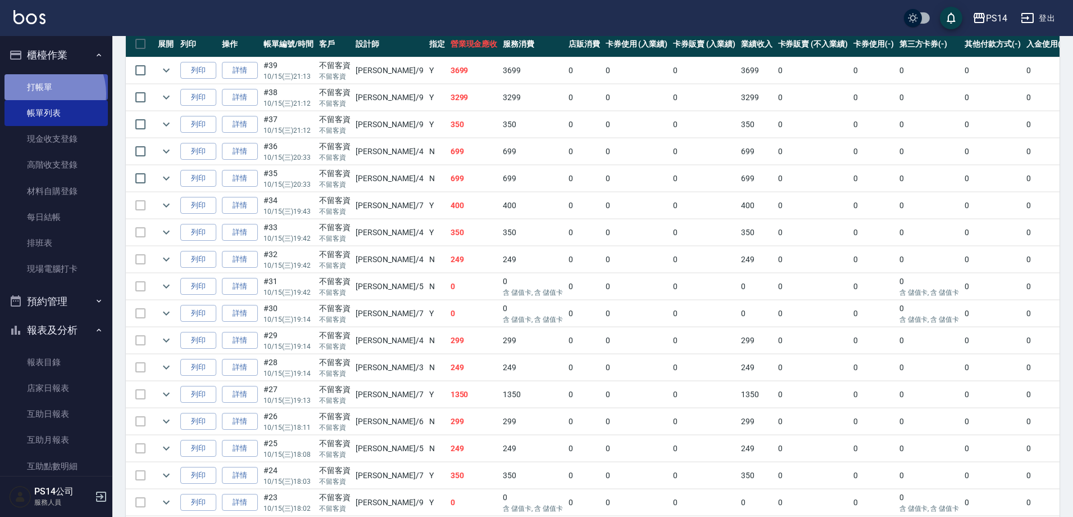
click at [41, 93] on link "打帳單" at bounding box center [55, 87] width 103 height 26
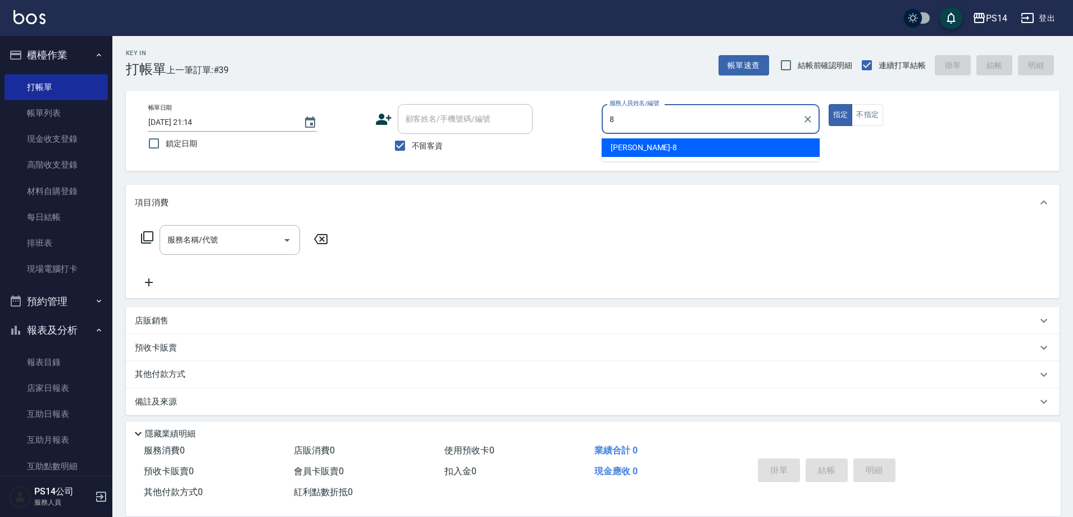
type input "[PERSON_NAME]-8"
type button "true"
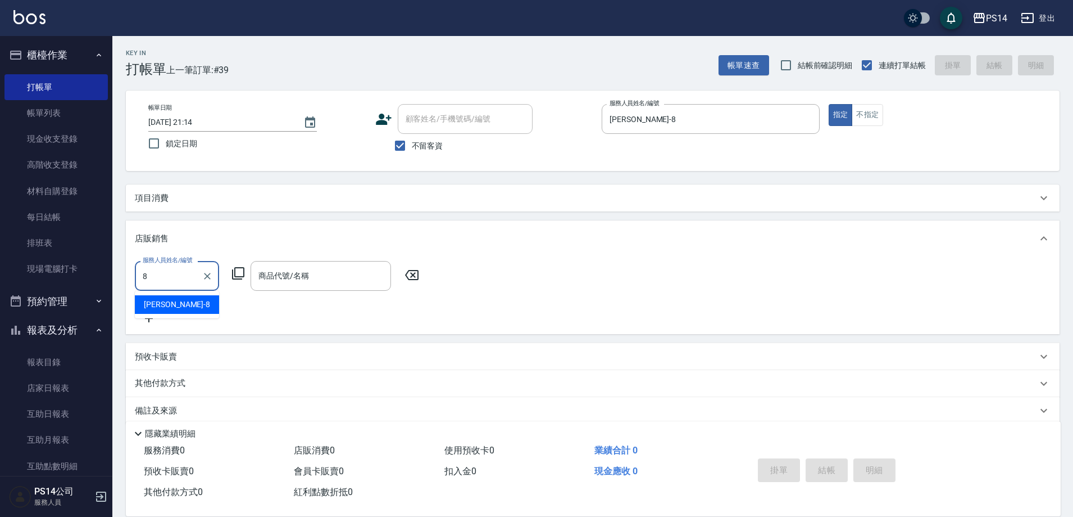
type input "[PERSON_NAME]-8"
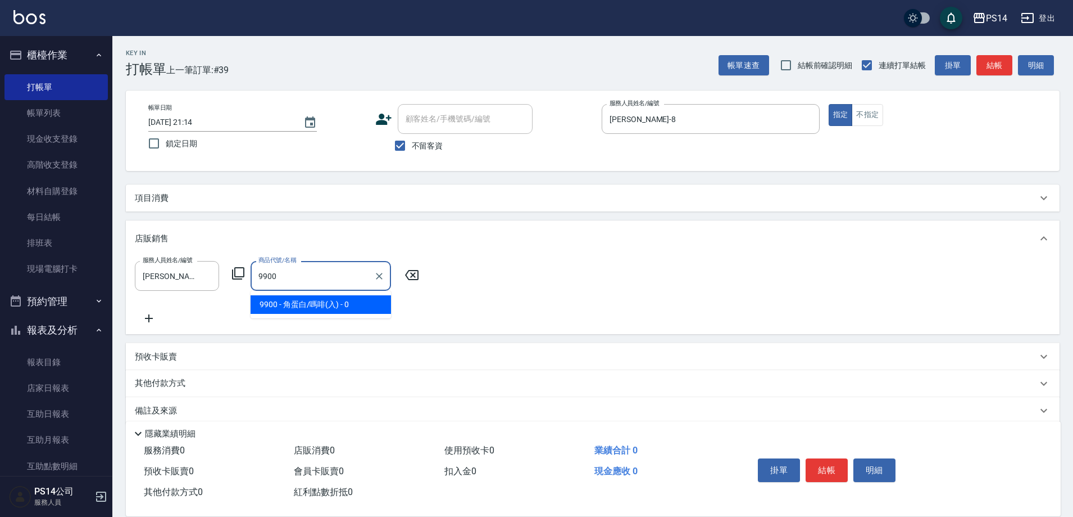
type input "角蛋白/嗎啡(入)"
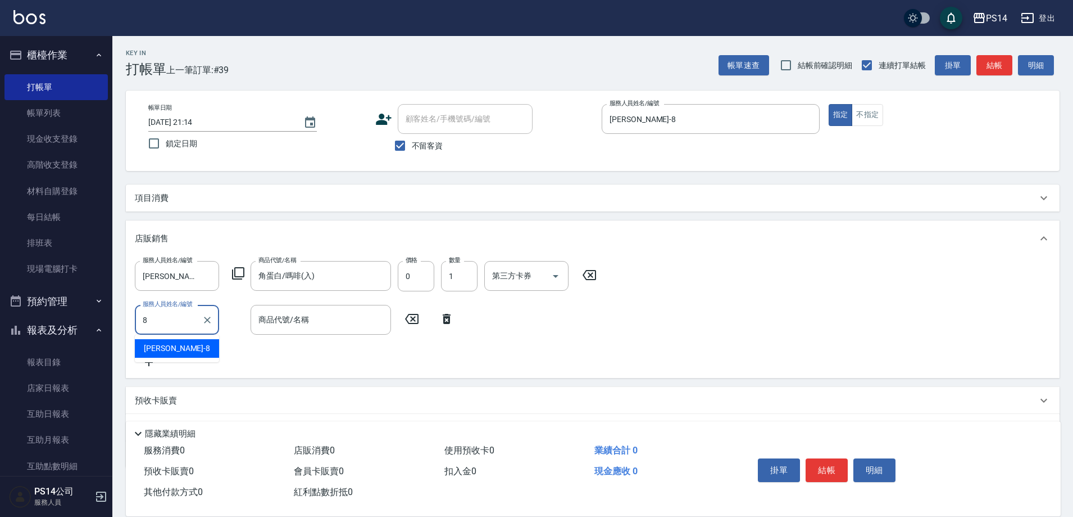
type input "[PERSON_NAME]-8"
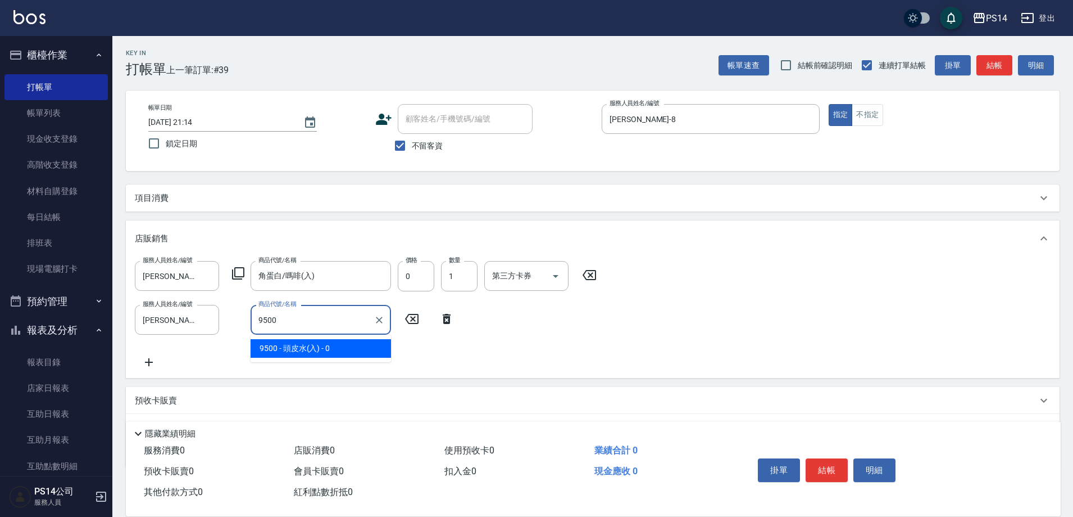
type input "頭皮水(入)"
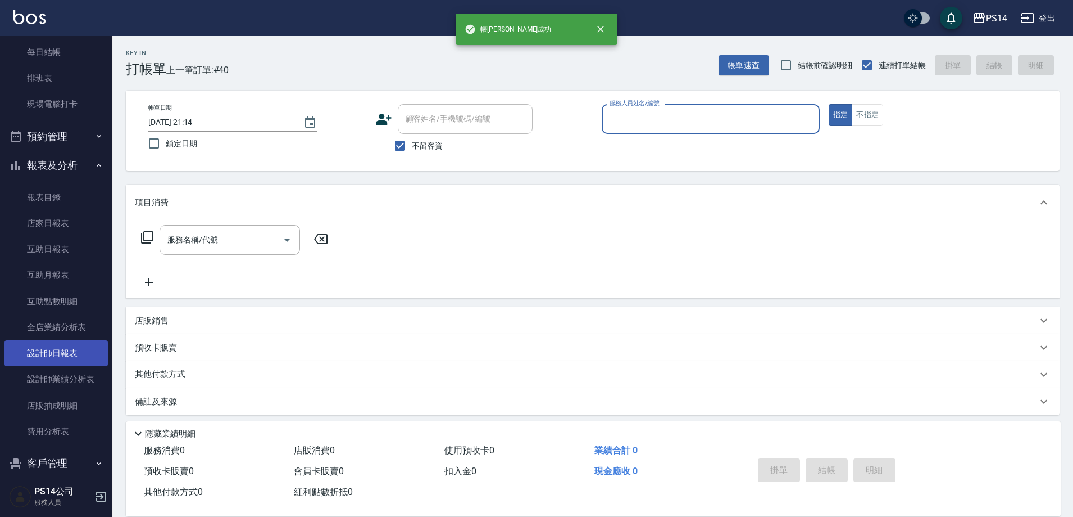
scroll to position [169, 0]
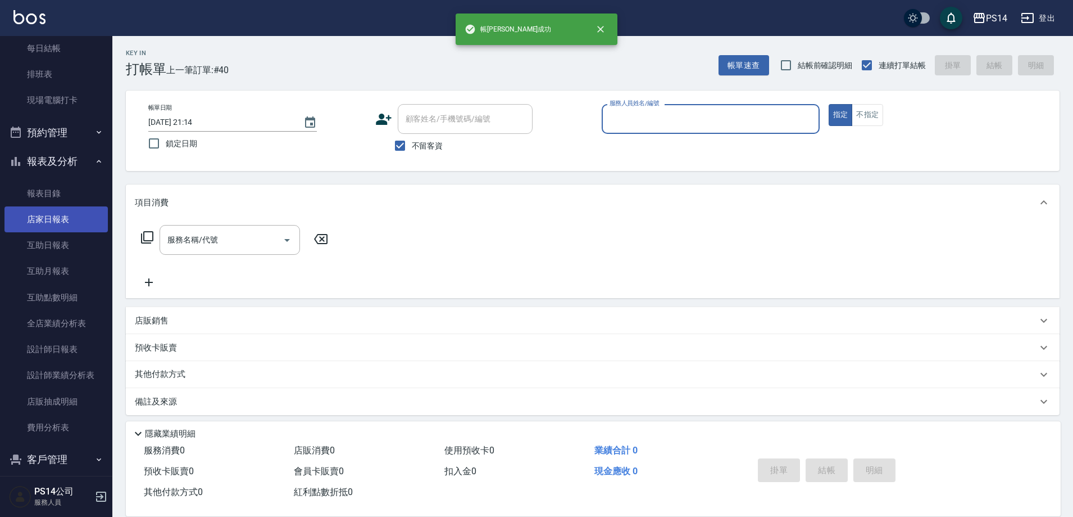
click at [58, 219] on link "店家日報表" at bounding box center [55, 219] width 103 height 26
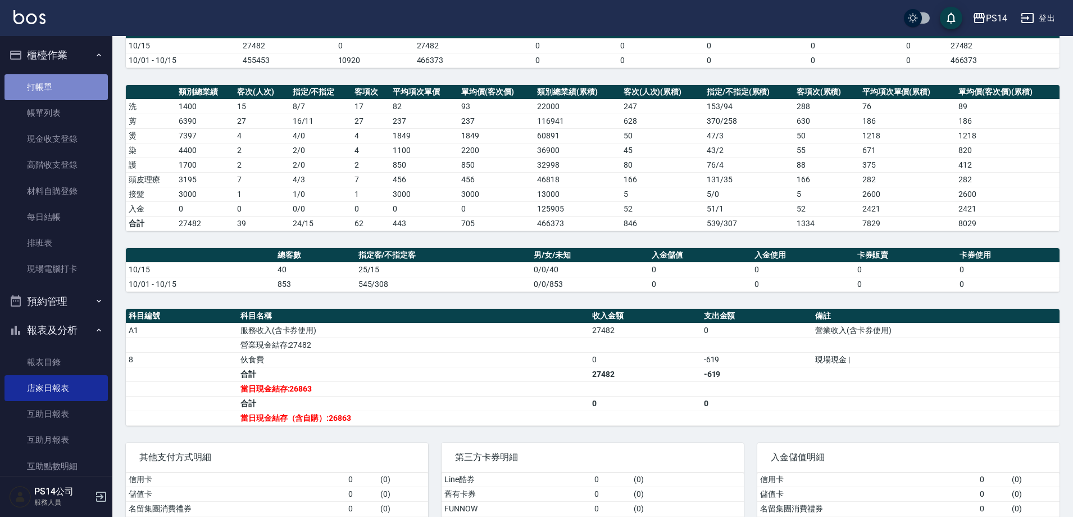
click at [58, 92] on link "打帳單" at bounding box center [55, 87] width 103 height 26
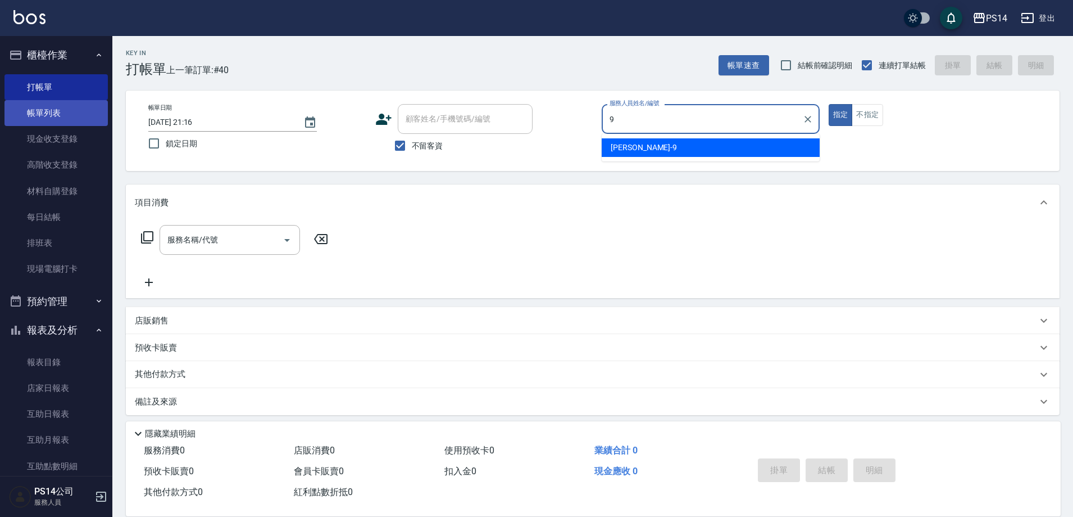
type input "[PERSON_NAME]-9"
type button "true"
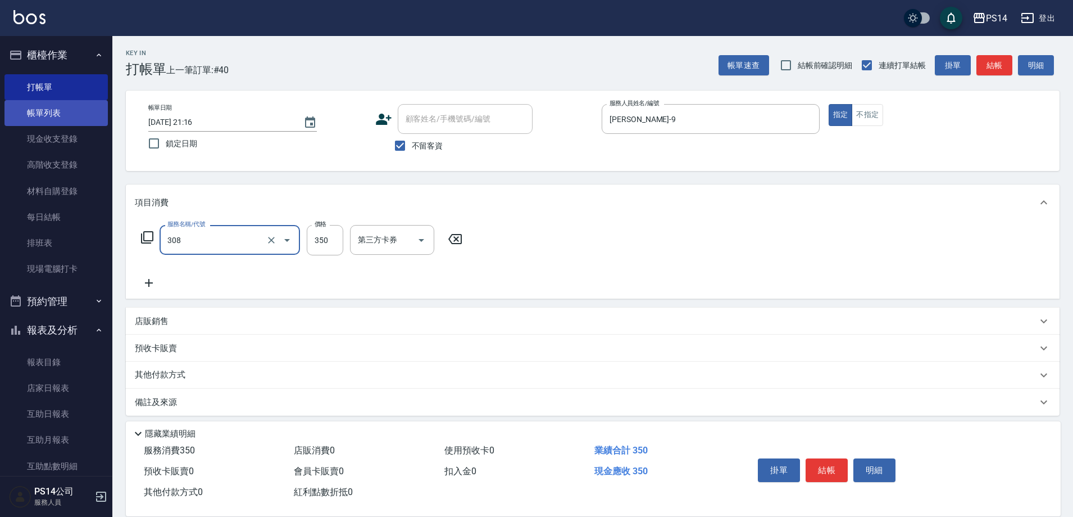
type input "洗+剪(308)"
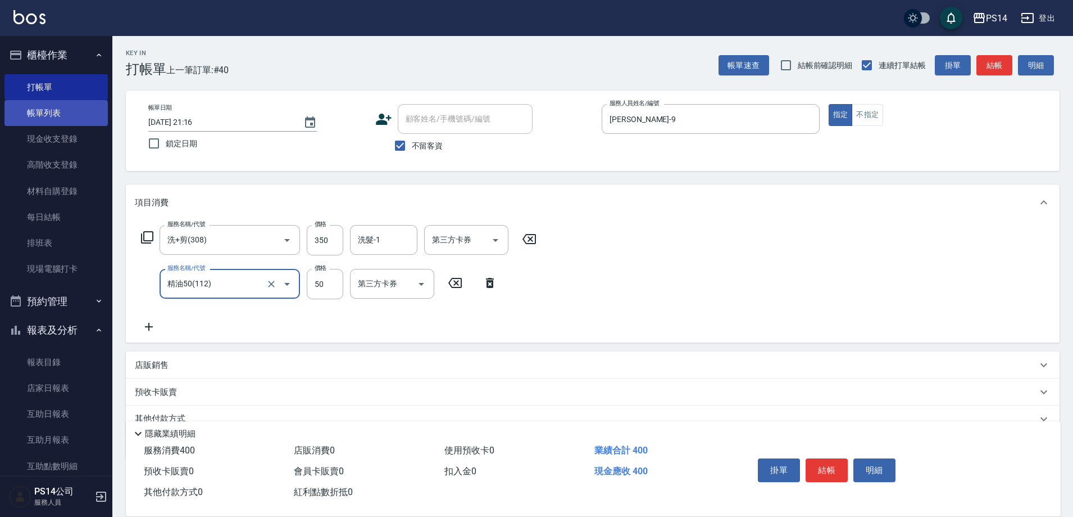
type input "精油50(112)"
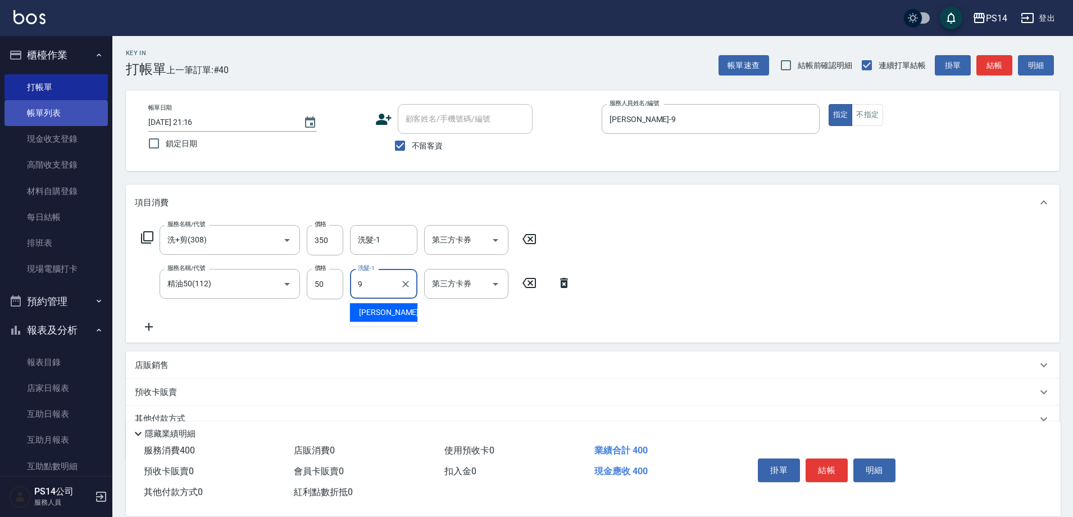
type input "[PERSON_NAME]-9"
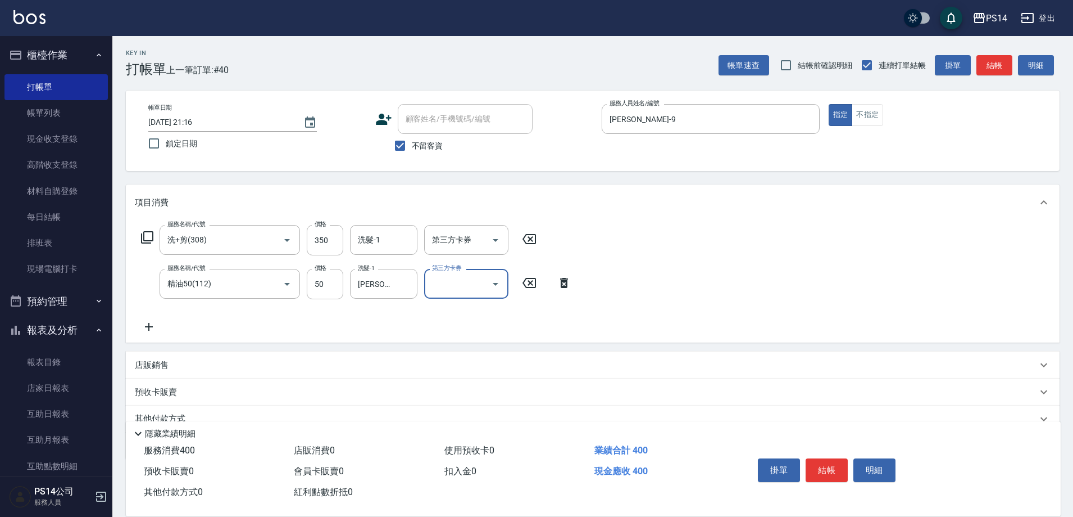
drag, startPoint x: 407, startPoint y: 238, endPoint x: 385, endPoint y: 205, distance: 40.5
click at [403, 236] on input "洗髮-1" at bounding box center [383, 240] width 57 height 20
type input "[PERSON_NAME]-9"
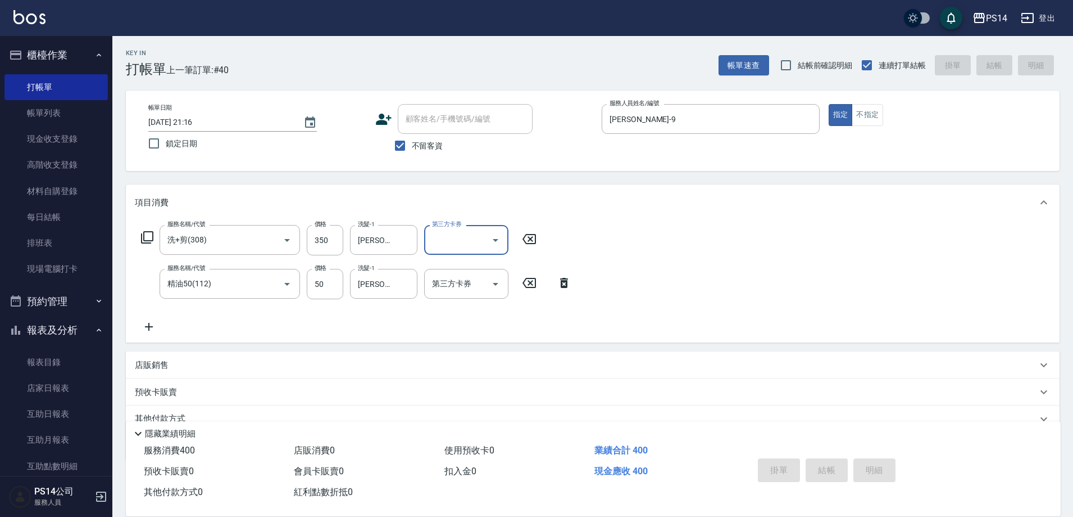
type input "[DATE] 21:17"
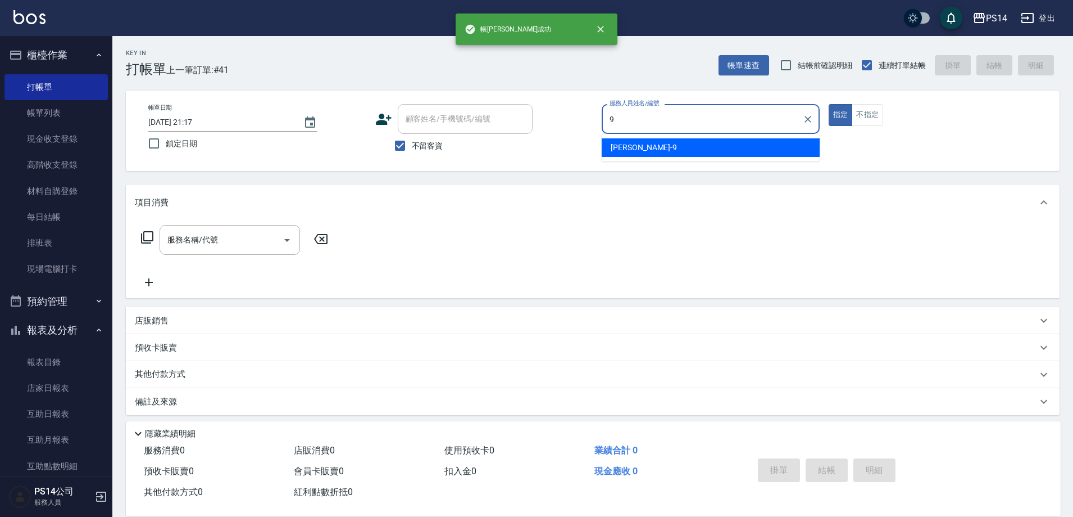
type input "[PERSON_NAME]-9"
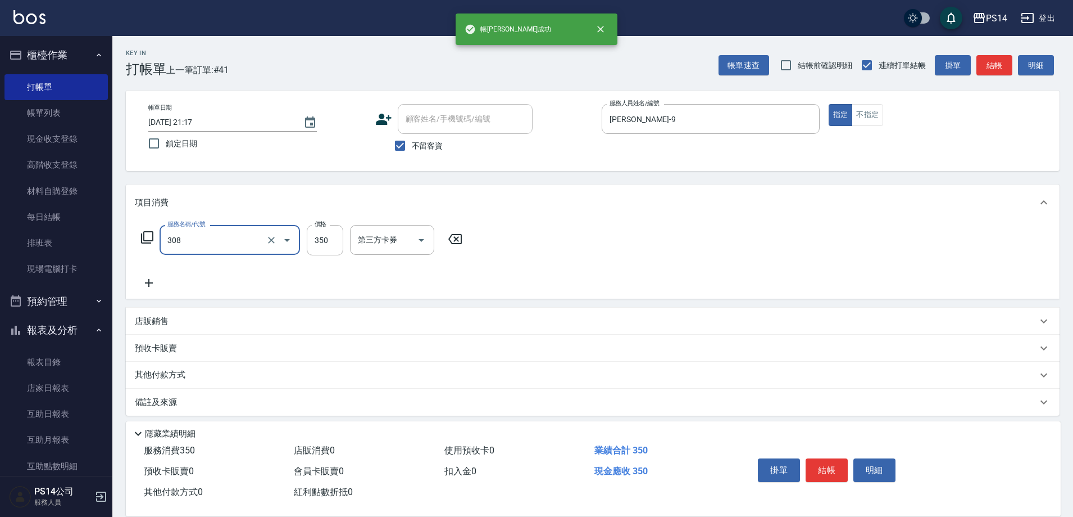
type input "洗+剪(308)"
type input "[PERSON_NAME]-9"
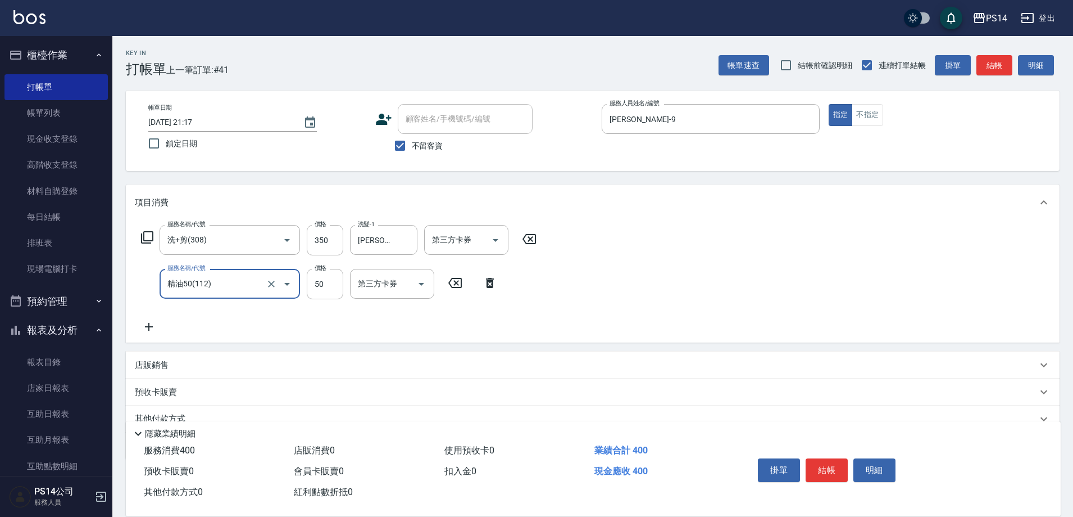
type input "精油50(112)"
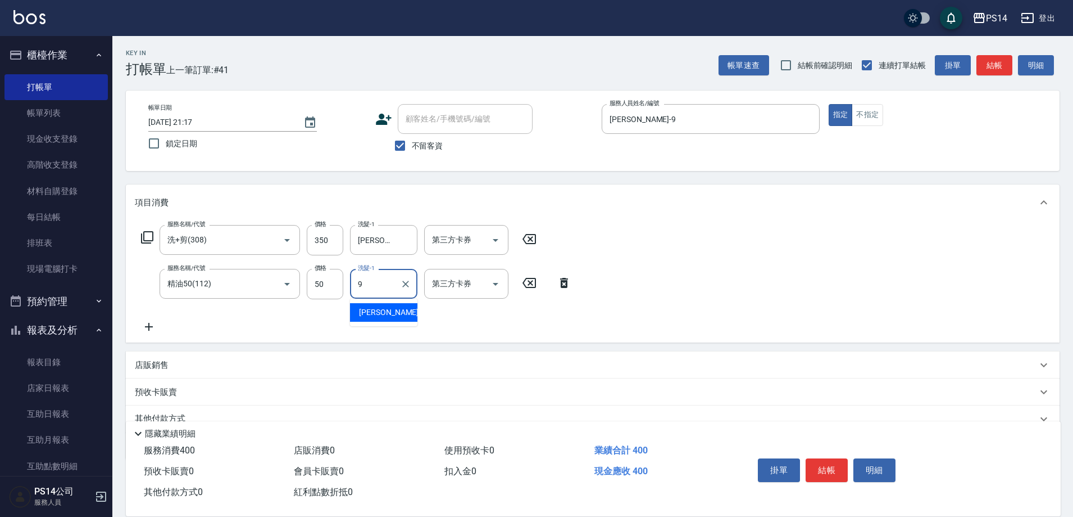
type input "[PERSON_NAME]-9"
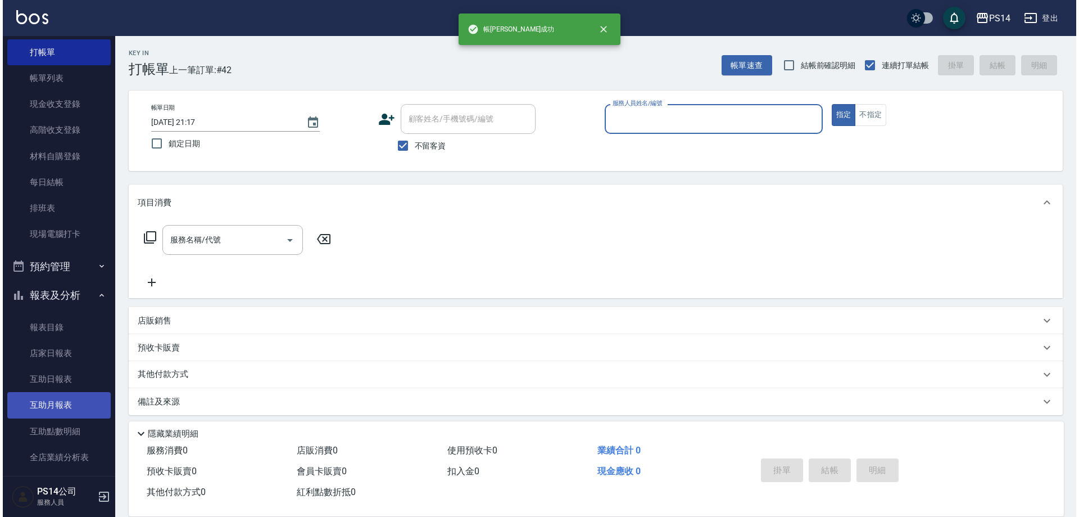
scroll to position [112, 0]
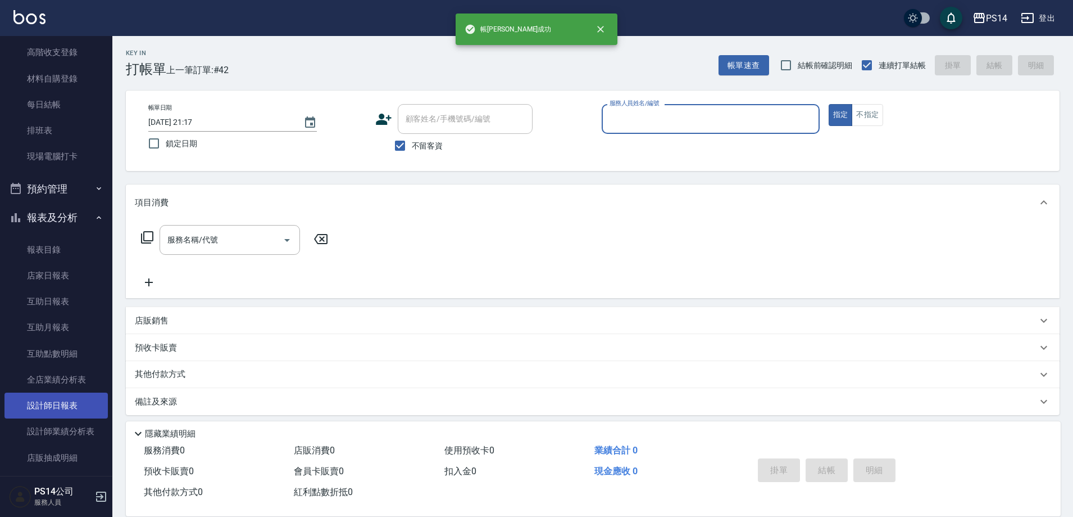
click at [60, 411] on link "設計師日報表" at bounding box center [55, 405] width 103 height 26
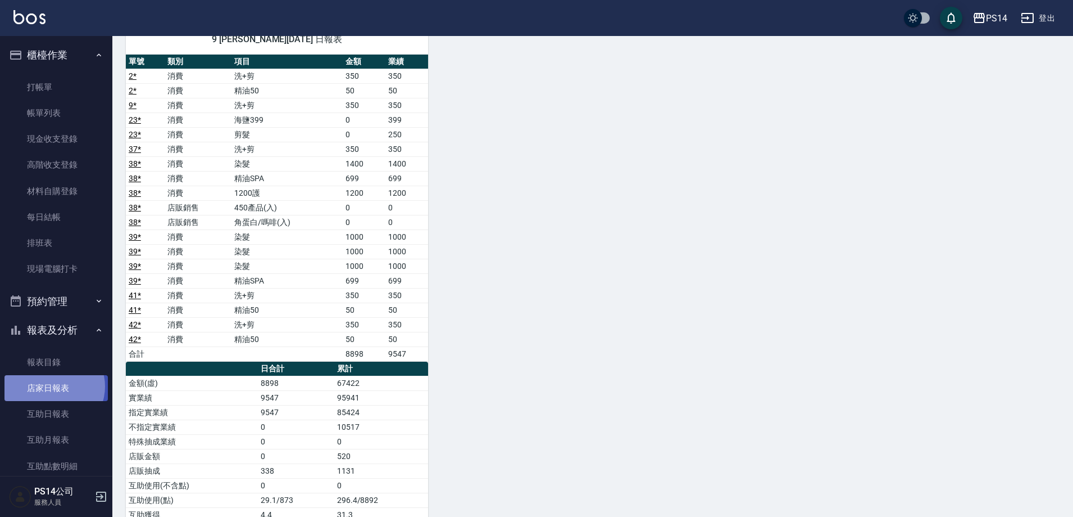
click at [53, 386] on link "店家日報表" at bounding box center [55, 388] width 103 height 26
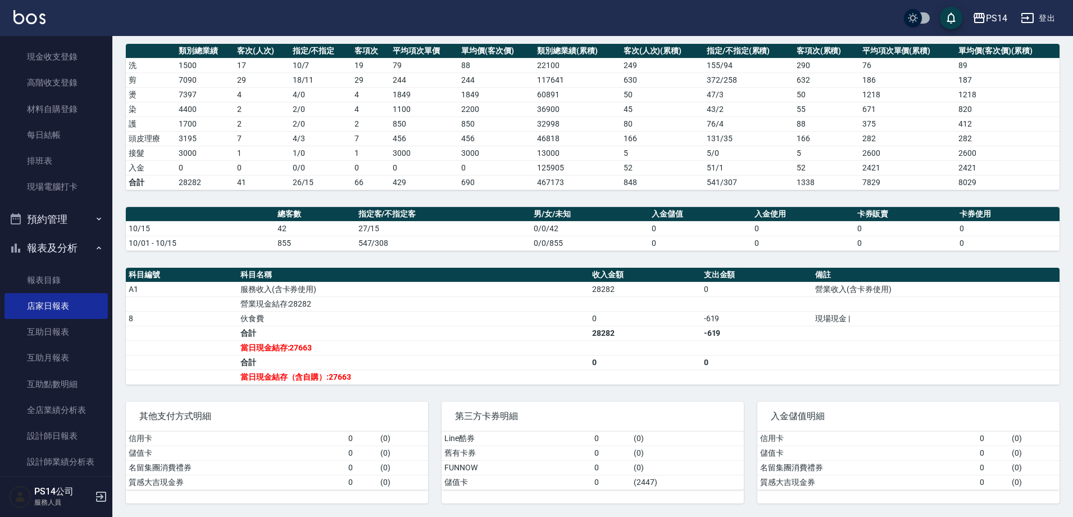
scroll to position [169, 0]
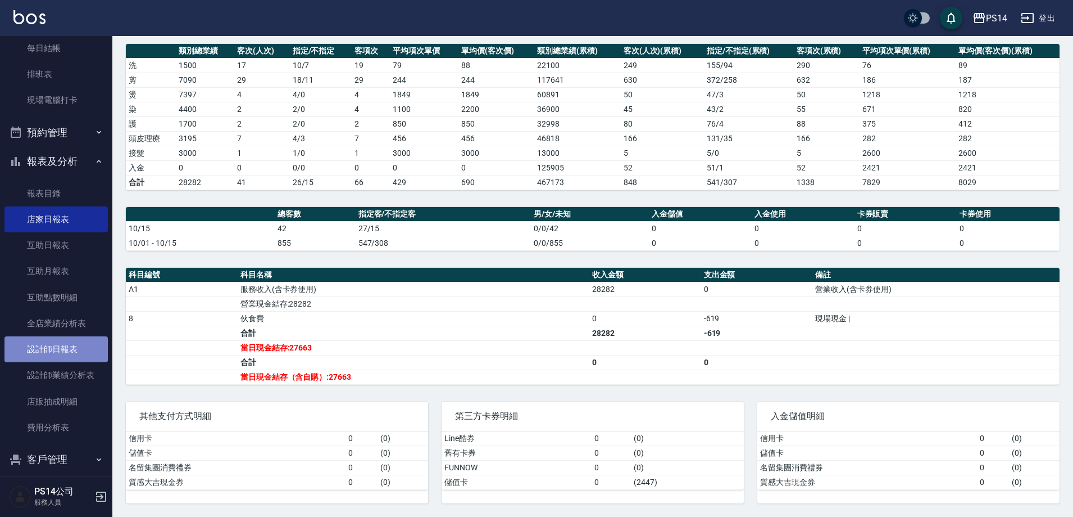
click at [57, 357] on link "設計師日報表" at bounding box center [55, 349] width 103 height 26
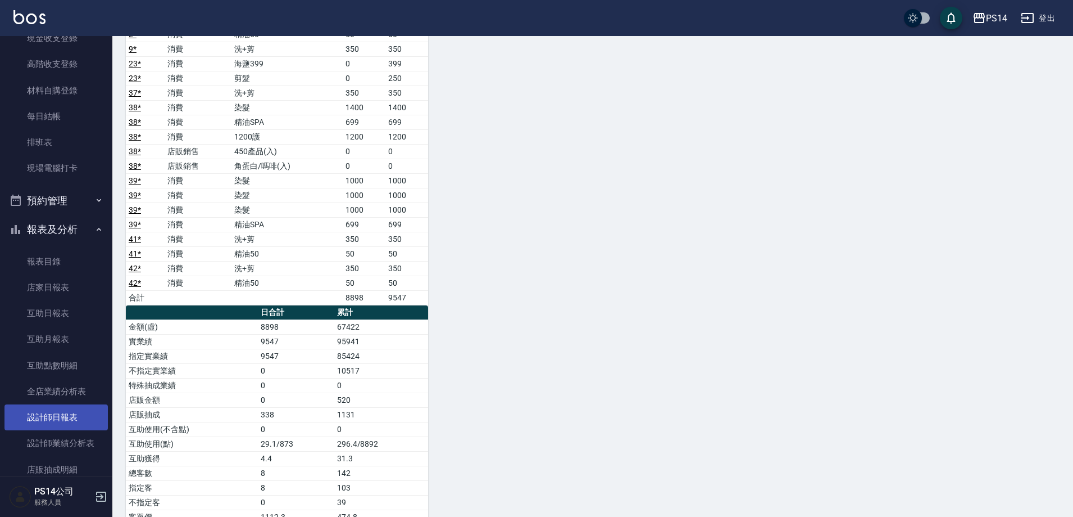
scroll to position [112, 0]
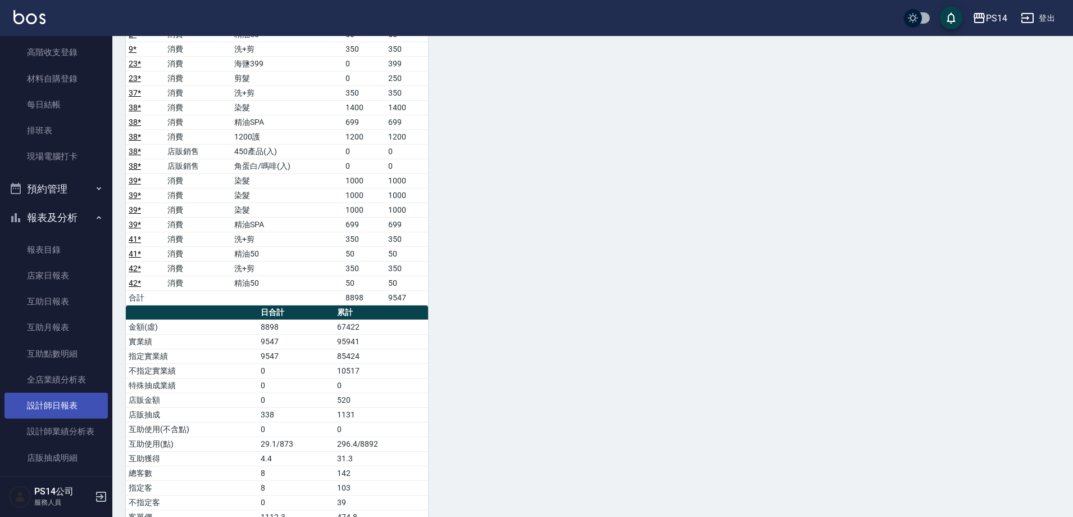
click at [59, 407] on link "設計師日報表" at bounding box center [55, 405] width 103 height 26
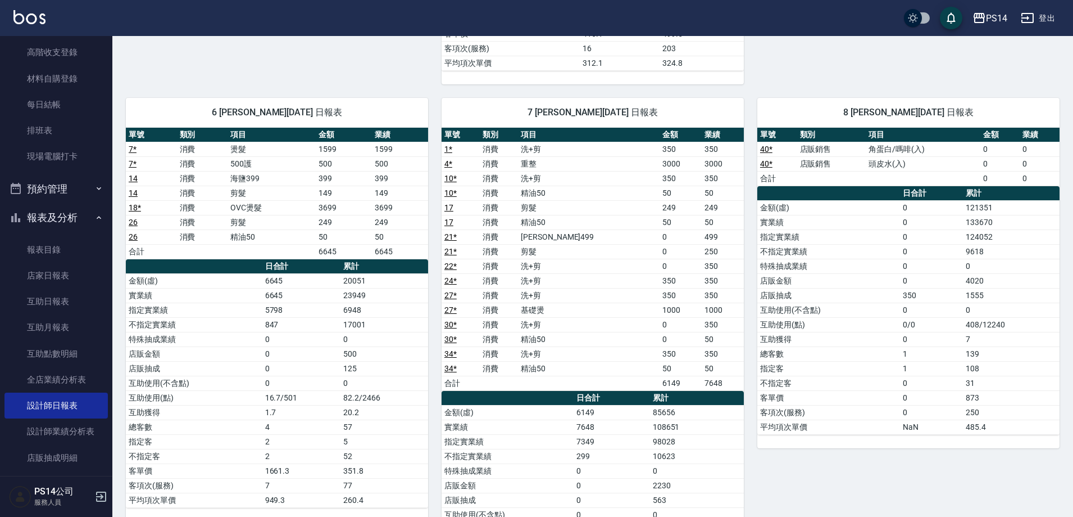
scroll to position [651, 0]
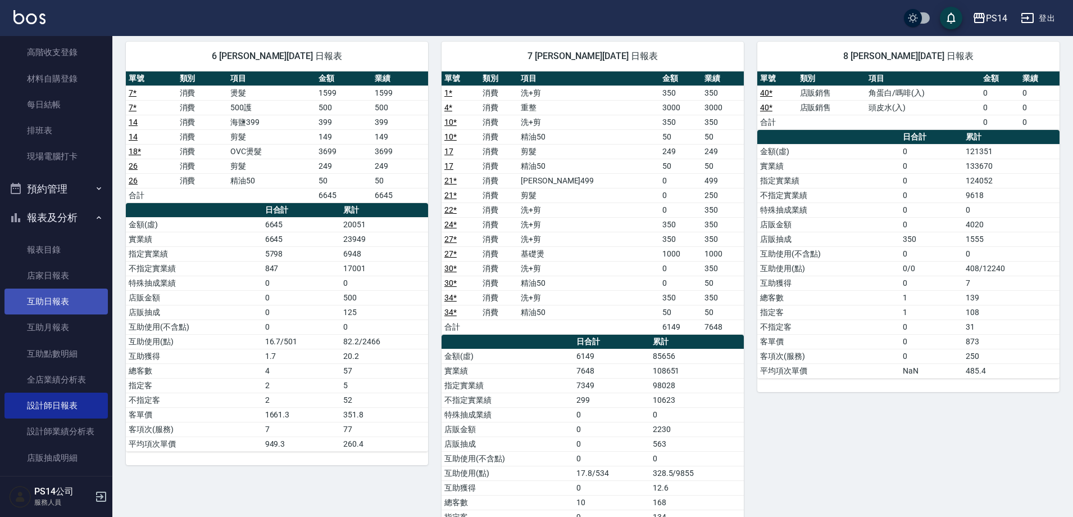
click at [61, 298] on link "互助日報表" at bounding box center [55, 301] width 103 height 26
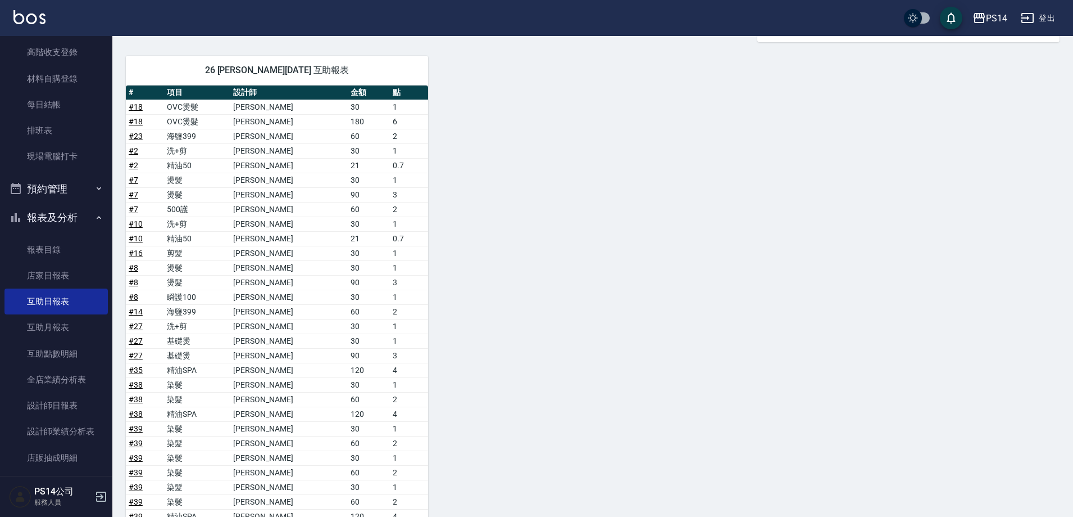
scroll to position [1045, 0]
